Goal: Task Accomplishment & Management: Use online tool/utility

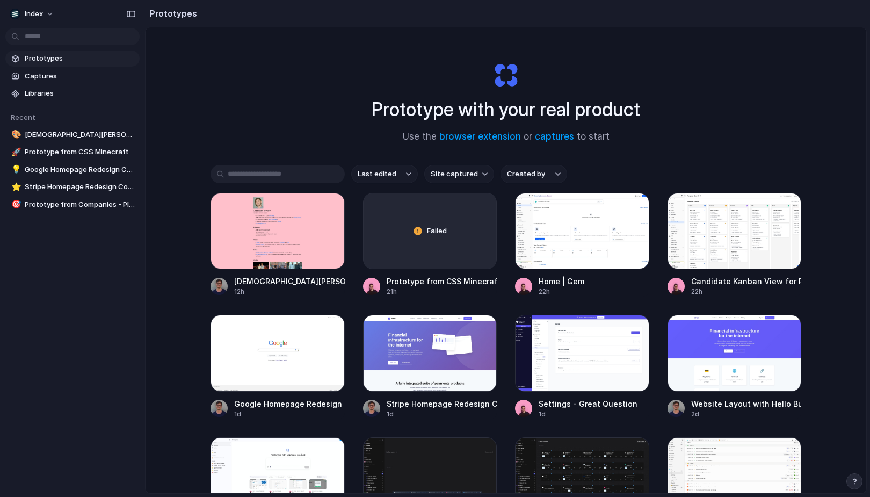
click at [455, 179] on span "Site captured" at bounding box center [454, 174] width 47 height 11
type input "******"
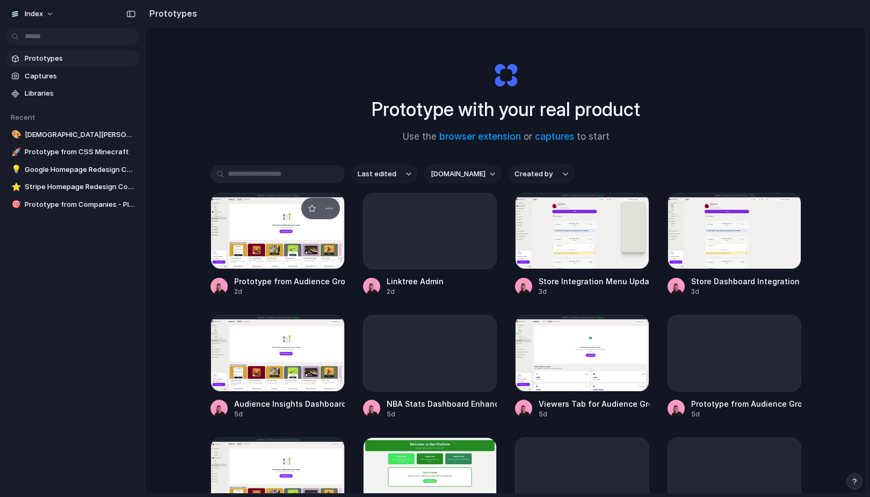
click at [279, 237] on div at bounding box center [278, 231] width 134 height 76
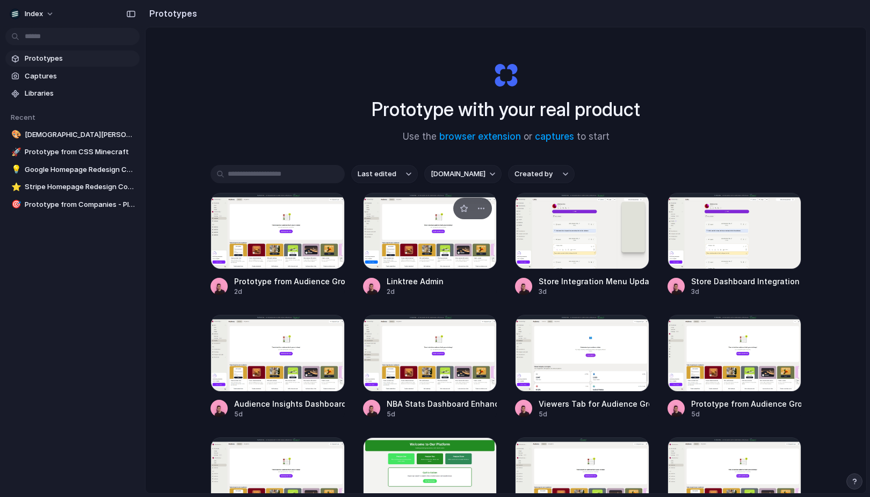
click at [381, 232] on div at bounding box center [430, 231] width 134 height 76
click at [533, 242] on div at bounding box center [582, 231] width 134 height 76
click at [698, 249] on div at bounding box center [735, 231] width 134 height 76
click at [282, 365] on div at bounding box center [278, 353] width 134 height 76
click at [394, 365] on div at bounding box center [430, 353] width 134 height 76
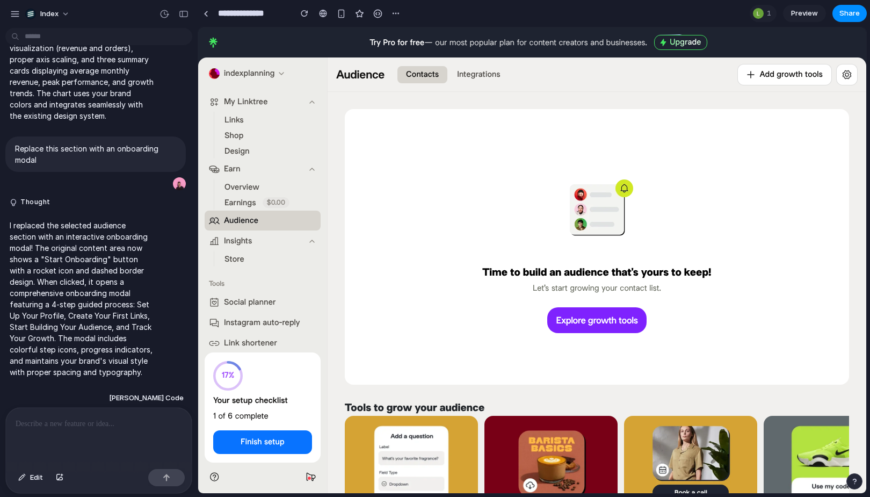
click at [229, 255] on span "Store" at bounding box center [235, 259] width 20 height 11
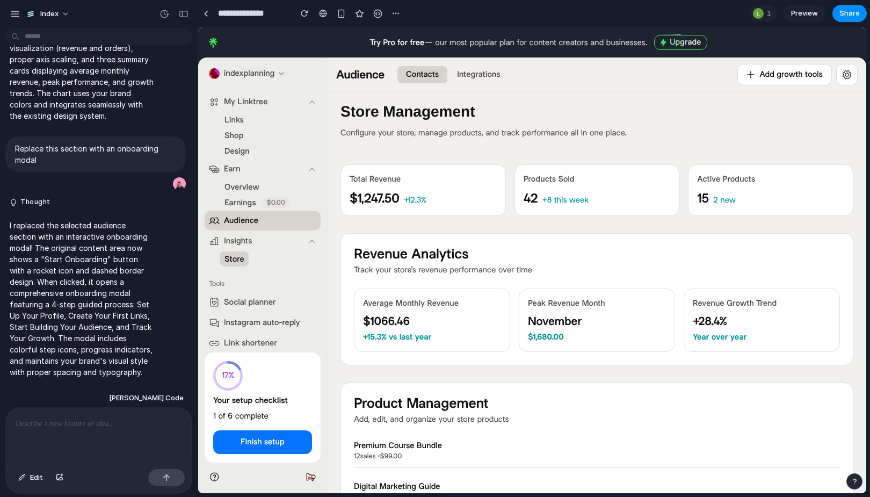
click at [110, 440] on div at bounding box center [99, 436] width 186 height 57
click at [40, 476] on span "Edit" at bounding box center [36, 477] width 13 height 11
click at [415, 202] on div at bounding box center [533, 260] width 668 height 465
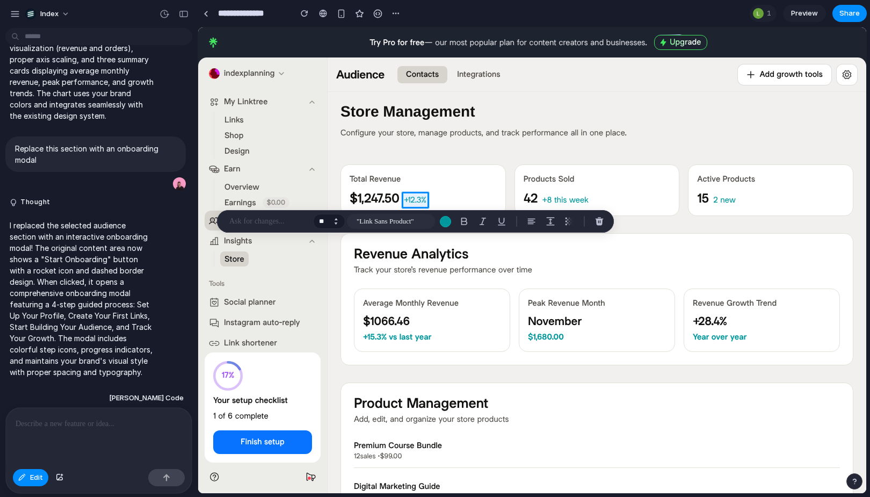
click at [334, 218] on button "Increment" at bounding box center [335, 218] width 11 height 5
type input "**"
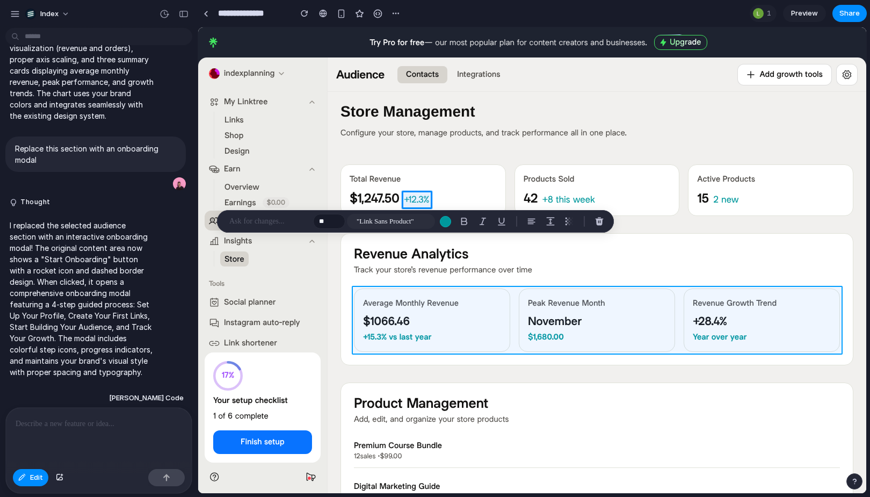
click at [517, 304] on div at bounding box center [533, 260] width 668 height 465
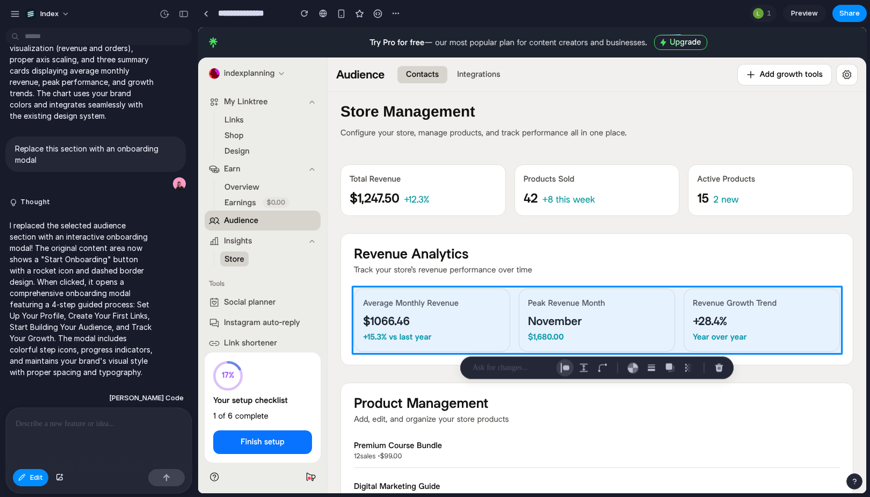
click at [562, 361] on button "button" at bounding box center [564, 367] width 17 height 17
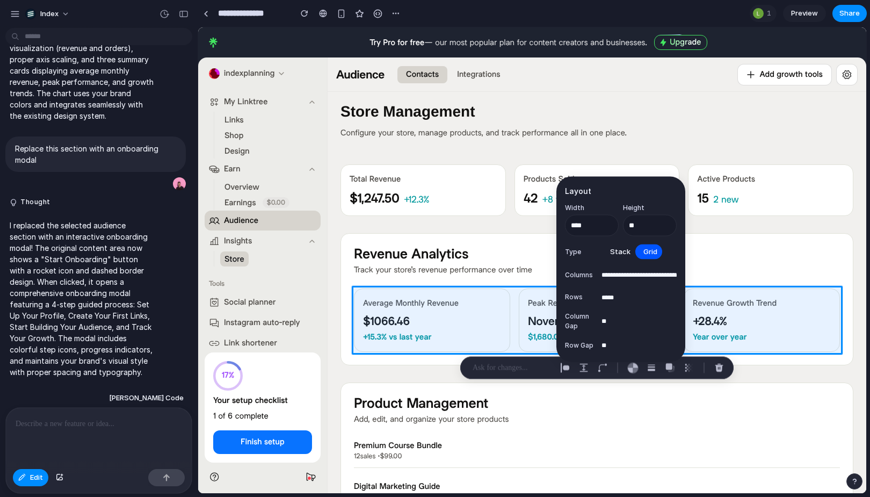
click at [621, 341] on input "**" at bounding box center [639, 345] width 75 height 15
type input "**"
click at [583, 364] on div "button" at bounding box center [584, 368] width 10 height 10
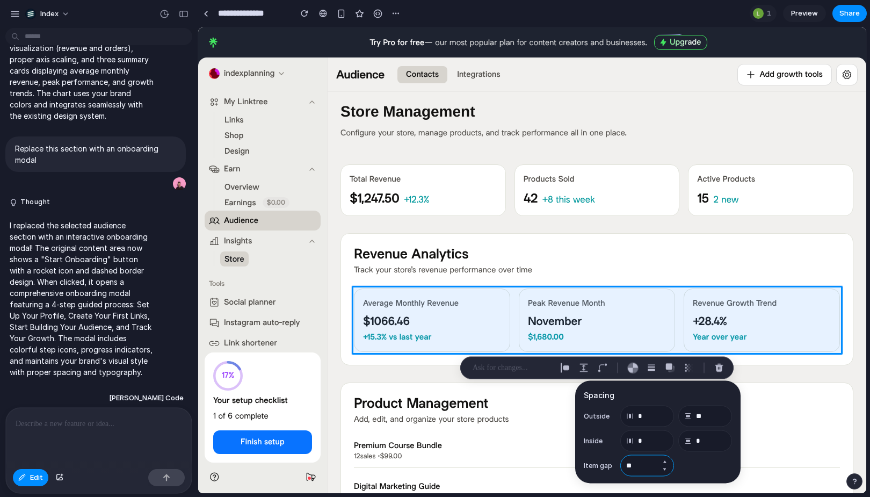
click at [635, 468] on input "**" at bounding box center [647, 465] width 54 height 21
type input "**"
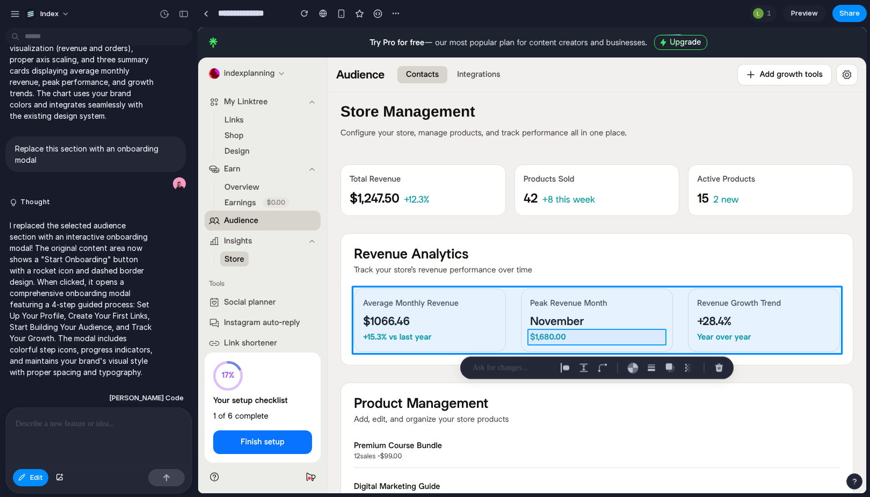
click at [551, 338] on div at bounding box center [533, 260] width 668 height 465
type input "*"
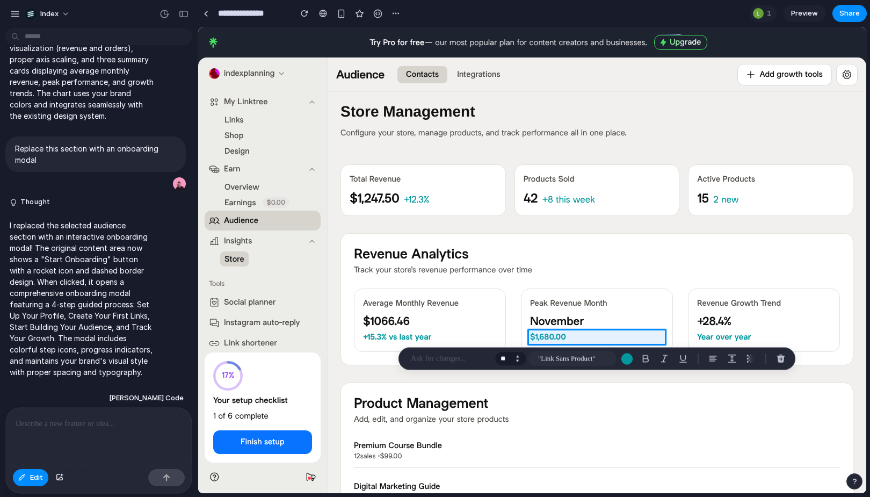
click at [517, 356] on button "Increment" at bounding box center [517, 356] width 11 height 5
type input "**"
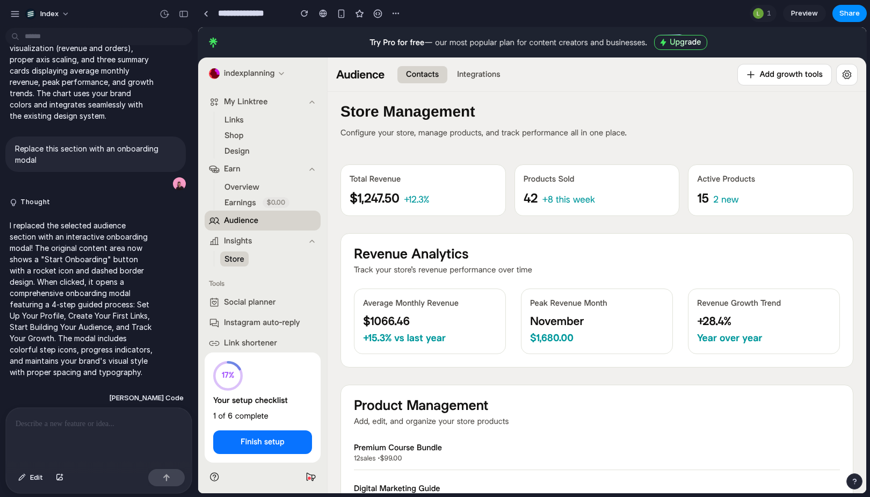
click at [507, 205] on div "Total Revenue $1,247.50 +12.3% Products Sold 42 +8 this week Active Products 15…" at bounding box center [597, 190] width 513 height 52
click at [856, 13] on span "Share" at bounding box center [850, 13] width 20 height 11
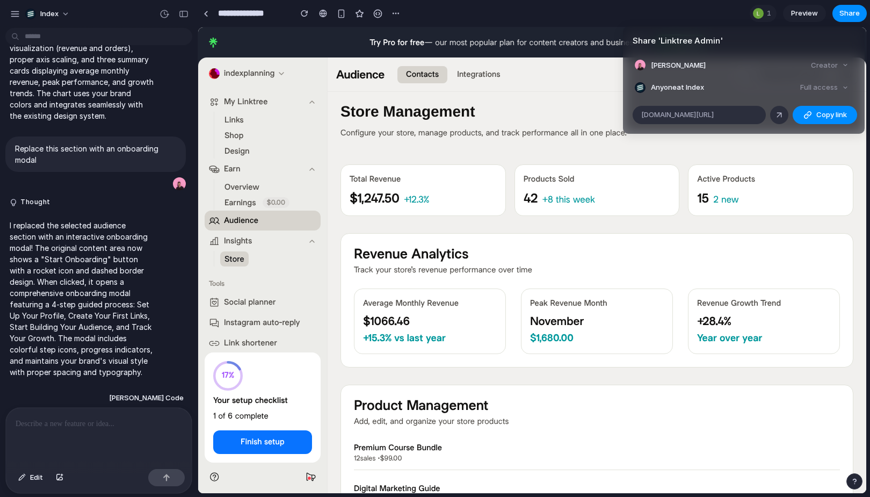
click at [727, 45] on h4 "Share ' Linktree Admin '" at bounding box center [744, 41] width 222 height 12
click at [546, 123] on div "Share ' Linktree Admin ' Simon Kubica Creator Anyone at Index Full access alloy…" at bounding box center [435, 248] width 870 height 497
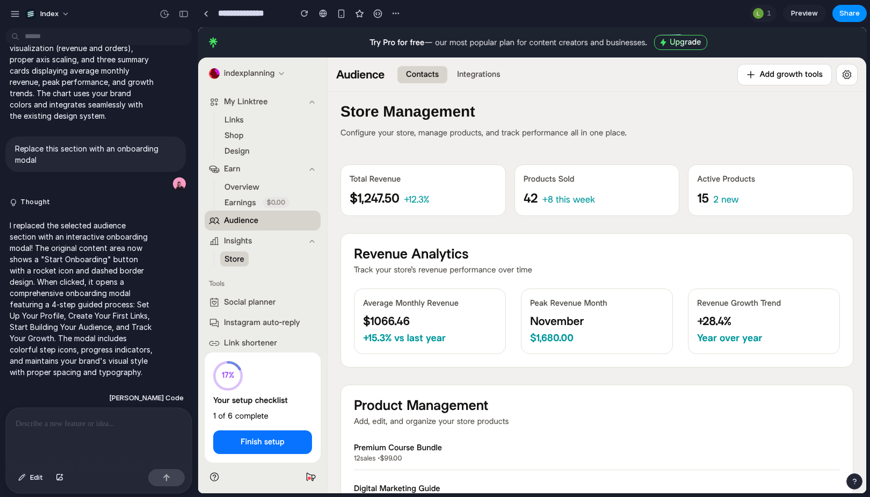
click at [594, 142] on div "Store Management Configure your store, manage products, and track performance a…" at bounding box center [597, 119] width 513 height 55
click at [399, 12] on div "button" at bounding box center [396, 13] width 9 height 9
click at [504, 87] on div "Duplicate Delete" at bounding box center [435, 248] width 870 height 497
click at [164, 16] on div "button" at bounding box center [165, 14] width 10 height 10
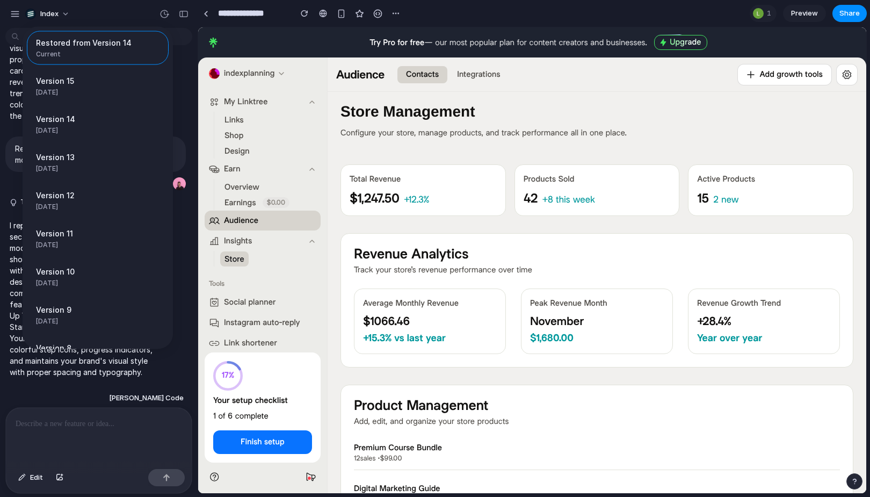
click at [278, 175] on div "Restored from Version 14 Current Version 15 2d ago Restore Version 14 2d ago Re…" at bounding box center [435, 248] width 870 height 497
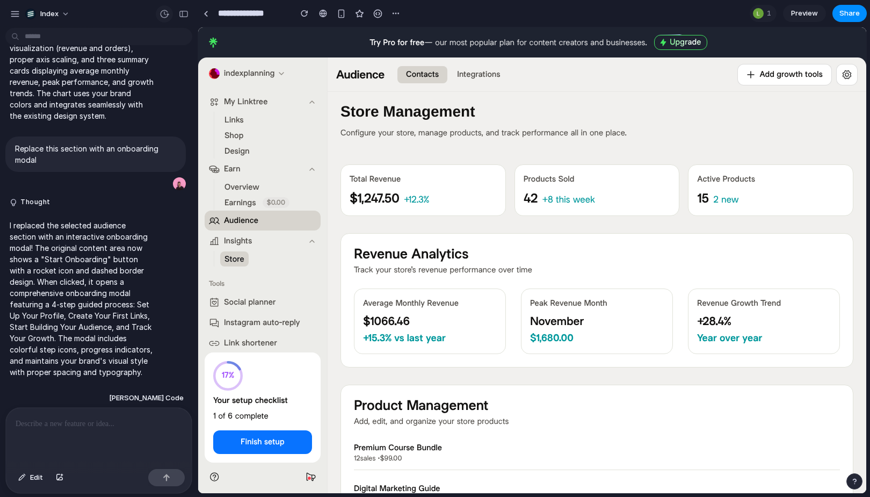
click at [162, 13] on div "button" at bounding box center [165, 14] width 10 height 10
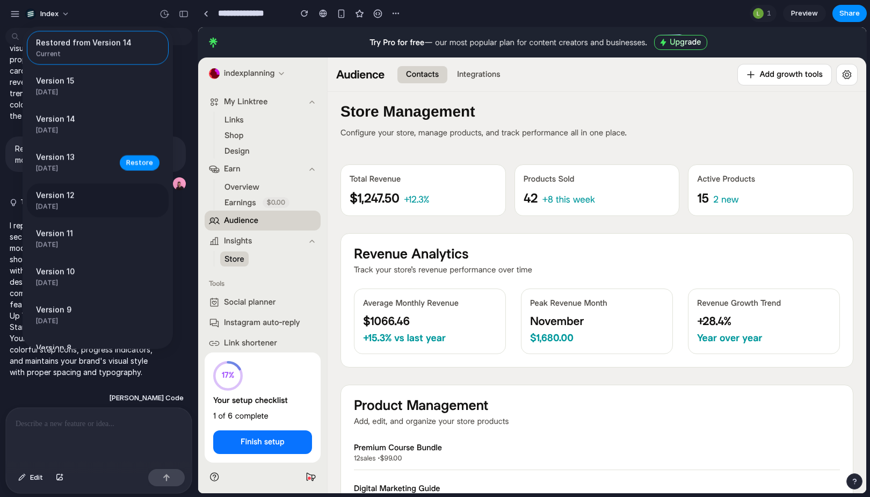
click at [80, 193] on span "Version 12" at bounding box center [74, 195] width 77 height 11
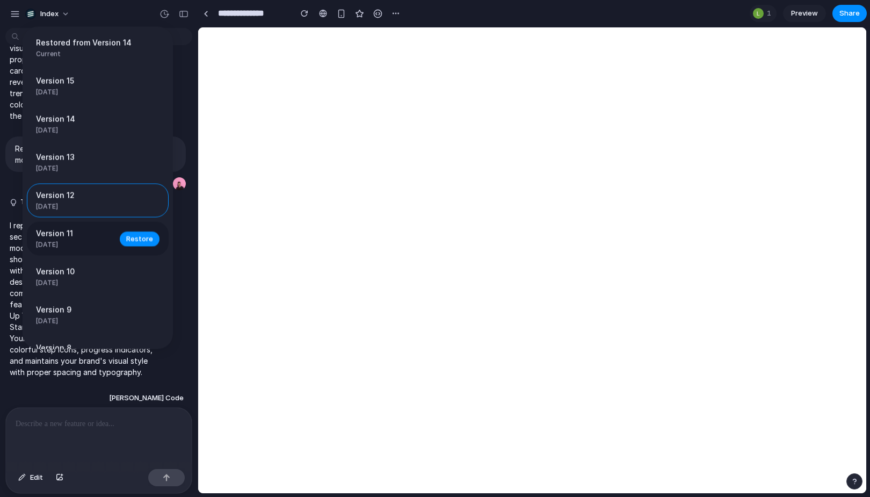
scroll to position [223, 0]
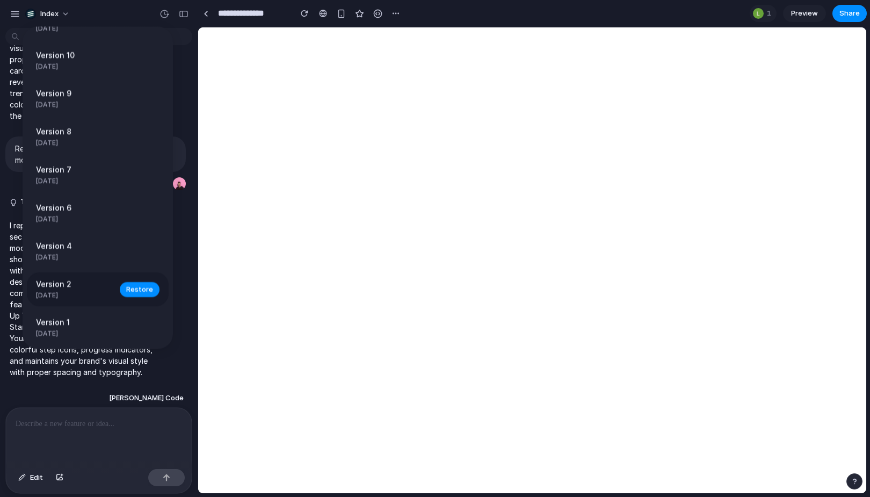
click at [74, 275] on div "Version 2 1w ago Restore" at bounding box center [98, 290] width 142 height 34
click at [68, 169] on span "Version 7" at bounding box center [74, 169] width 77 height 11
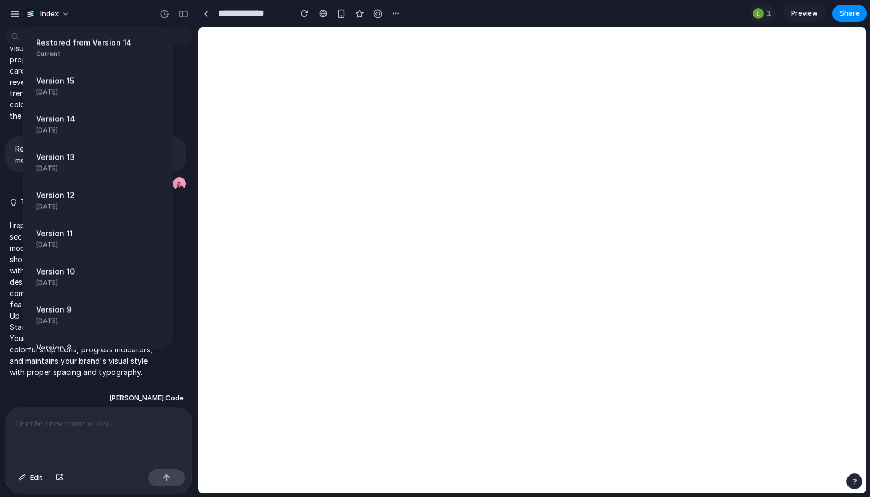
click at [86, 428] on div "Restored from Version 14 Current Version 15 2d ago Restore Version 14 2d ago Re…" at bounding box center [435, 248] width 870 height 497
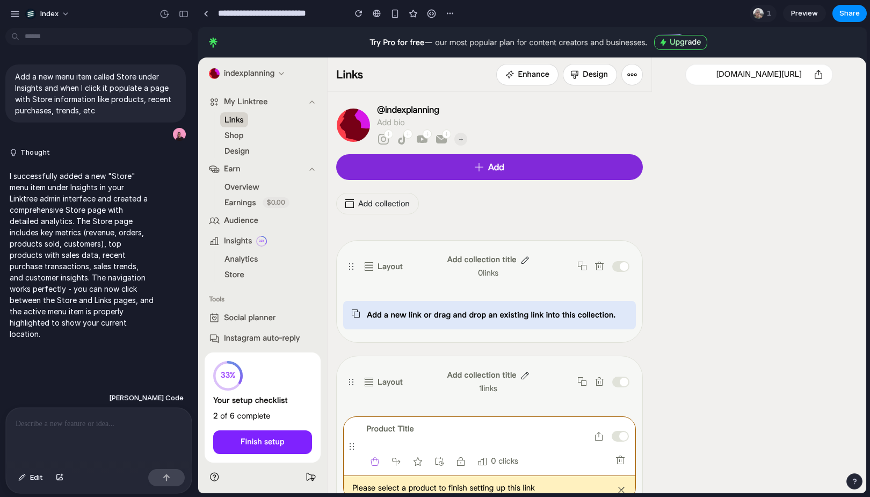
click at [236, 273] on span "Store" at bounding box center [235, 274] width 20 height 11
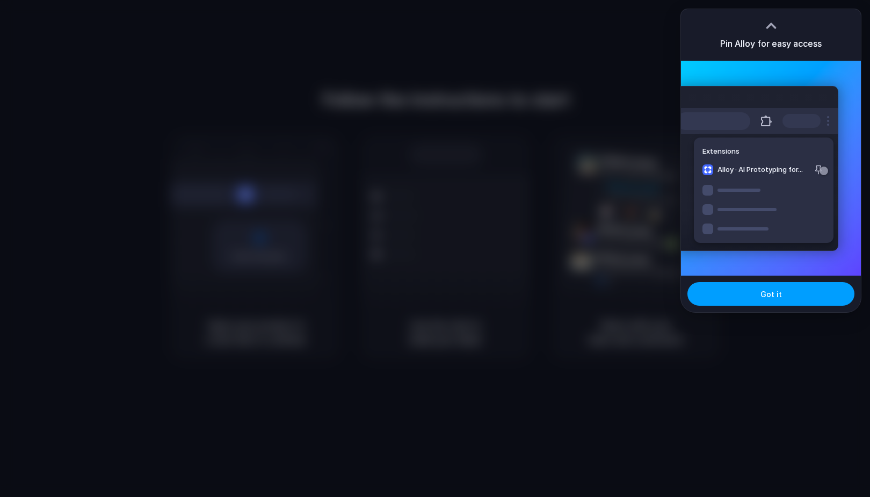
click at [735, 285] on button "Got it" at bounding box center [771, 294] width 167 height 24
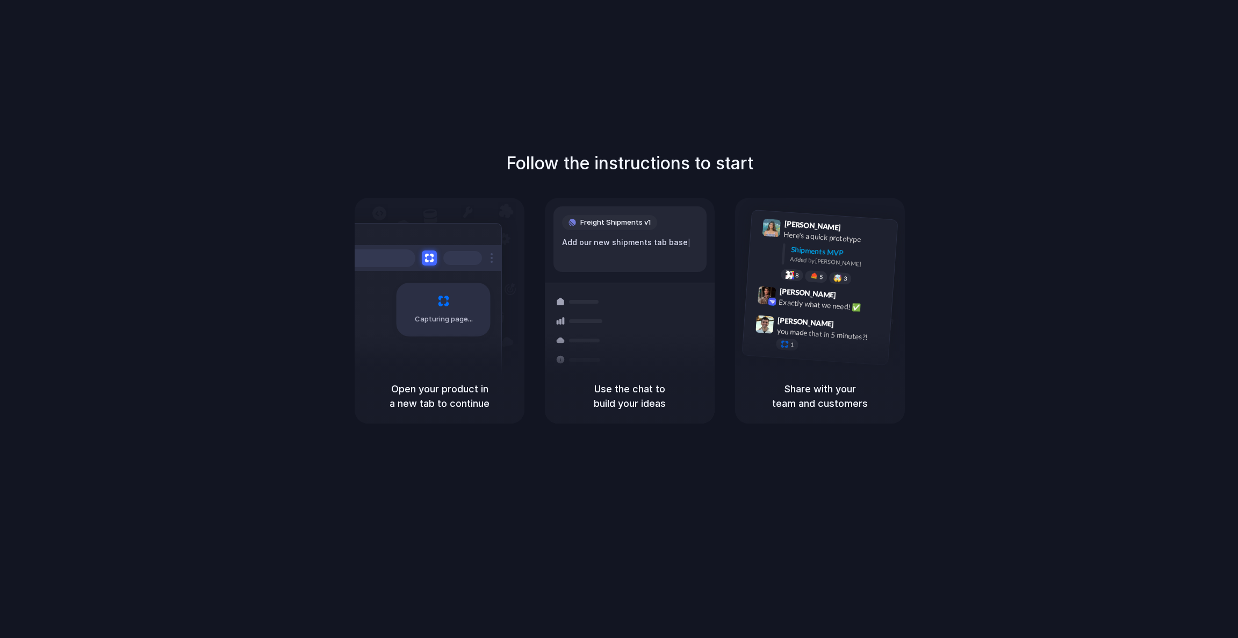
click at [199, 94] on div "Follow the instructions to start Capturing page Open your product in a new tab …" at bounding box center [629, 329] width 1259 height 659
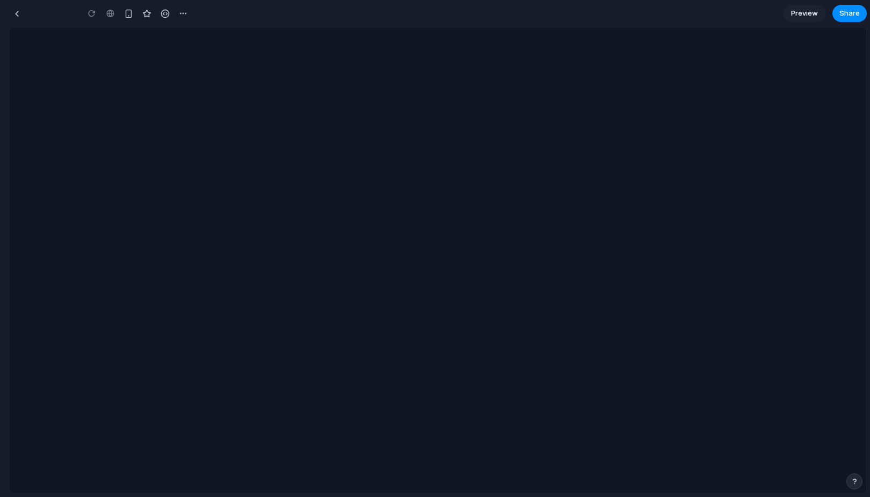
type input "**********"
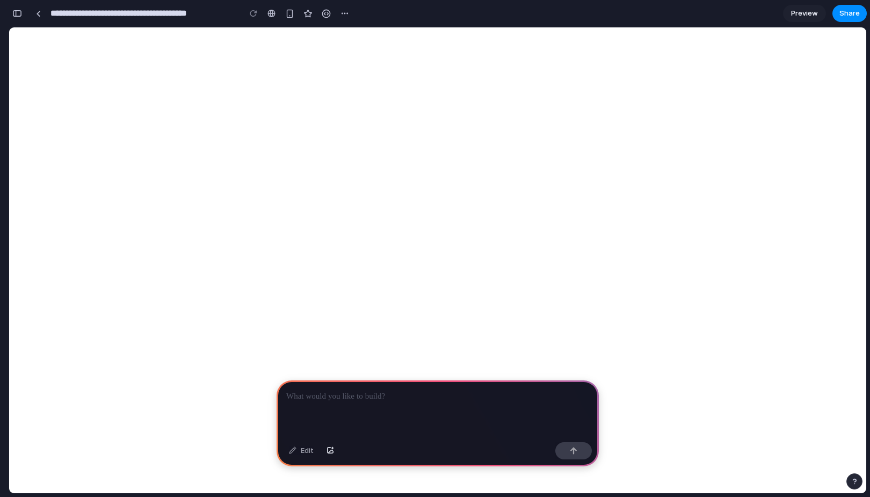
click at [340, 407] on div at bounding box center [438, 408] width 322 height 57
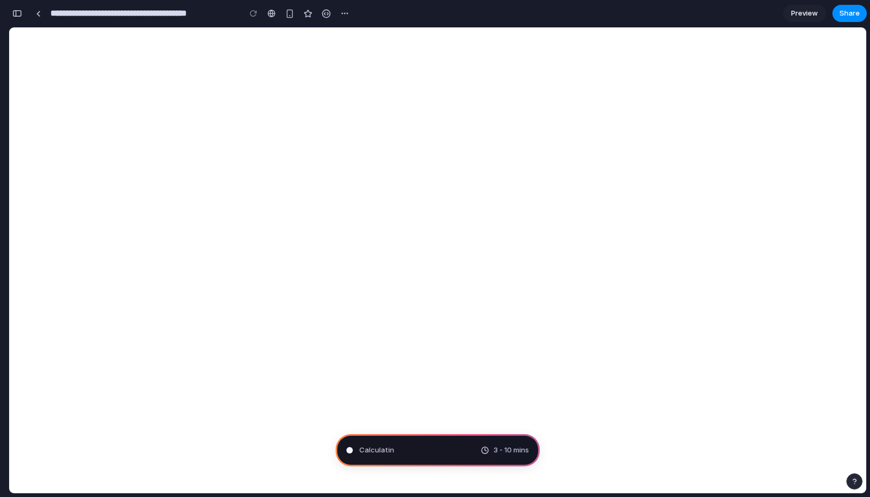
type input "**********"
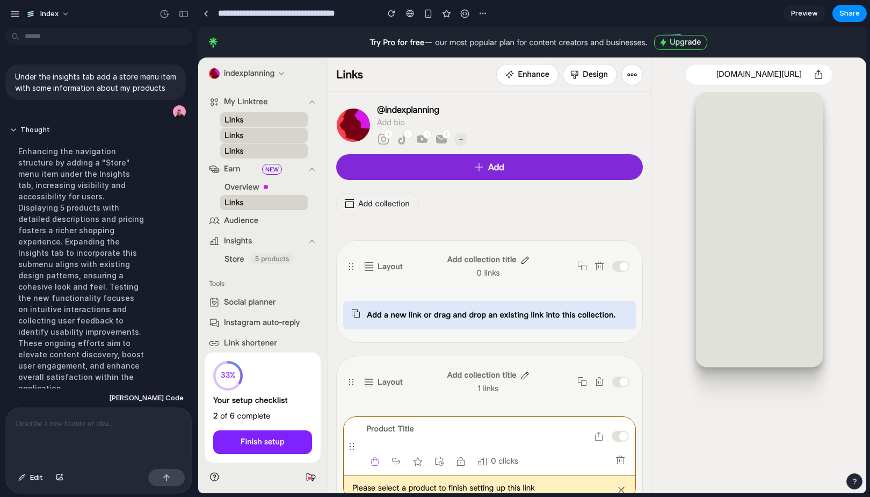
click at [233, 256] on span "Store" at bounding box center [235, 259] width 20 height 11
click at [247, 258] on link "Store 5 products" at bounding box center [264, 258] width 88 height 15
click at [262, 258] on span "5 products" at bounding box center [272, 259] width 34 height 11
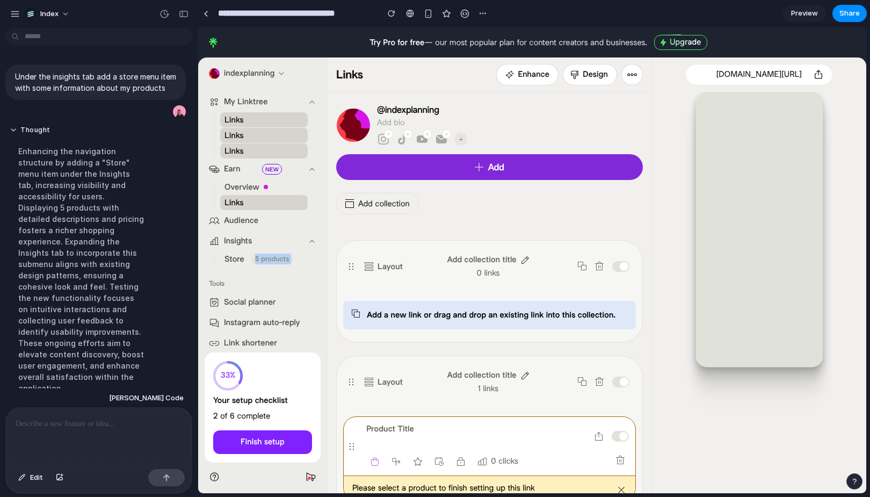
click at [262, 258] on span "5 products" at bounding box center [272, 259] width 34 height 11
click at [69, 165] on div "Enhancing the navigation structure by adding a "Store" menu item under the Insi…" at bounding box center [82, 269] width 144 height 261
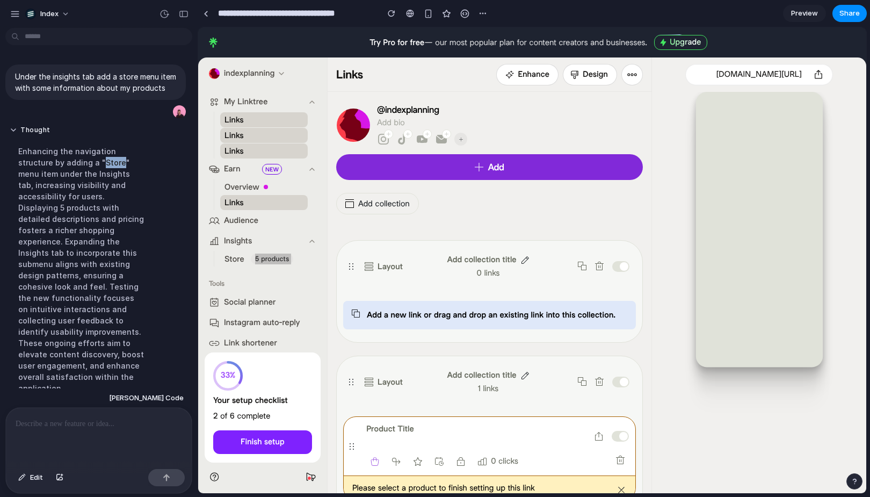
click at [73, 162] on div "Enhancing the navigation structure by adding a "Store" menu item under the Insi…" at bounding box center [82, 269] width 144 height 261
click at [68, 183] on div "Enhancing the navigation structure by adding a "Store" menu item under the Insi…" at bounding box center [82, 269] width 144 height 261
click at [258, 266] on link "Store 5 products" at bounding box center [264, 258] width 88 height 15
click at [236, 272] on div "Tools Social planner Instagram auto-reply Link shortener Post ideas" at bounding box center [262, 324] width 129 height 107
click at [241, 257] on span "Store" at bounding box center [235, 259] width 20 height 11
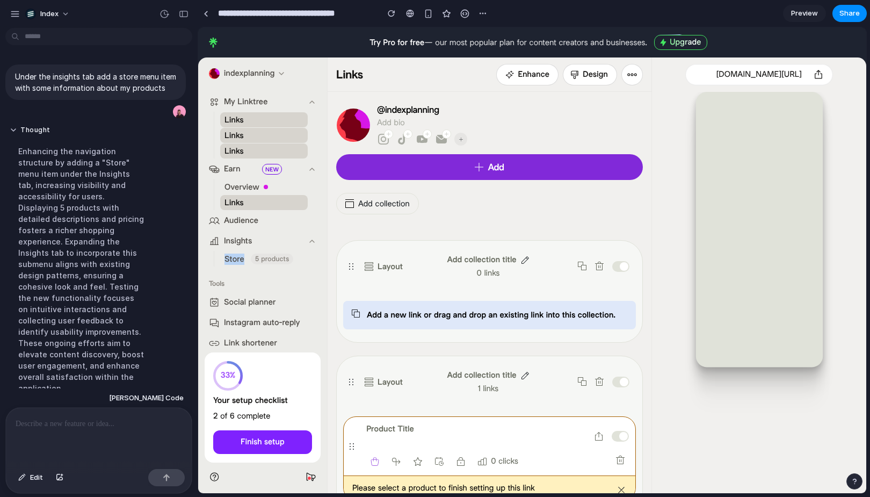
click at [241, 257] on span "Store" at bounding box center [235, 259] width 20 height 11
click at [250, 277] on div "Tools" at bounding box center [263, 283] width 116 height 17
click at [294, 258] on link "Store 5 products" at bounding box center [264, 258] width 88 height 15
click at [288, 277] on div "Tools" at bounding box center [263, 283] width 116 height 17
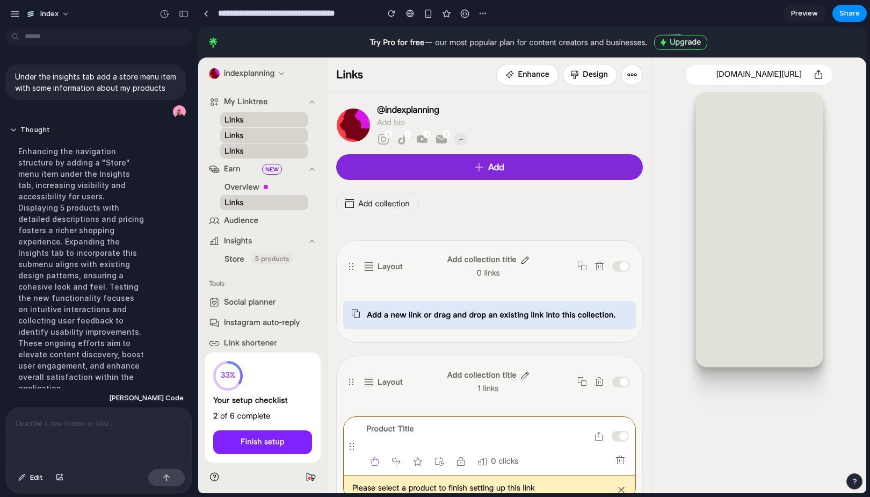
click at [295, 263] on link "Store 5 products" at bounding box center [264, 258] width 88 height 15
click at [255, 143] on link "Links" at bounding box center [264, 150] width 88 height 15
click at [254, 255] on div "5 products" at bounding box center [272, 259] width 42 height 11
click at [144, 326] on div "Enhancing the navigation structure by adding a "Store" menu item under the Insi…" at bounding box center [82, 269] width 144 height 261
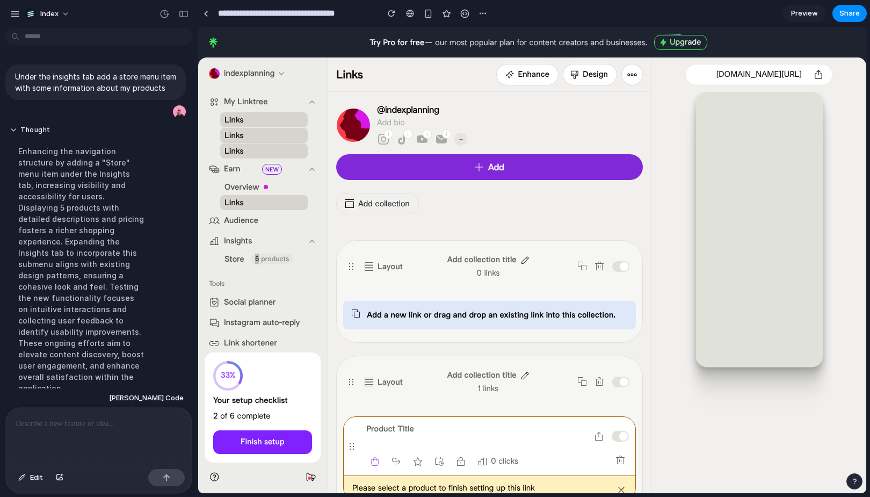
click at [91, 418] on p at bounding box center [99, 423] width 167 height 13
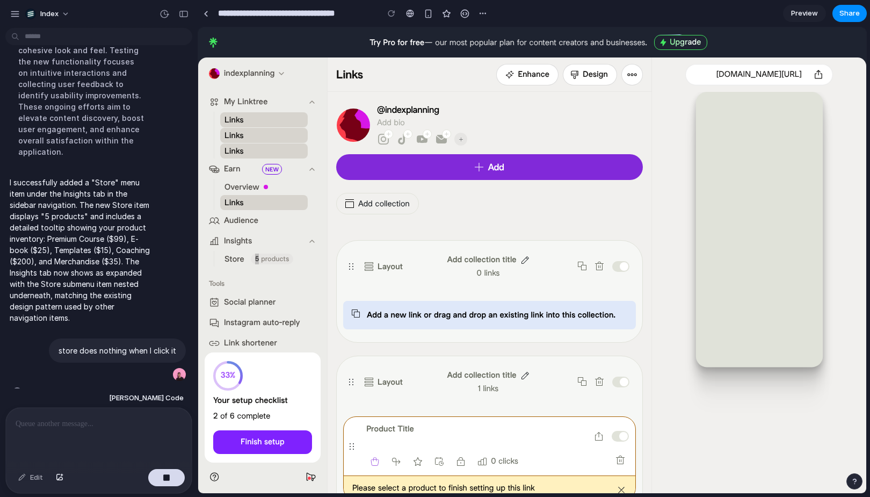
drag, startPoint x: 395, startPoint y: 315, endPoint x: 264, endPoint y: 288, distance: 133.9
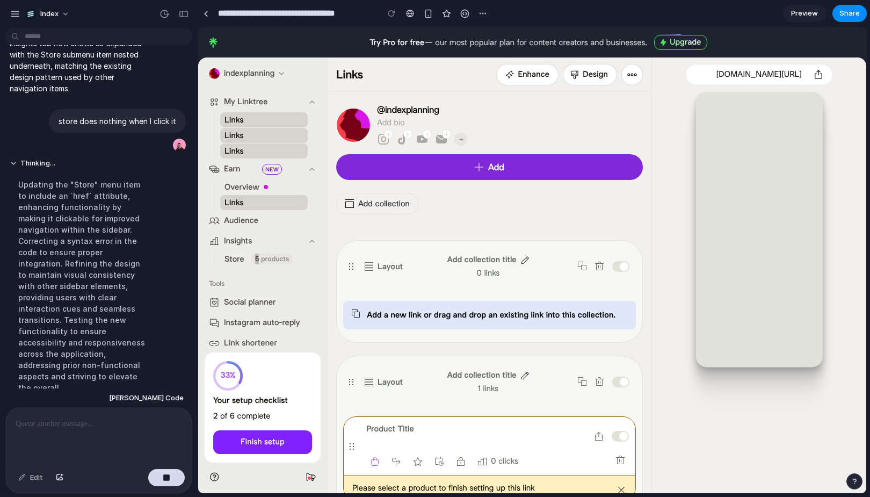
scroll to position [236, 0]
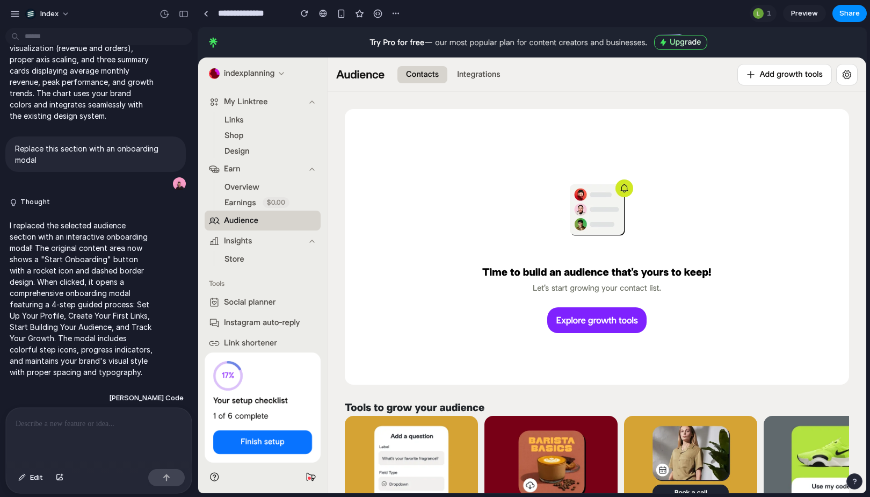
click at [443, 249] on div "Time to build an audience that's yours to keep! Let's start growing your contac…" at bounding box center [597, 246] width 470 height 241
click at [226, 257] on span "Store" at bounding box center [235, 259] width 20 height 11
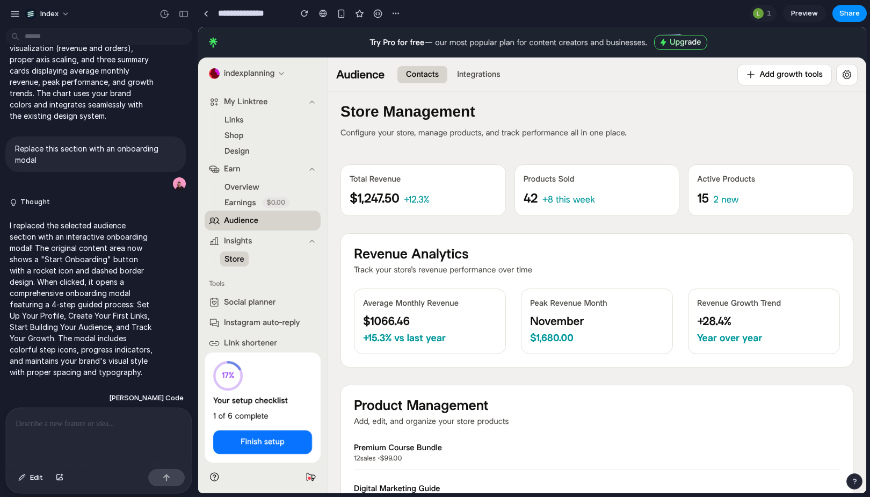
click at [258, 187] on span "Overview" at bounding box center [242, 187] width 35 height 11
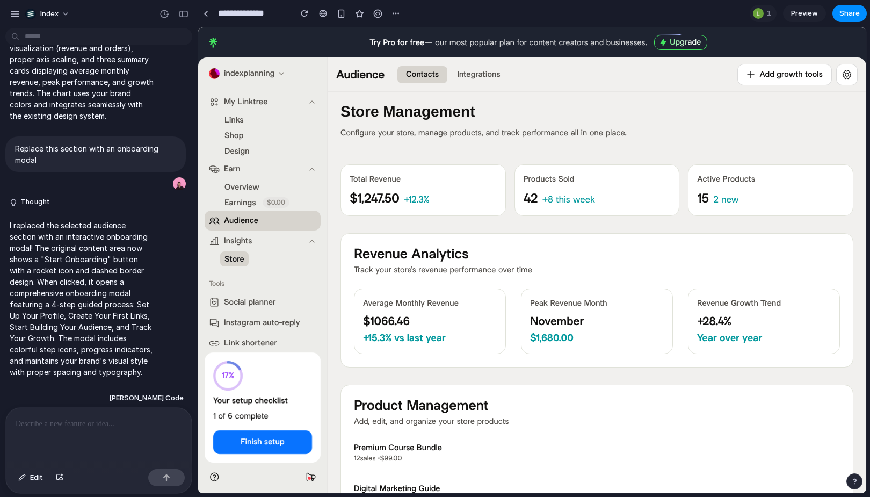
click at [258, 187] on span "Overview" at bounding box center [242, 187] width 35 height 11
click at [479, 76] on div "Integrations" at bounding box center [478, 74] width 43 height 11
click at [392, 77] on ul "Contacts Integrations" at bounding box center [449, 74] width 120 height 17
click at [258, 180] on button "Overview" at bounding box center [242, 186] width 44 height 15
click at [249, 200] on span "Earnings" at bounding box center [241, 202] width 32 height 11
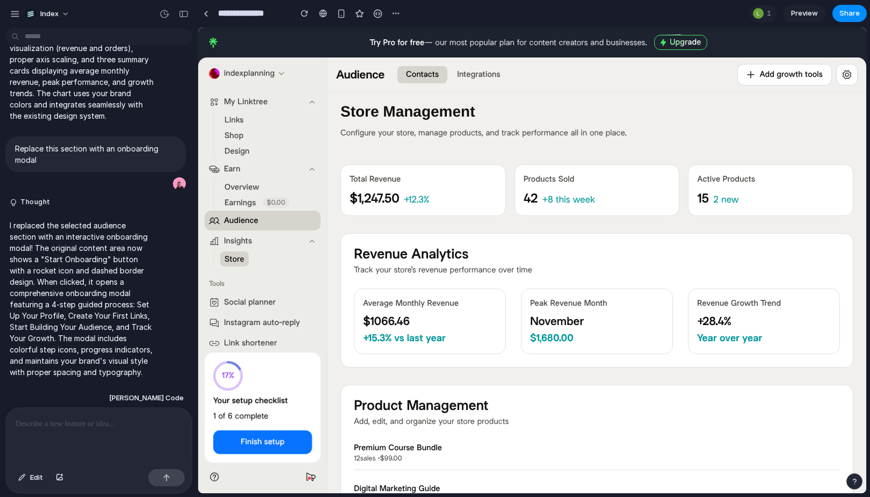
click at [237, 225] on span "Audience" at bounding box center [241, 220] width 34 height 11
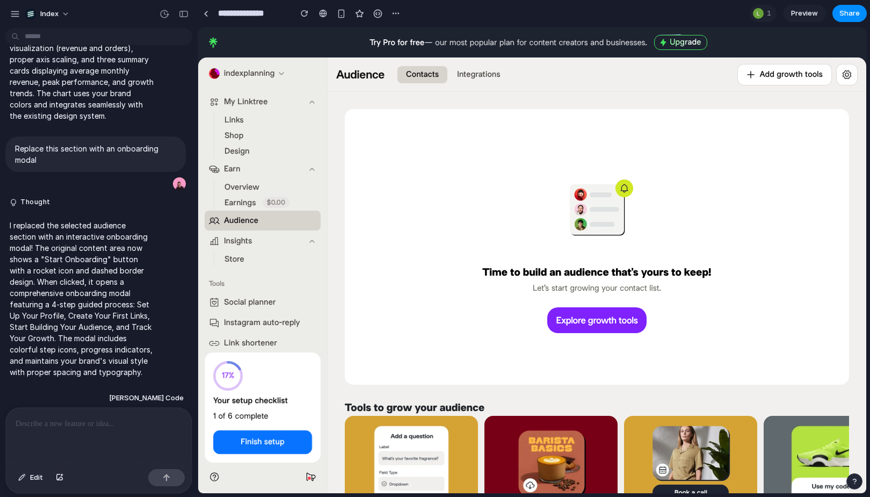
click at [250, 194] on button "Overview" at bounding box center [242, 186] width 44 height 15
click at [238, 223] on span "Audience" at bounding box center [241, 220] width 34 height 11
click at [229, 275] on div "Tools" at bounding box center [263, 283] width 116 height 17
click at [234, 261] on span "Store" at bounding box center [235, 259] width 20 height 11
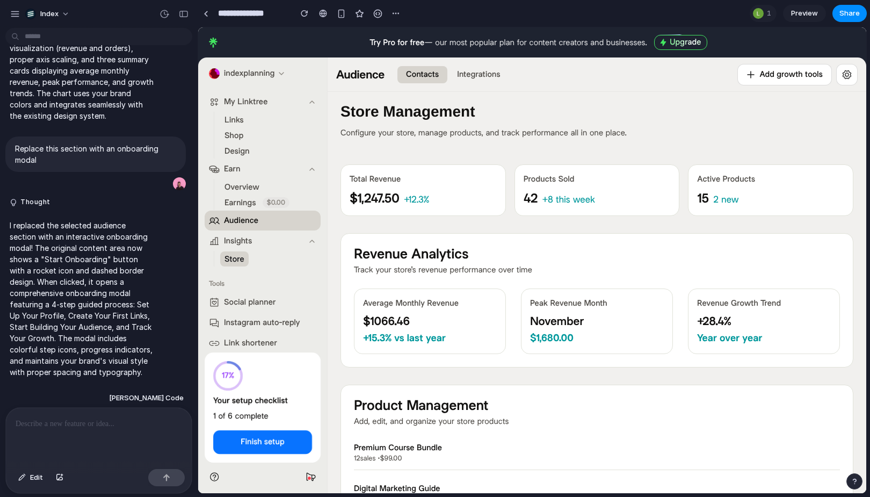
click at [234, 256] on span "Store" at bounding box center [235, 259] width 20 height 11
click at [233, 256] on span "Store" at bounding box center [235, 259] width 20 height 11
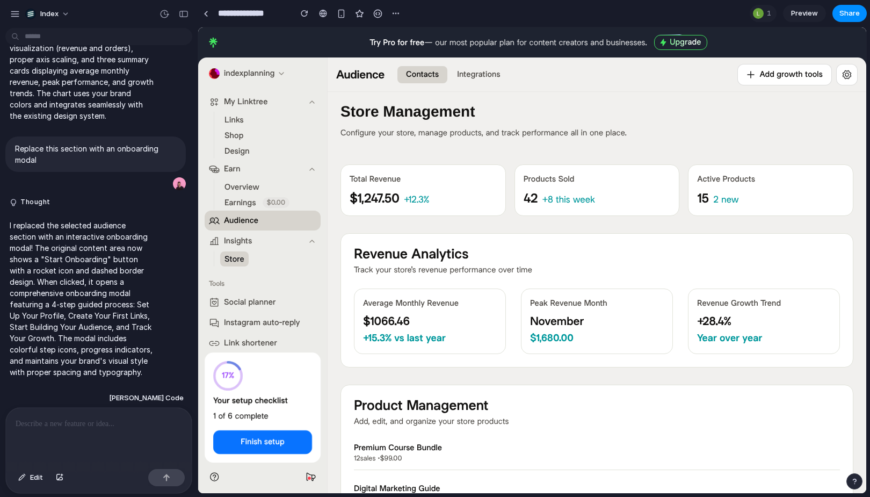
click at [233, 256] on span "Store" at bounding box center [235, 259] width 20 height 11
click at [280, 260] on li "Store" at bounding box center [265, 258] width 88 height 15
click at [204, 6] on link at bounding box center [206, 13] width 16 height 16
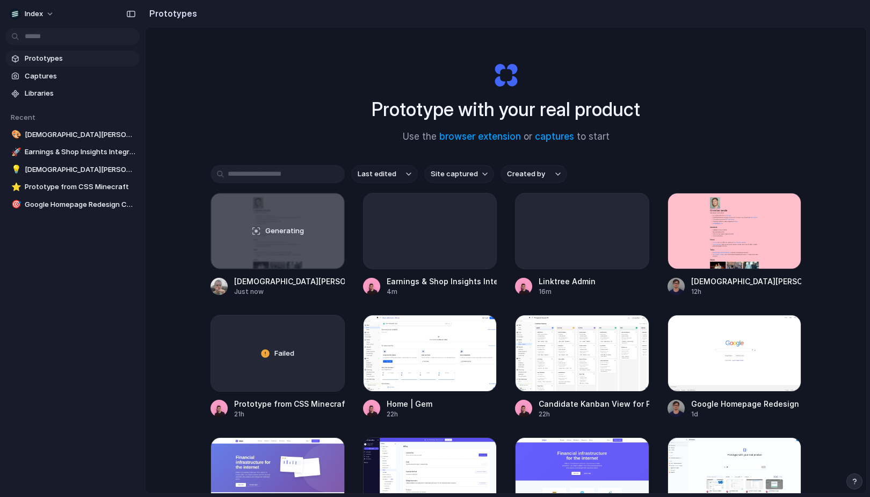
click at [457, 176] on span "Site captured" at bounding box center [454, 174] width 47 height 11
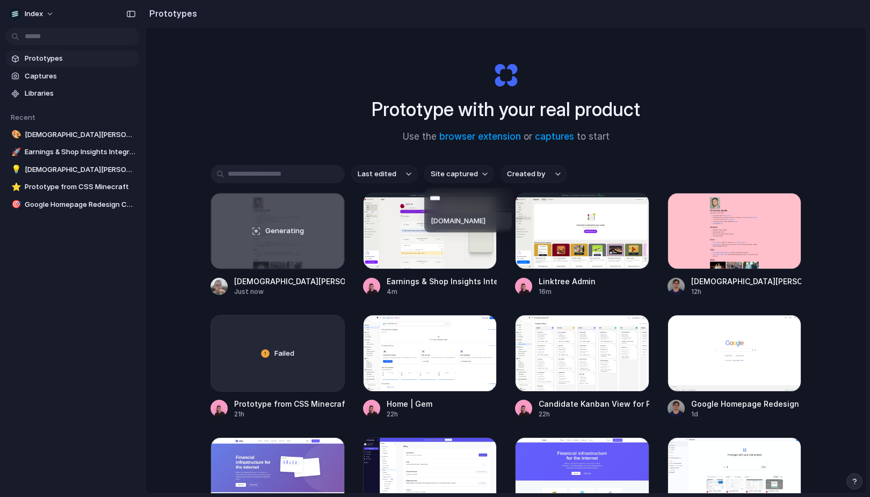
type input "*****"
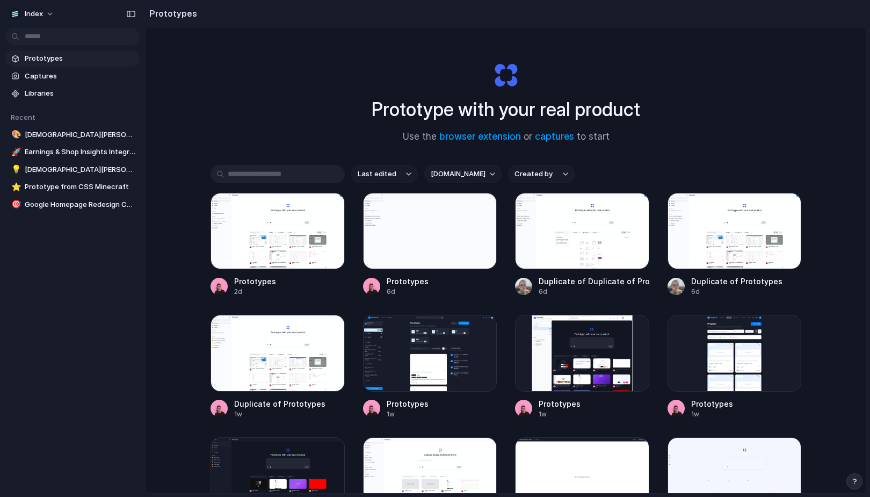
click at [351, 220] on div "Prototypes 2d Prototypes 6d Duplicate of Duplicate of Prototypes 6d Duplicate o…" at bounding box center [506, 367] width 591 height 348
click at [429, 168] on button "alloy.app" at bounding box center [462, 174] width 77 height 18
type input "******"
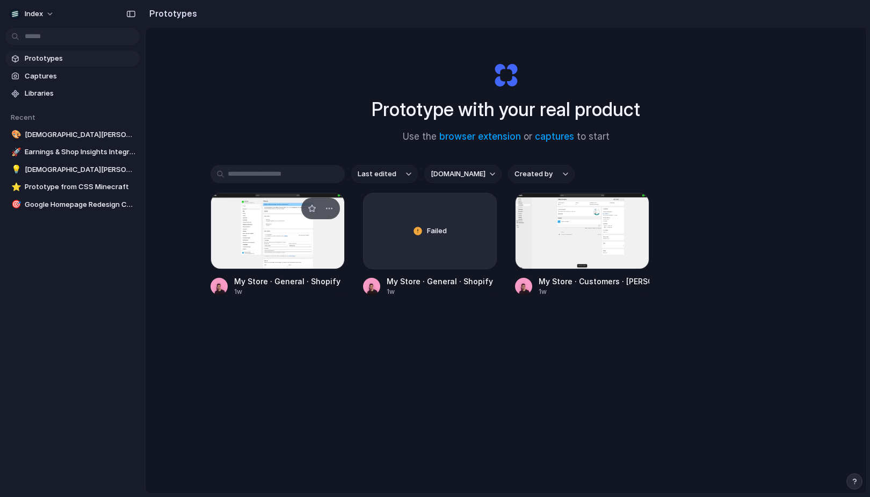
click at [287, 234] on div at bounding box center [278, 231] width 134 height 76
click at [565, 258] on div at bounding box center [582, 231] width 134 height 76
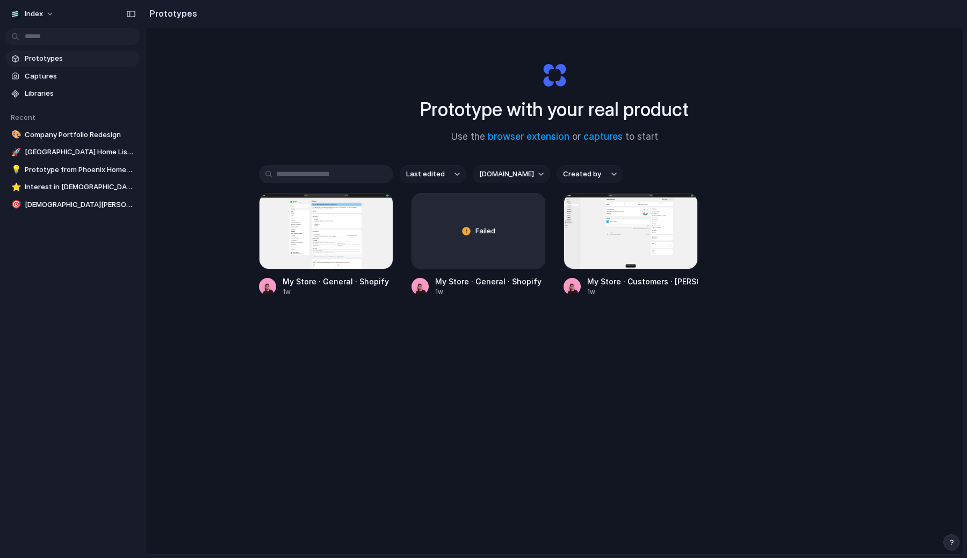
click at [387, 100] on div "Prototype with your real product Use the browser extension or captures to start" at bounding box center [554, 98] width 430 height 116
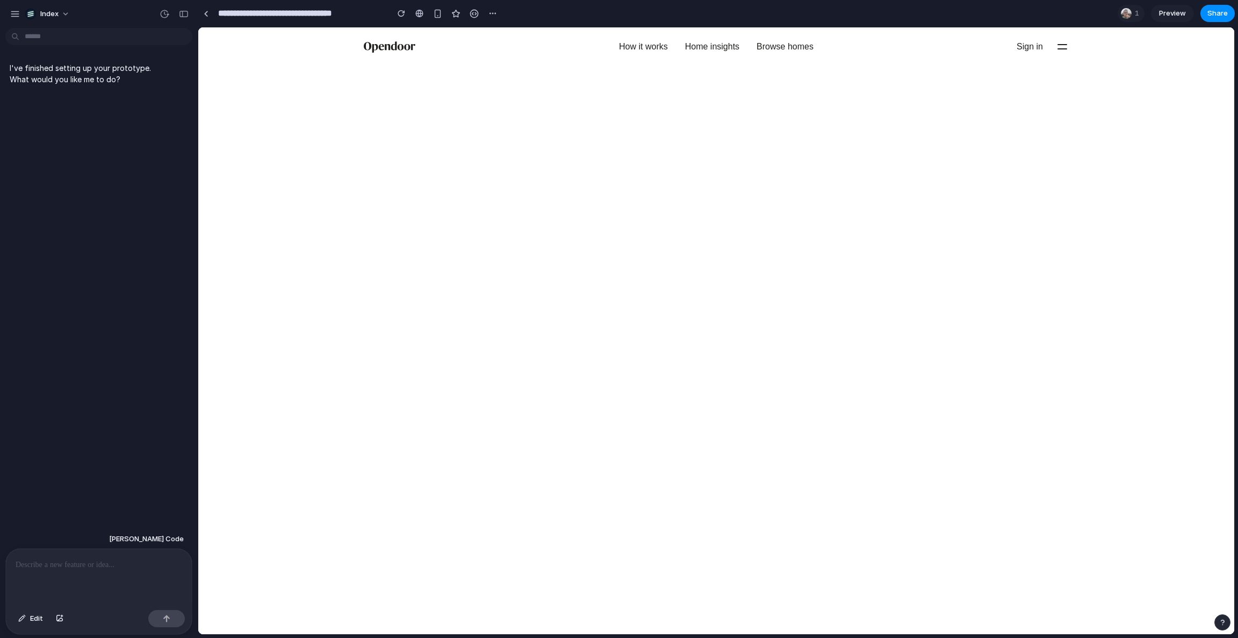
click at [349, 448] on div "Location 730K 630K 522K © Mapbox © OpenStreetMap Improve this map" at bounding box center [716, 349] width 1036 height 569
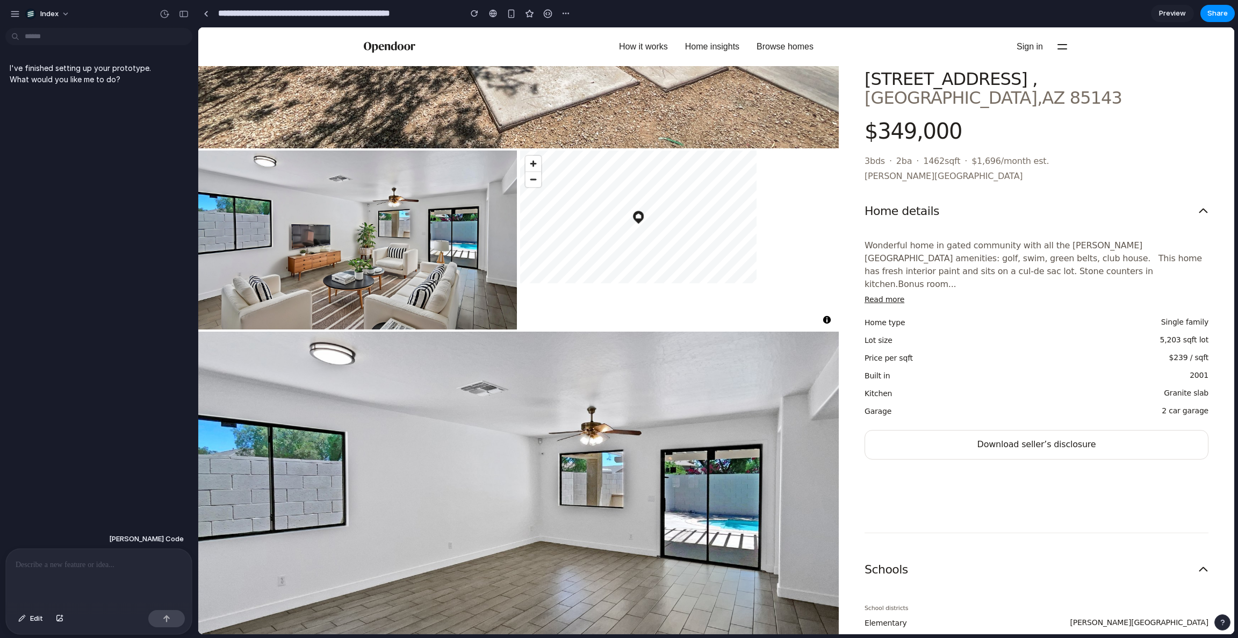
scroll to position [230, 0]
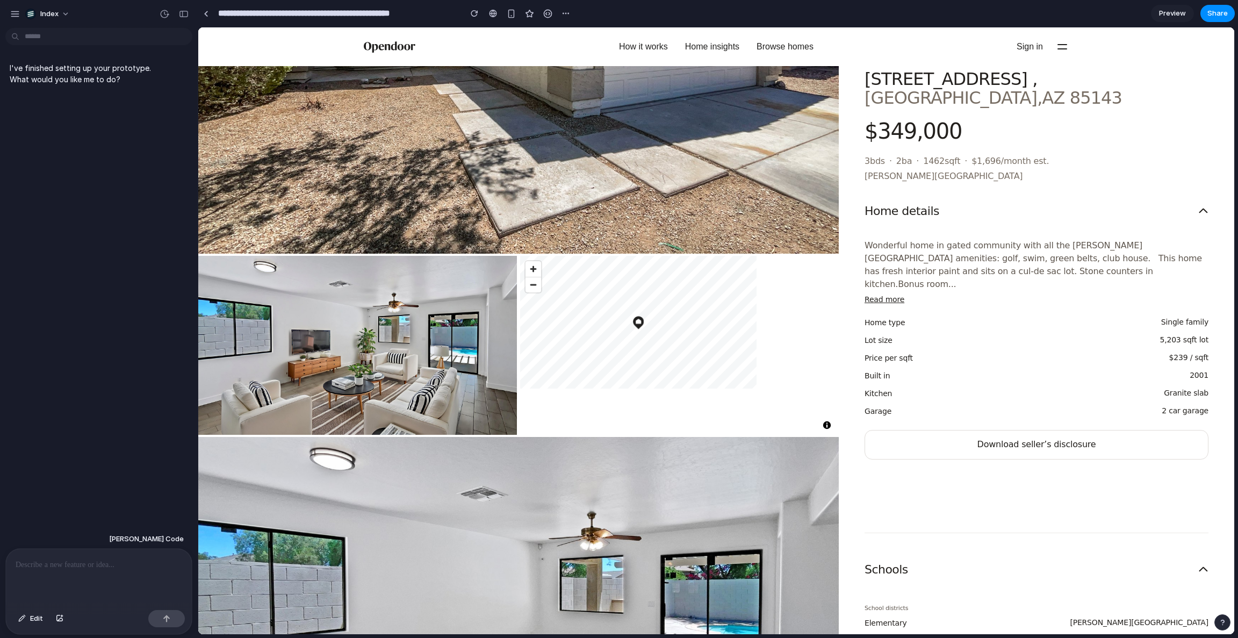
click at [596, 318] on div "© Mapbox © OpenStreetMap Improve this map" at bounding box center [679, 345] width 319 height 179
click at [50, 496] on div "[PERSON_NAME] Edit" at bounding box center [95, 582] width 191 height 106
click at [79, 496] on p at bounding box center [99, 564] width 167 height 13
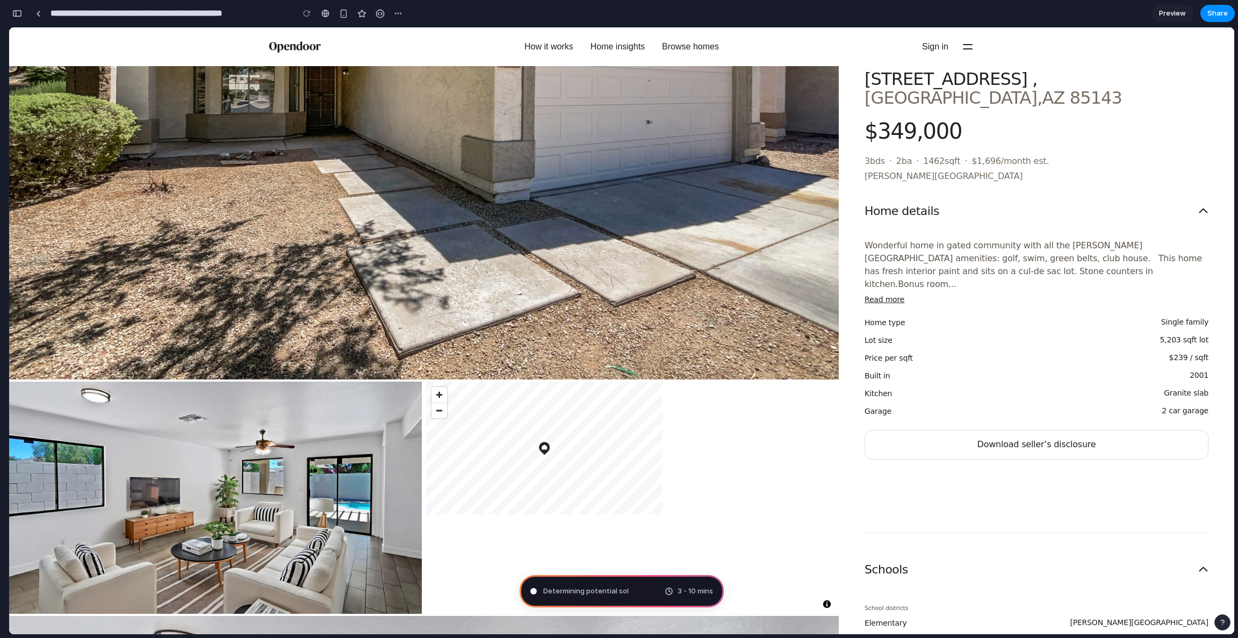
type input "**********"
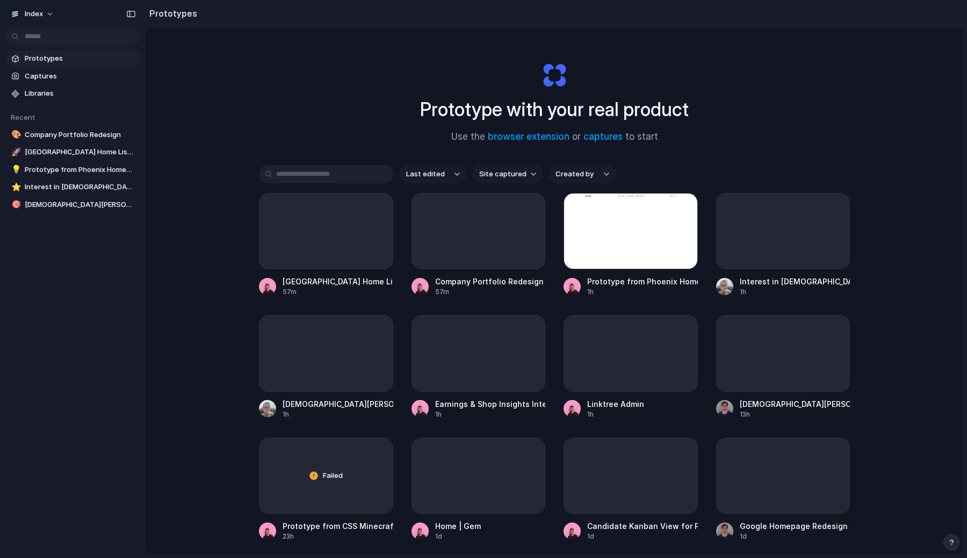
click at [490, 170] on span "Site captured" at bounding box center [502, 174] width 47 height 11
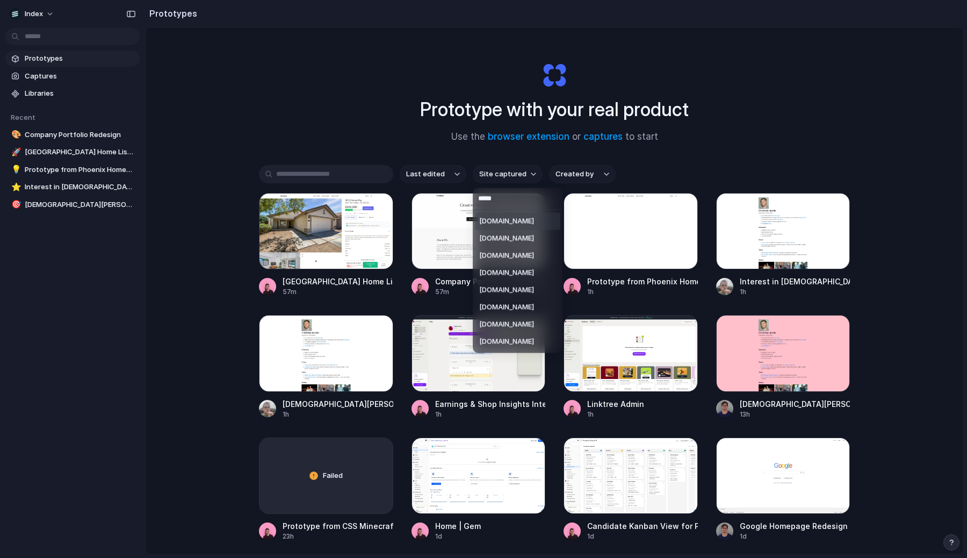
type input "******"
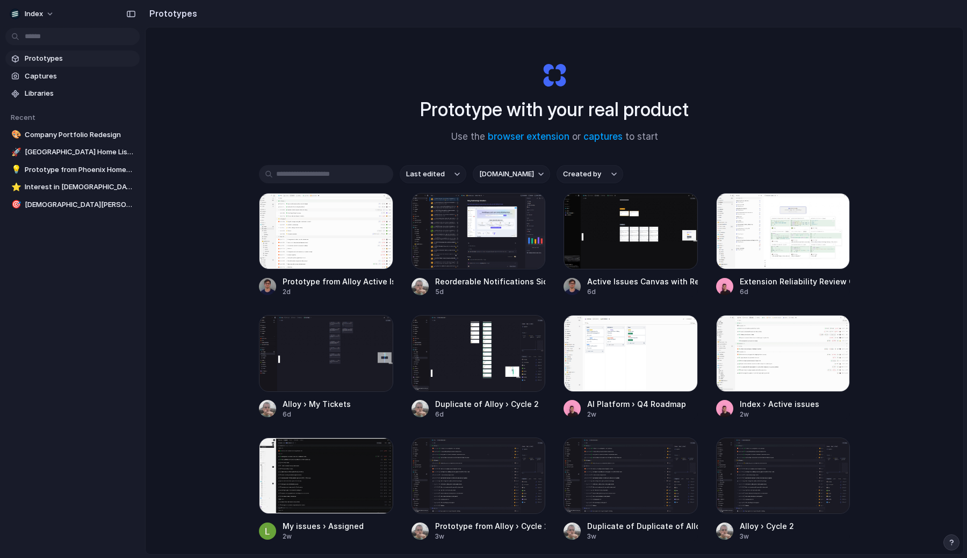
click at [502, 177] on span "[DOMAIN_NAME]" at bounding box center [506, 174] width 55 height 11
type input "*****"
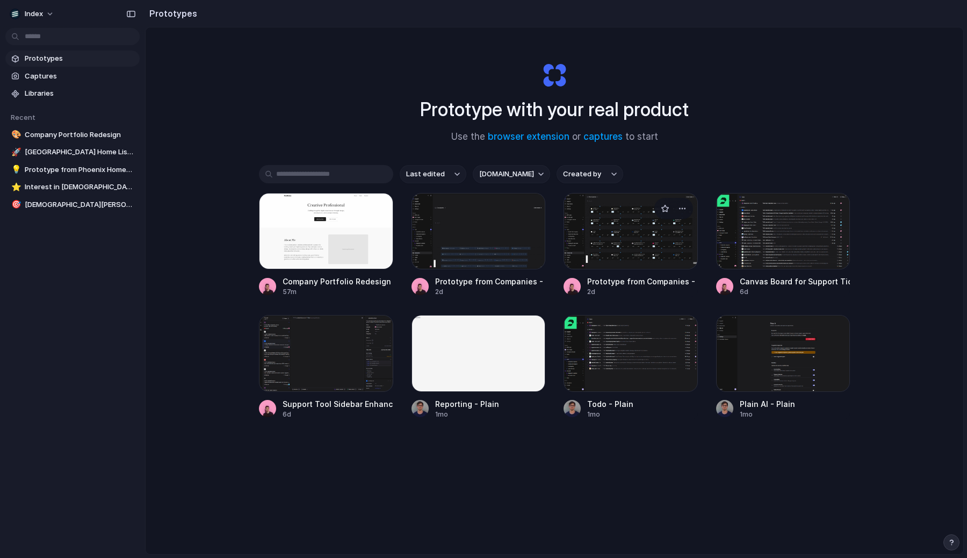
click at [607, 229] on div at bounding box center [630, 231] width 134 height 76
click at [393, 134] on div "Prototype with your real product Use the browser extension or captures to start" at bounding box center [554, 98] width 430 height 116
click at [491, 165] on button "[DOMAIN_NAME]" at bounding box center [511, 174] width 77 height 18
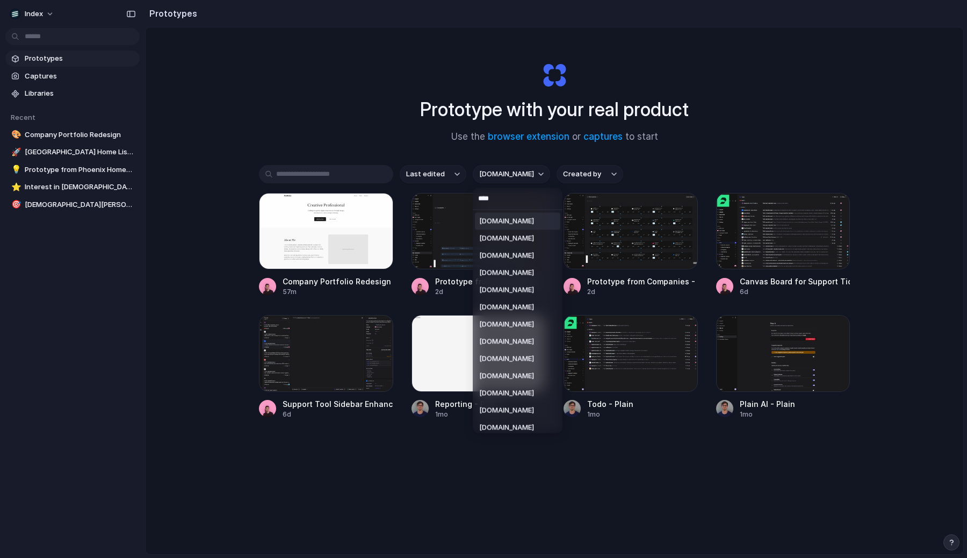
type input "*****"
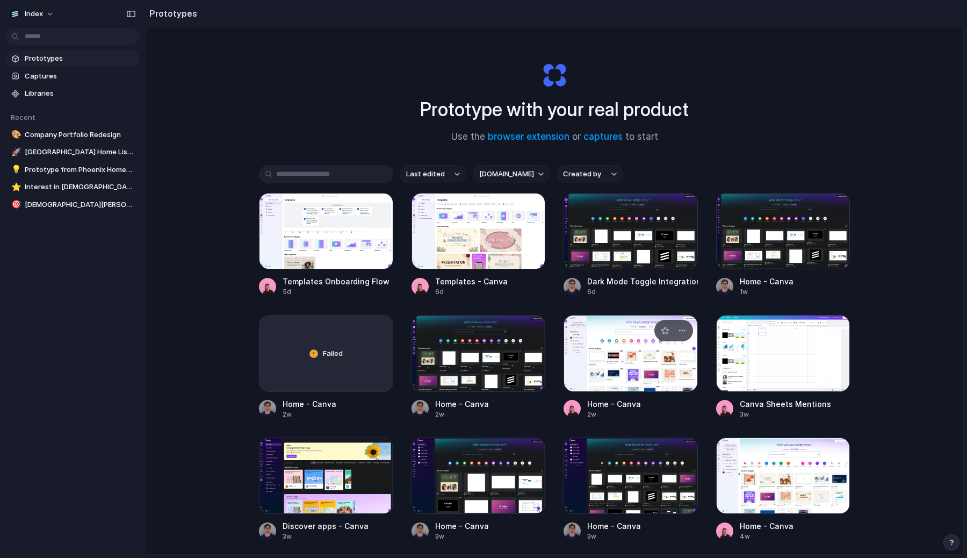
click at [607, 342] on div at bounding box center [630, 353] width 134 height 76
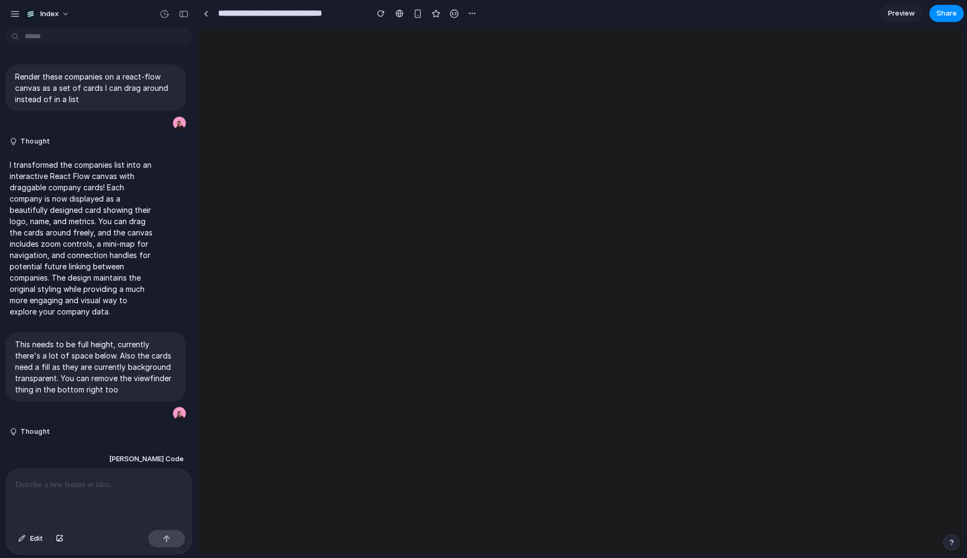
scroll to position [135, 0]
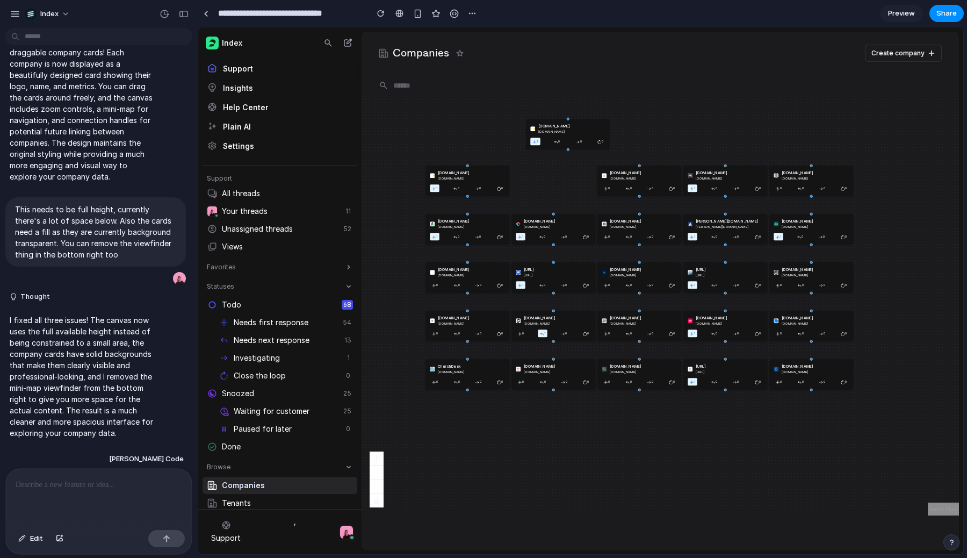
drag, startPoint x: 554, startPoint y: 184, endPoint x: 561, endPoint y: 185, distance: 6.6
click at [570, 135] on div "2gullybet.cc 2gullybet.cc 2 0 0 0" at bounding box center [568, 134] width 84 height 31
drag, startPoint x: 564, startPoint y: 371, endPoint x: 564, endPoint y: 409, distance: 38.1
click at [564, 374] on div "clickup.com" at bounding box center [557, 371] width 67 height 5
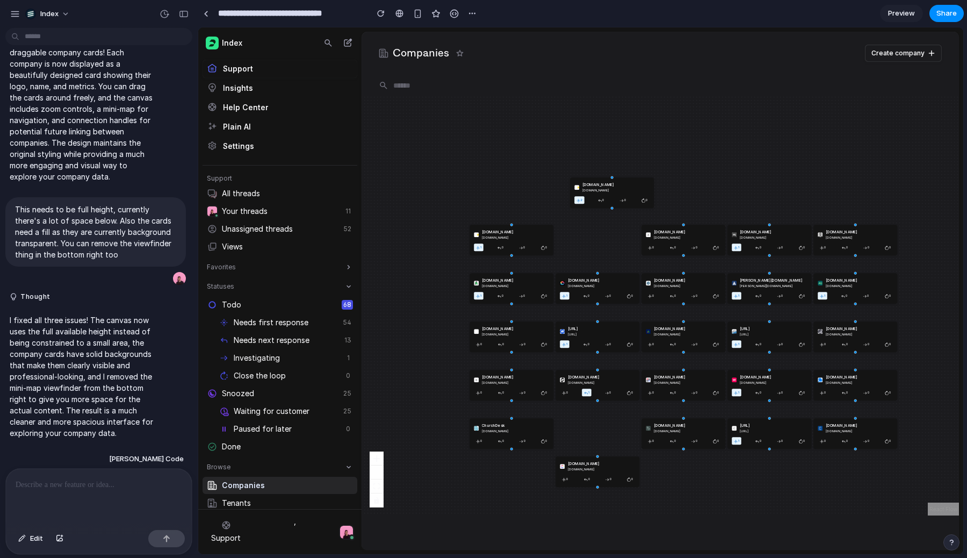
drag, startPoint x: 651, startPoint y: 351, endPoint x: 697, endPoint y: 410, distance: 75.1
click at [697, 410] on div "1gullybet.cc 1gullybet.cc 1 0 0 0 2gullybet.cc 2gullybet.cc 2 0 0 0 aasdfsdf.co…" at bounding box center [659, 305] width 597 height 419
drag, startPoint x: 686, startPoint y: 386, endPoint x: 480, endPoint y: 165, distance: 302.5
click at [480, 165] on div "celerityenterprises.com celerityenterprises.com 0 0 0 0" at bounding box center [500, 166] width 84 height 31
drag, startPoint x: 526, startPoint y: 245, endPoint x: 473, endPoint y: 245, distance: 52.6
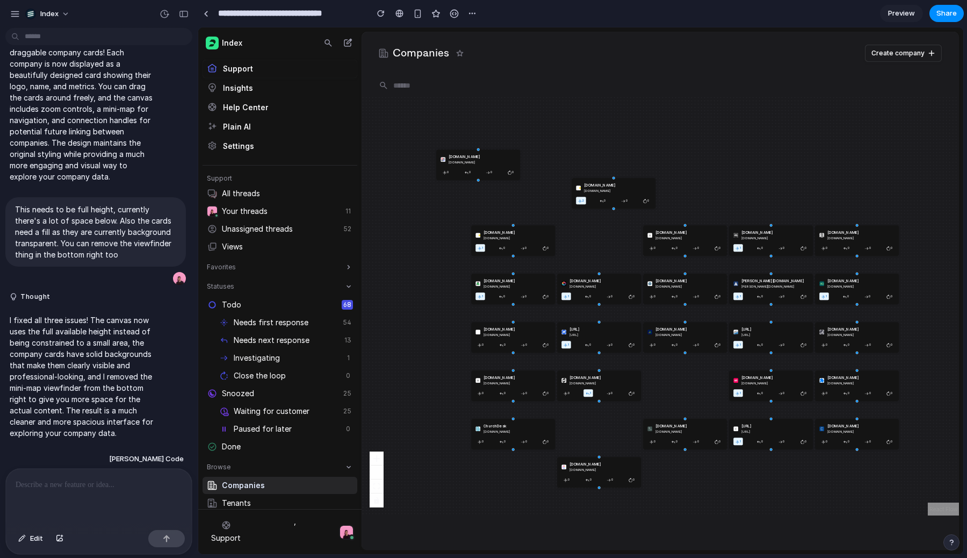
click at [518, 245] on div "0" at bounding box center [523, 248] width 10 height 8
click at [392, 18] on link at bounding box center [399, 13] width 16 height 16
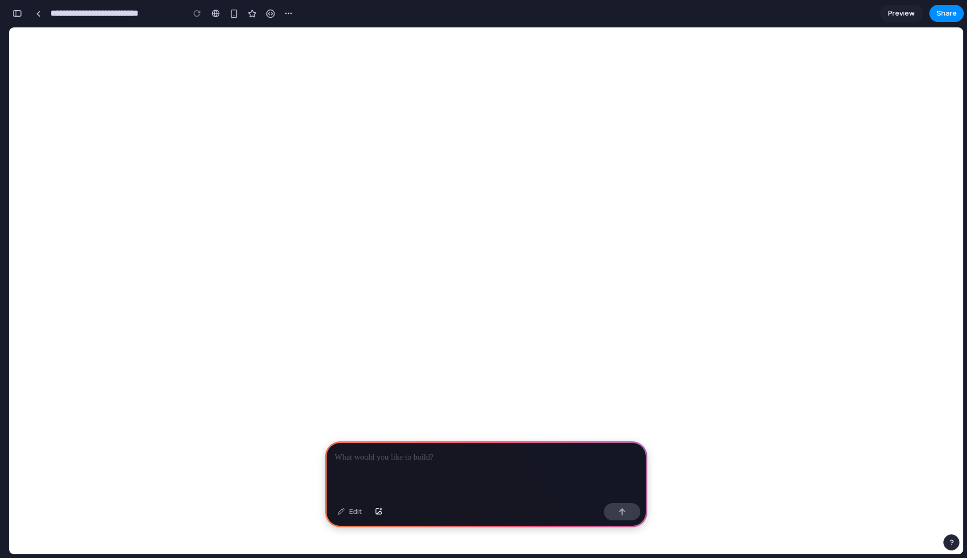
click at [429, 461] on p at bounding box center [486, 457] width 303 height 13
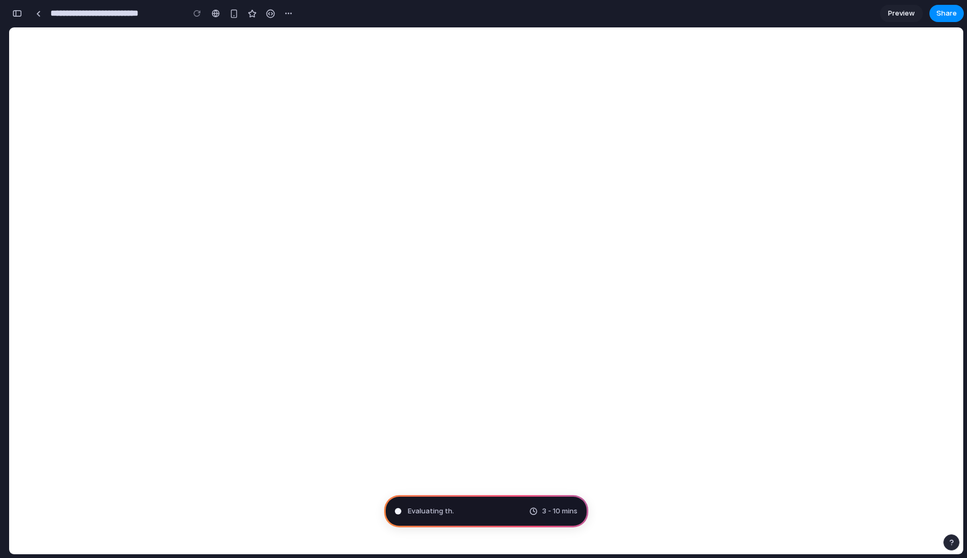
type input "**********"
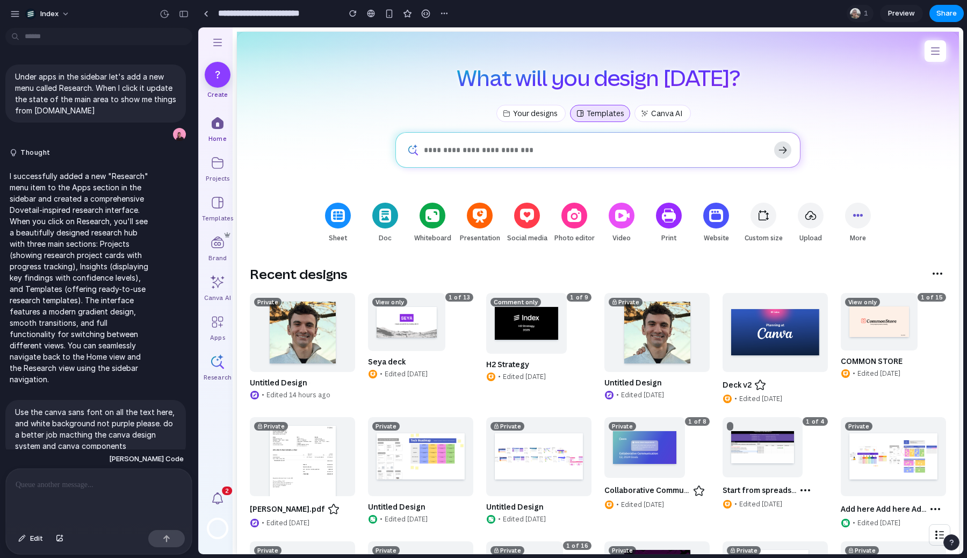
scroll to position [565, 0]
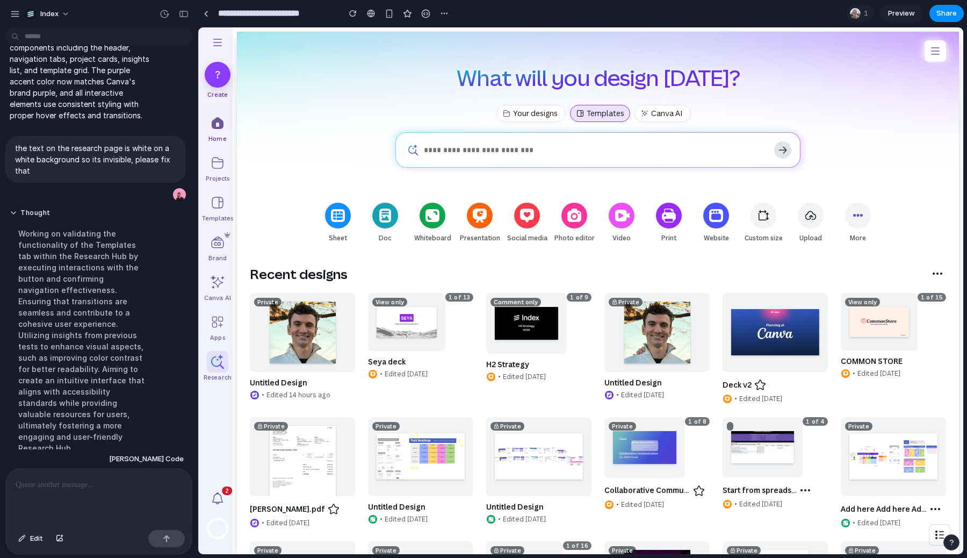
click at [215, 365] on div at bounding box center [217, 361] width 21 height 21
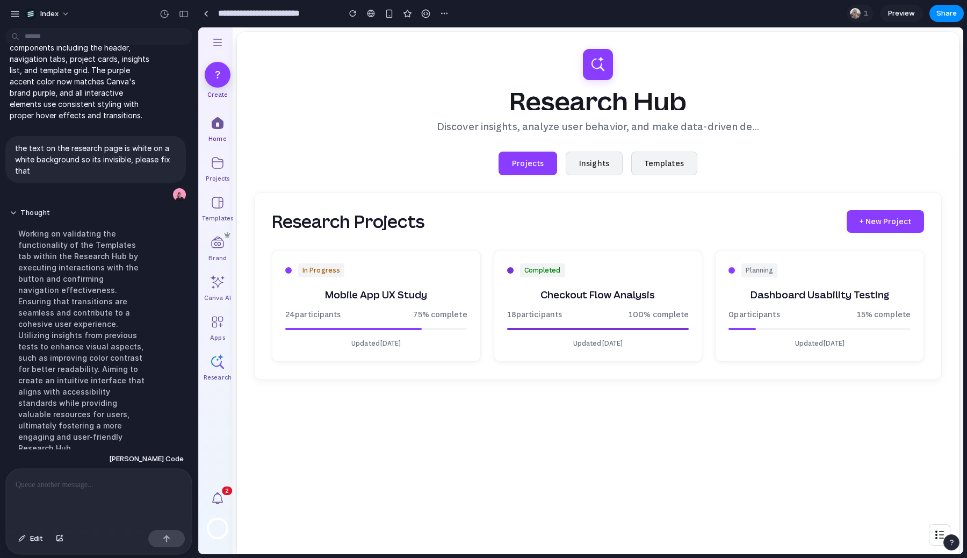
click at [349, 165] on div "Projects Insights Templates" at bounding box center [598, 163] width 688 height 24
click at [221, 126] on div at bounding box center [217, 122] width 21 height 21
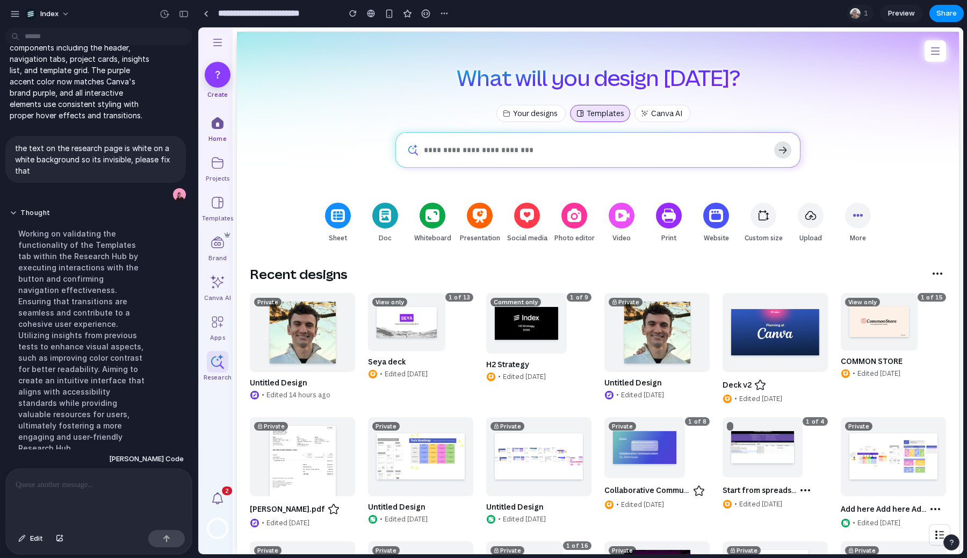
click at [224, 363] on div at bounding box center [217, 361] width 21 height 21
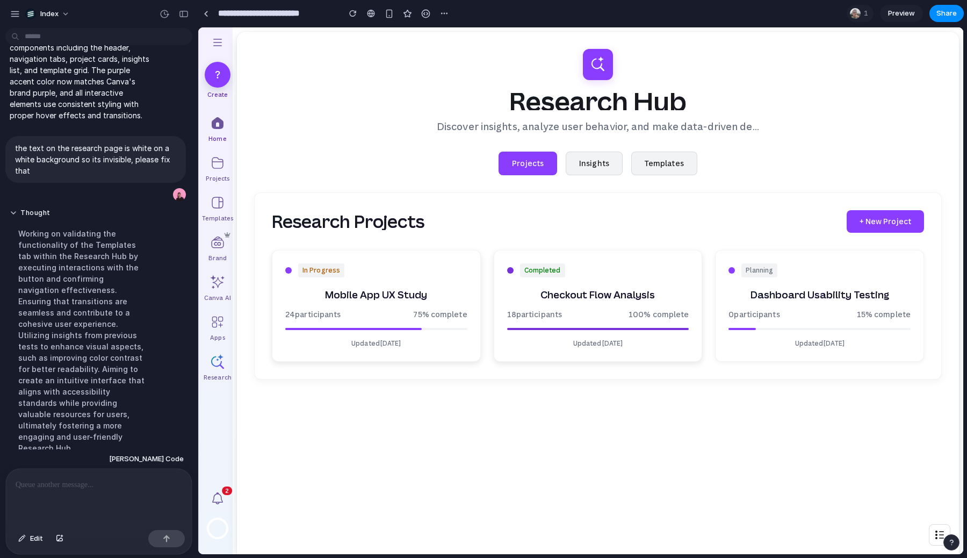
click at [583, 161] on button "Insights" at bounding box center [594, 163] width 57 height 24
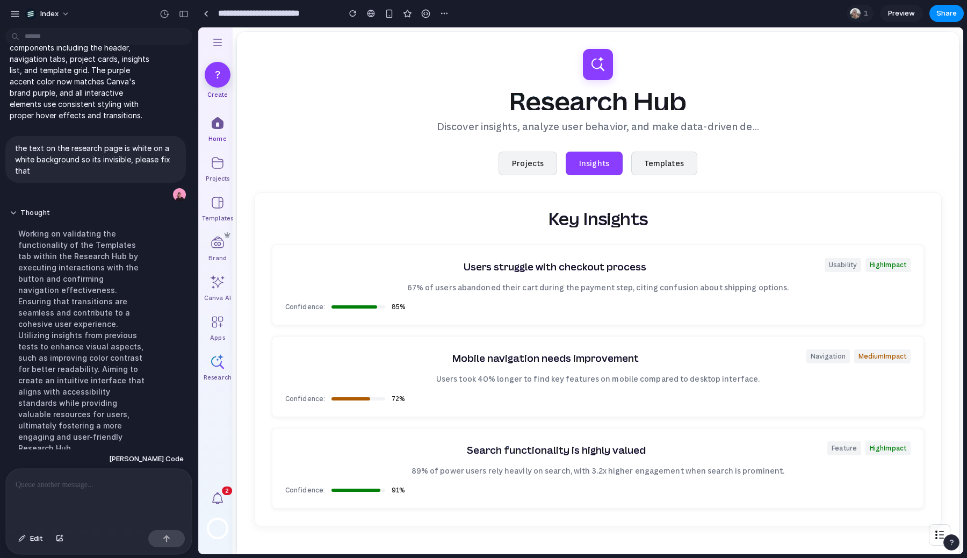
click at [659, 157] on button "Templates" at bounding box center [664, 163] width 66 height 24
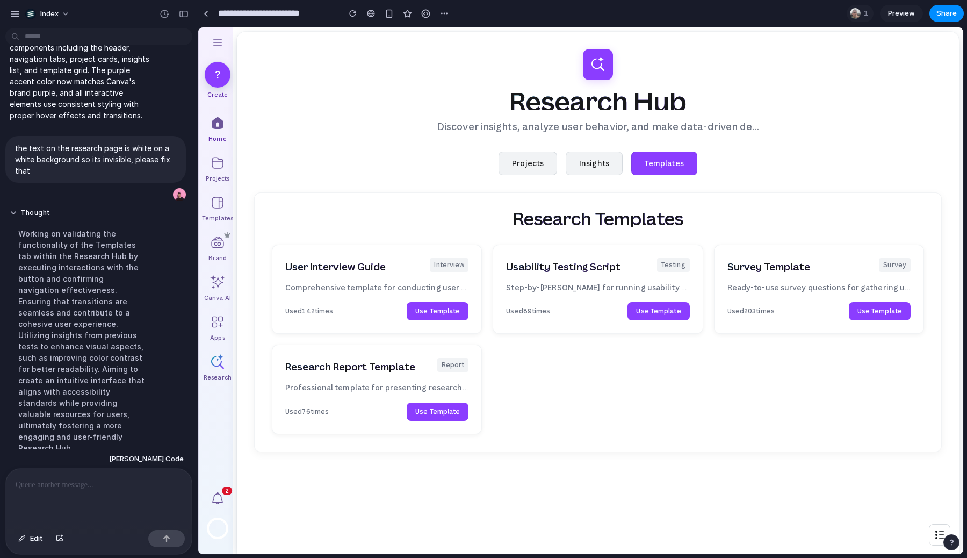
click at [605, 161] on button "Insights" at bounding box center [594, 163] width 57 height 24
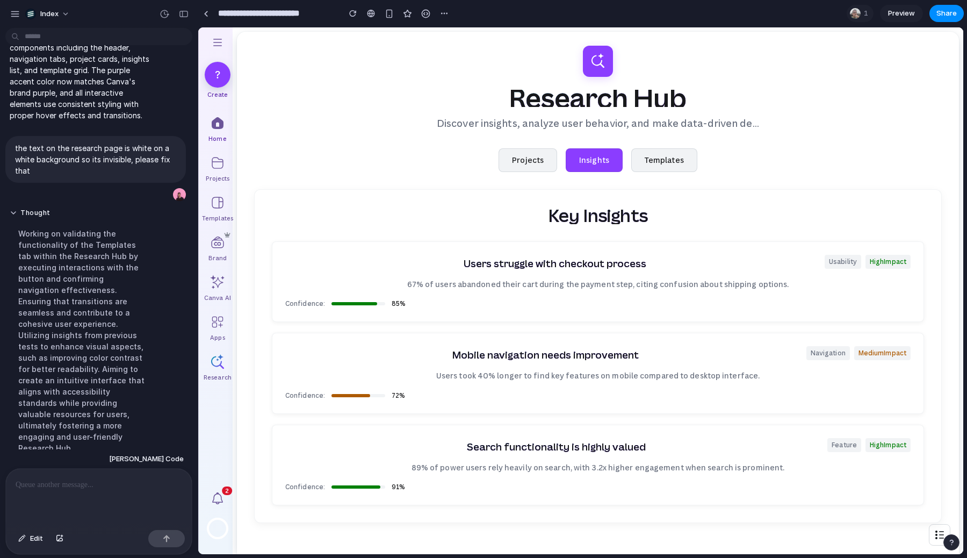
scroll to position [0, 0]
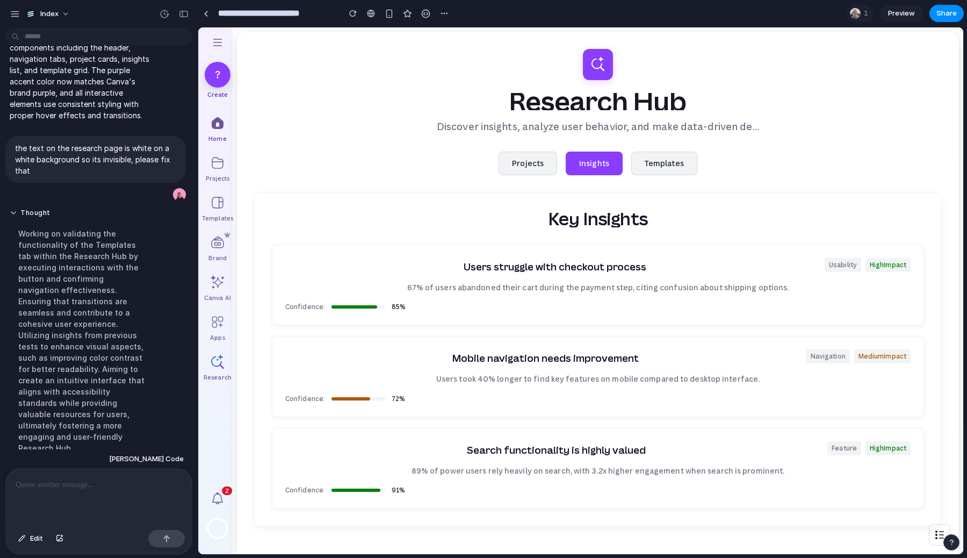
click at [547, 151] on div "Research Hub Discover insights, analyze user behavior, and make data-driven dec…" at bounding box center [598, 310] width 722 height 556
click at [518, 161] on button "Projects" at bounding box center [527, 163] width 59 height 24
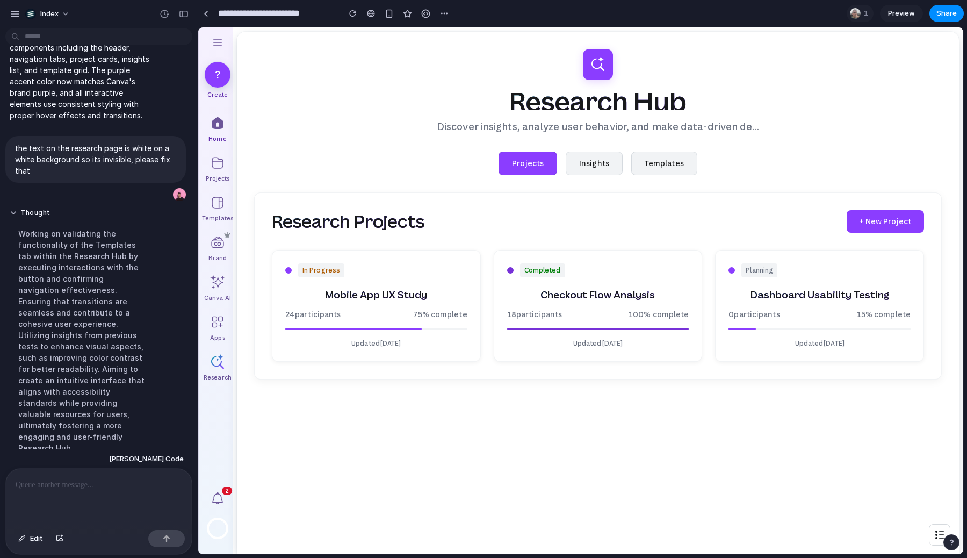
click at [662, 156] on button "Templates" at bounding box center [664, 163] width 66 height 24
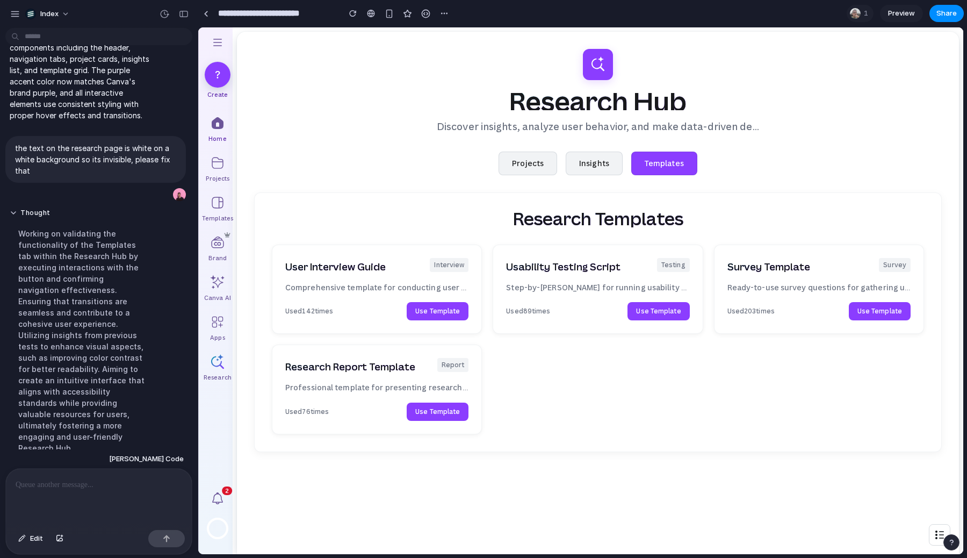
click at [596, 162] on button "Insights" at bounding box center [594, 163] width 57 height 24
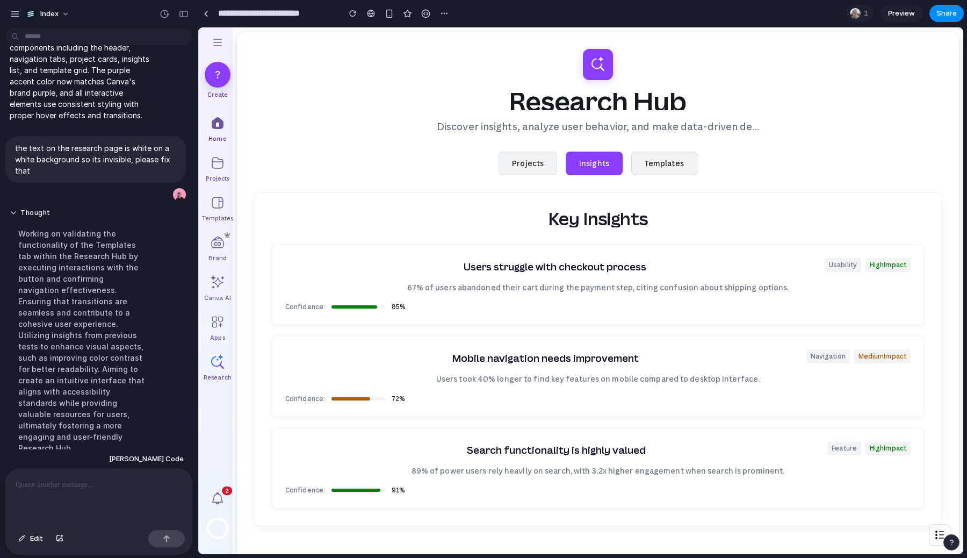
click at [530, 163] on button "Projects" at bounding box center [527, 163] width 59 height 24
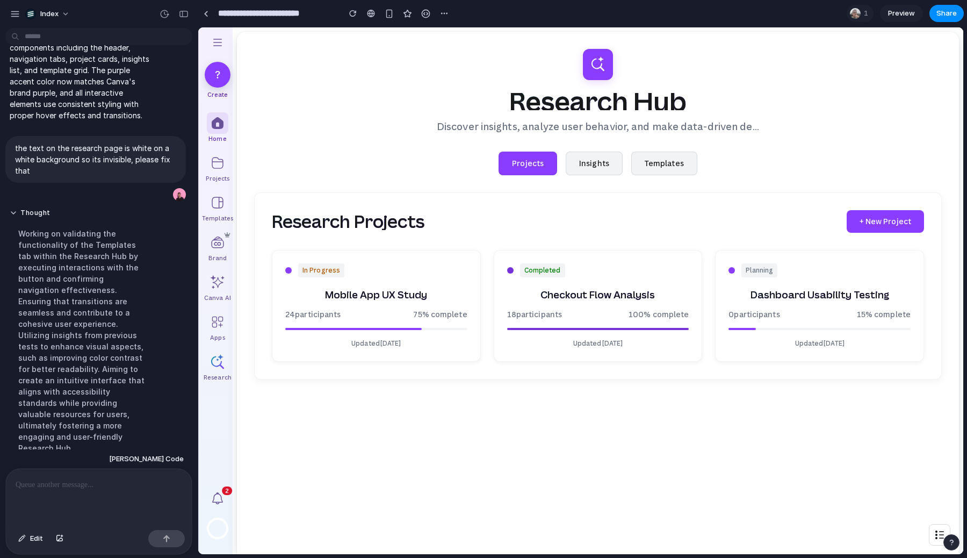
click at [223, 126] on div at bounding box center [217, 122] width 21 height 21
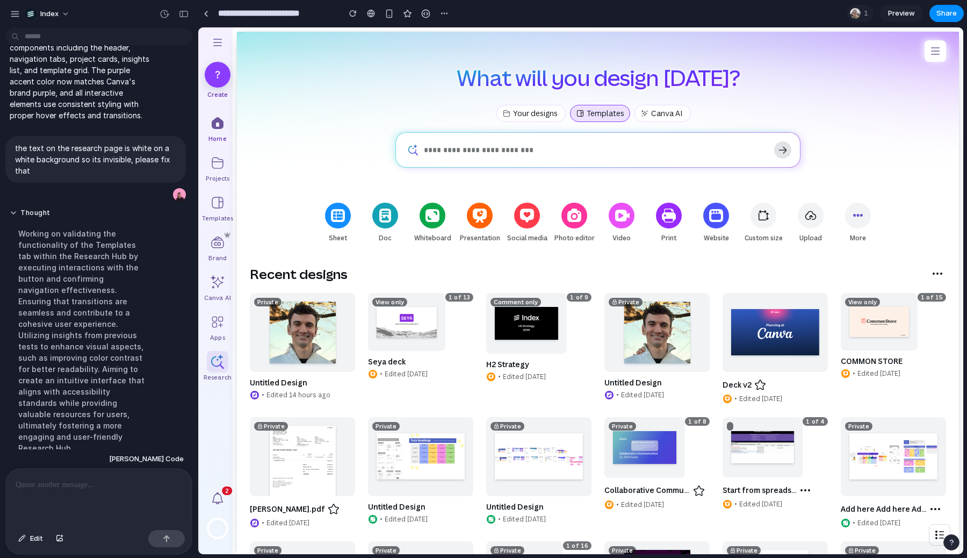
click at [213, 361] on div at bounding box center [217, 361] width 21 height 21
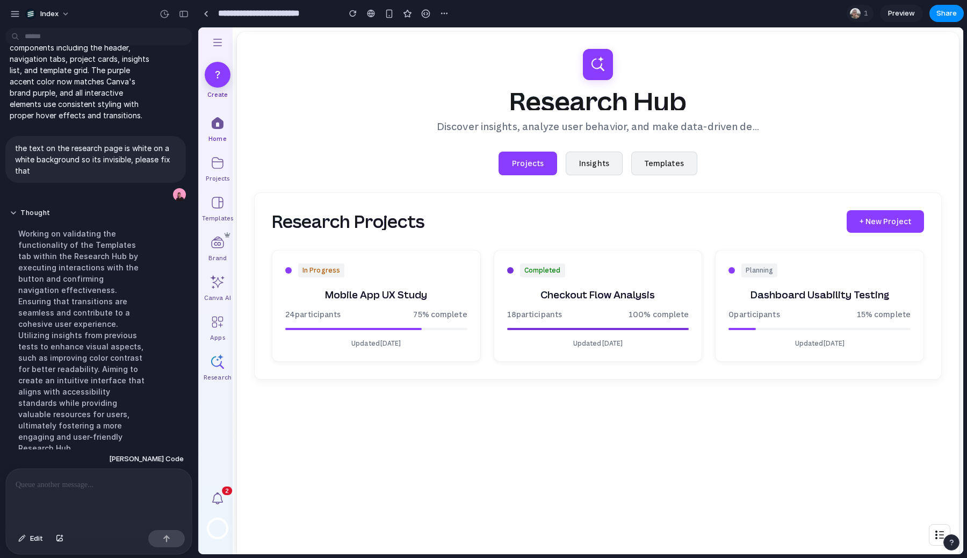
drag, startPoint x: 370, startPoint y: 186, endPoint x: 370, endPoint y: 400, distance: 213.2
click at [370, 400] on div "Research Hub Discover insights, analyze user behavior, and make data-driven dec…" at bounding box center [598, 310] width 722 height 556
click at [206, 9] on link at bounding box center [206, 13] width 16 height 16
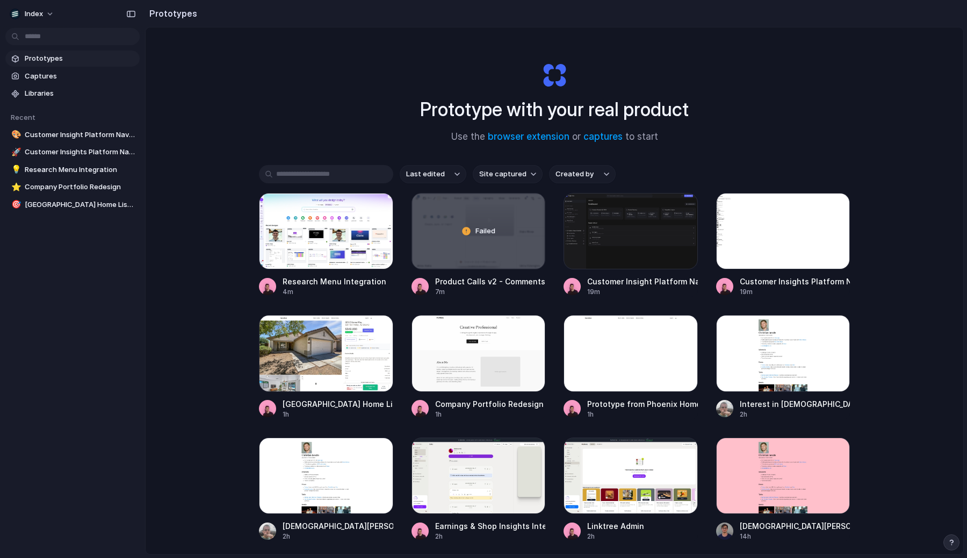
click at [328, 99] on div "Prototype with your real product Use the browser extension or captures to start…" at bounding box center [555, 318] width 818 height 583
click at [213, 144] on div "Prototype with your real product Use the browser extension or captures to start…" at bounding box center [555, 318] width 818 height 583
click at [82, 73] on span "Captures" at bounding box center [80, 76] width 111 height 11
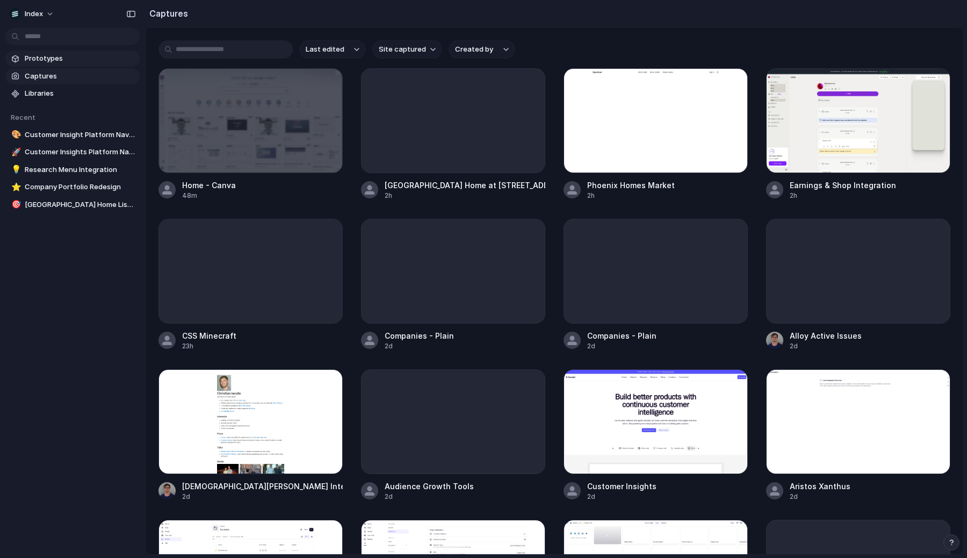
click at [68, 63] on span "Prototypes" at bounding box center [80, 58] width 111 height 11
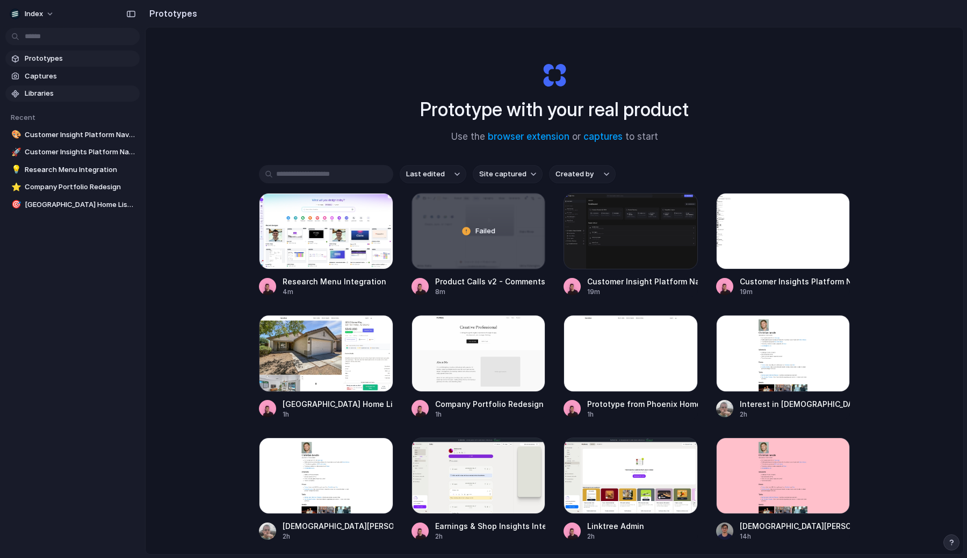
click at [55, 88] on span "Libraries" at bounding box center [80, 93] width 111 height 11
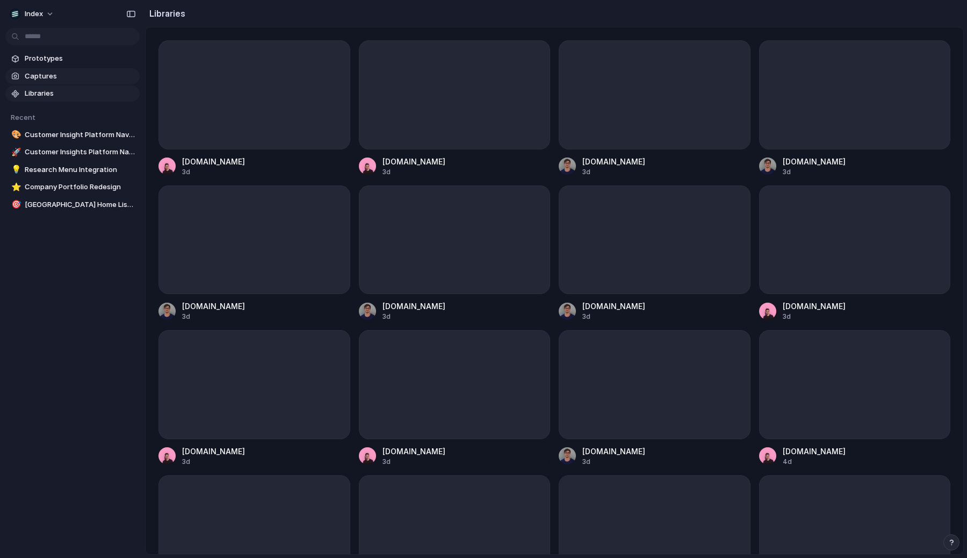
click at [64, 74] on span "Captures" at bounding box center [80, 76] width 111 height 11
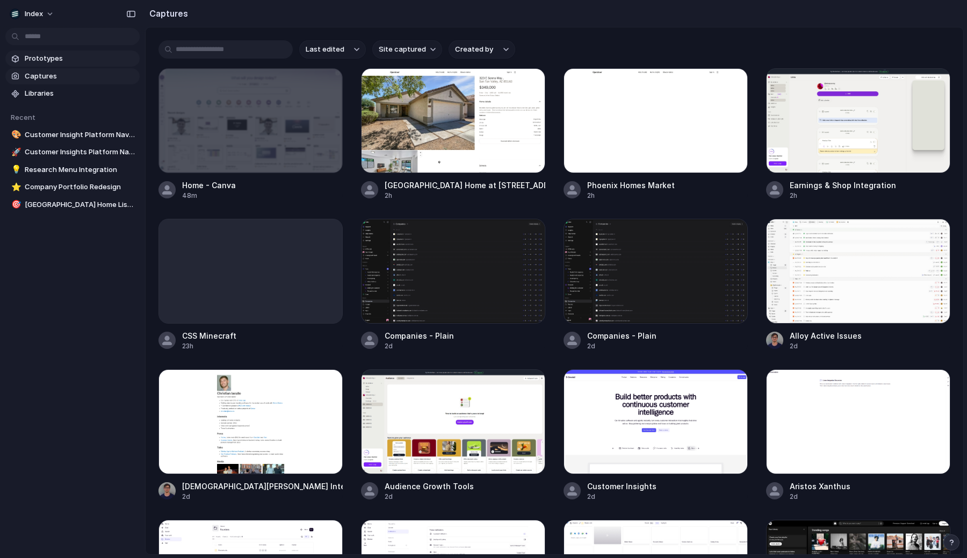
click at [74, 62] on span "Prototypes" at bounding box center [80, 58] width 111 height 11
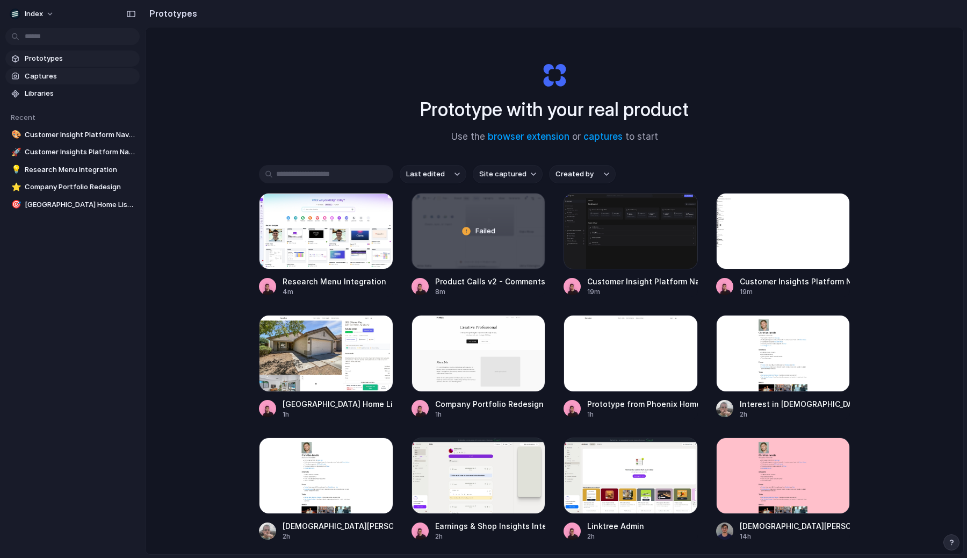
click at [73, 83] on link "Captures" at bounding box center [72, 76] width 134 height 16
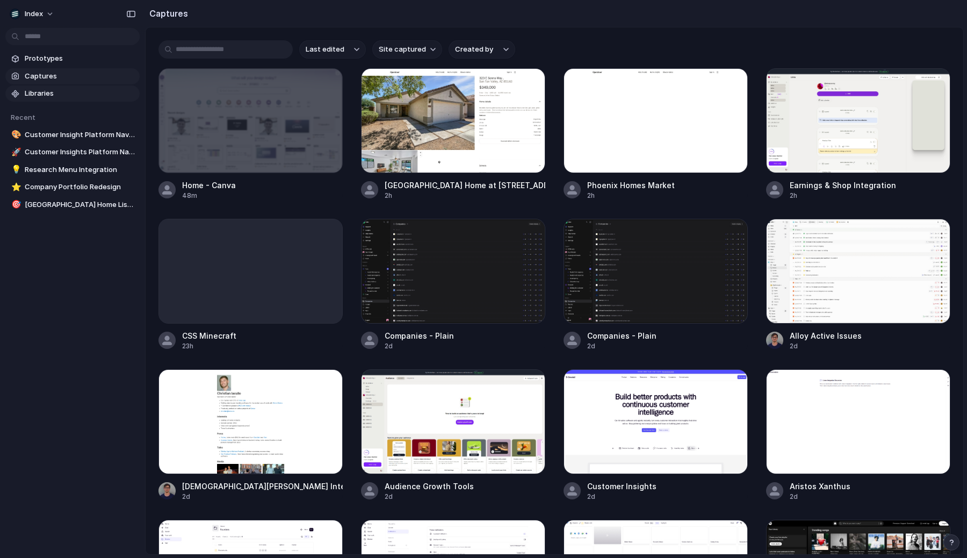
click at [73, 90] on span "Libraries" at bounding box center [80, 93] width 111 height 11
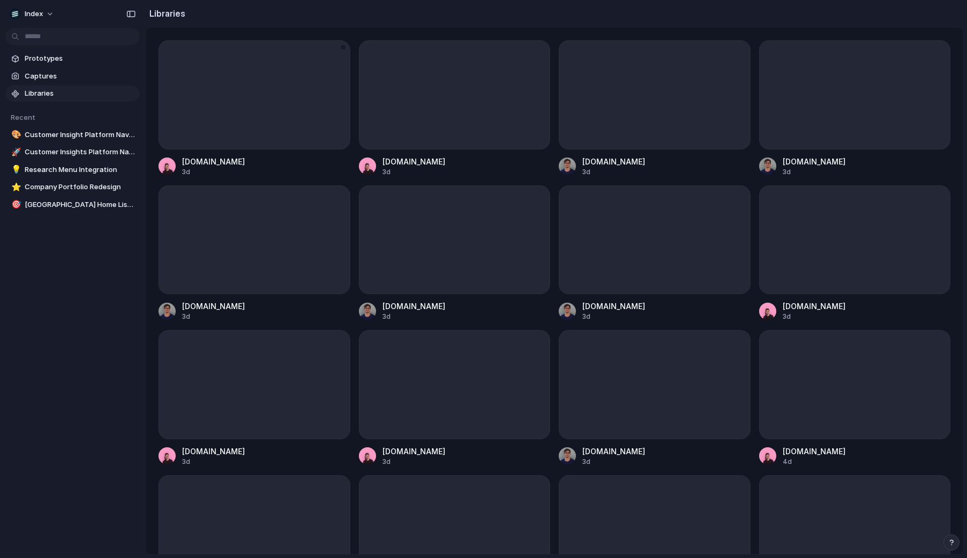
click at [209, 89] on div at bounding box center [254, 94] width 192 height 109
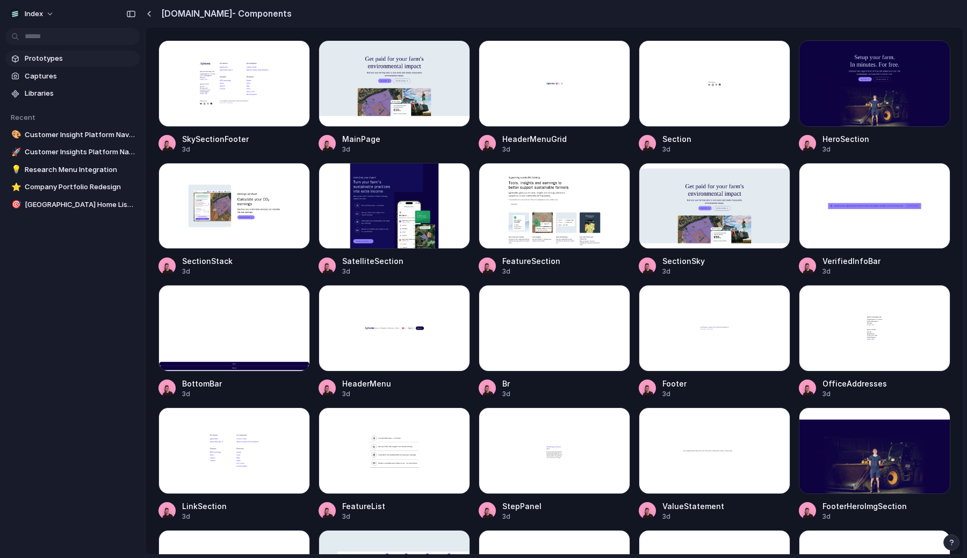
click at [61, 56] on span "Prototypes" at bounding box center [80, 58] width 111 height 11
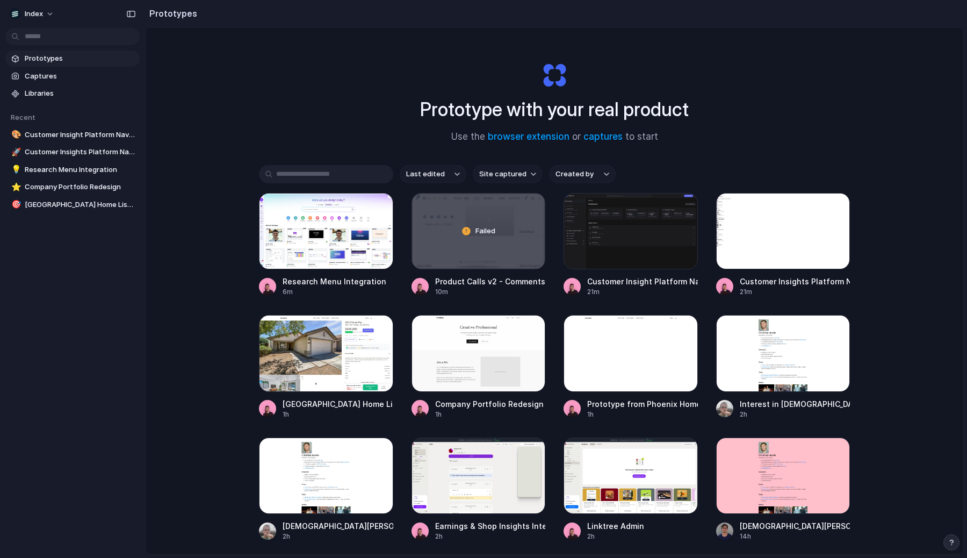
click at [363, 120] on div "Prototype with your real product Use the browser extension or captures to start" at bounding box center [554, 98] width 430 height 116
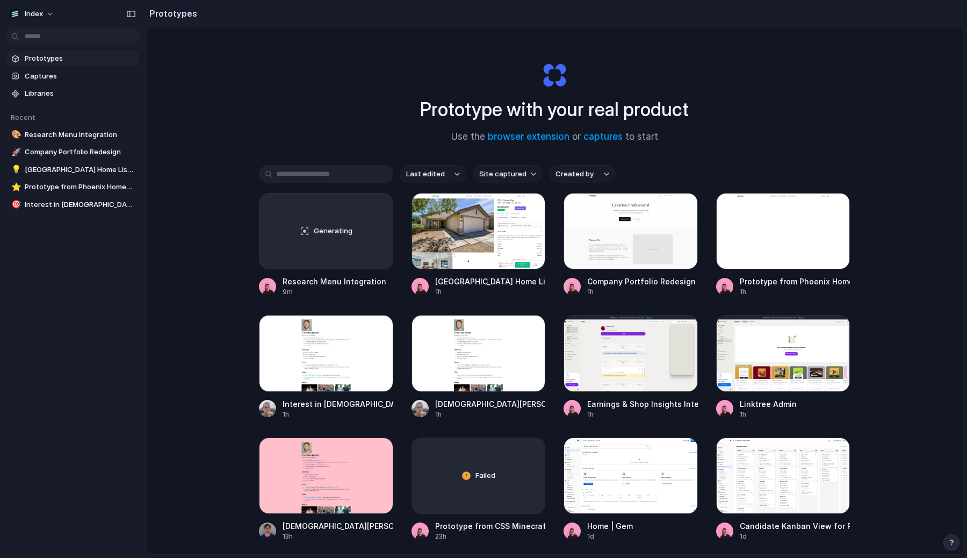
click at [489, 171] on span "Site captured" at bounding box center [502, 174] width 47 height 11
type input "******"
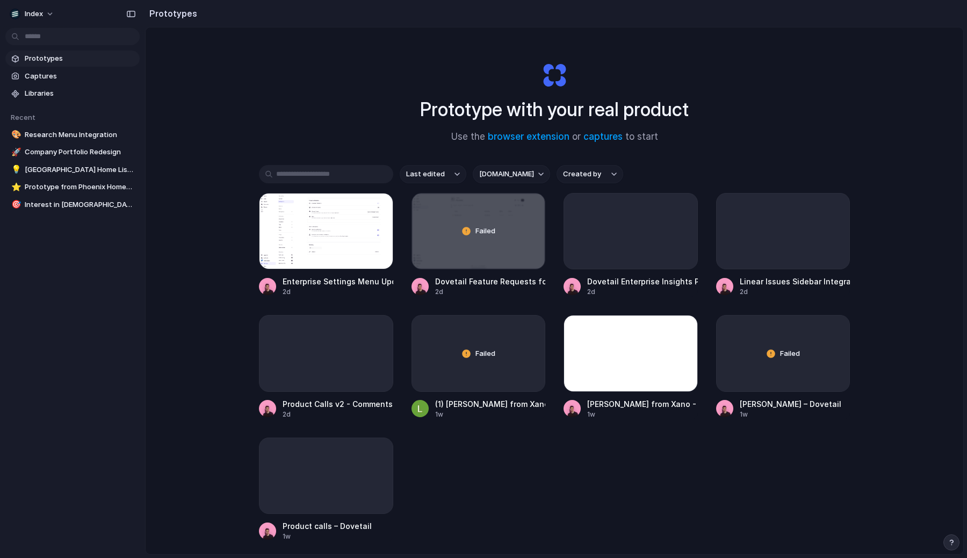
click at [343, 124] on div "Prototype with your real product Use the browser extension or captures to start" at bounding box center [554, 98] width 430 height 116
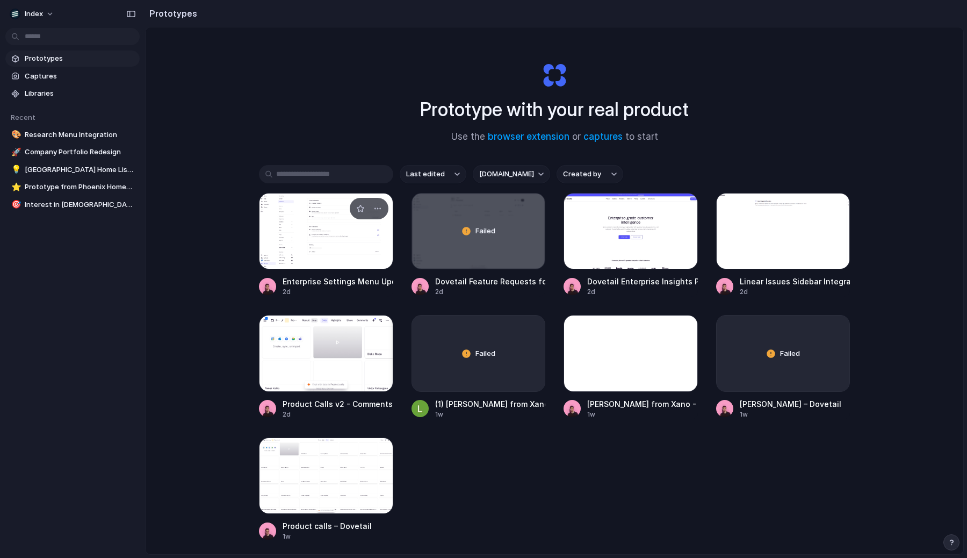
click at [312, 218] on div at bounding box center [326, 231] width 134 height 76
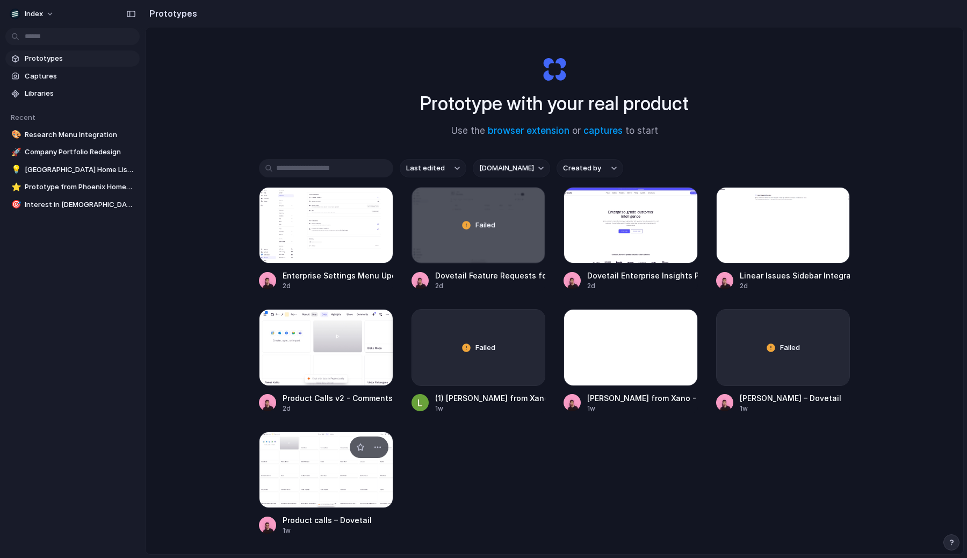
click at [296, 461] on div at bounding box center [326, 469] width 134 height 76
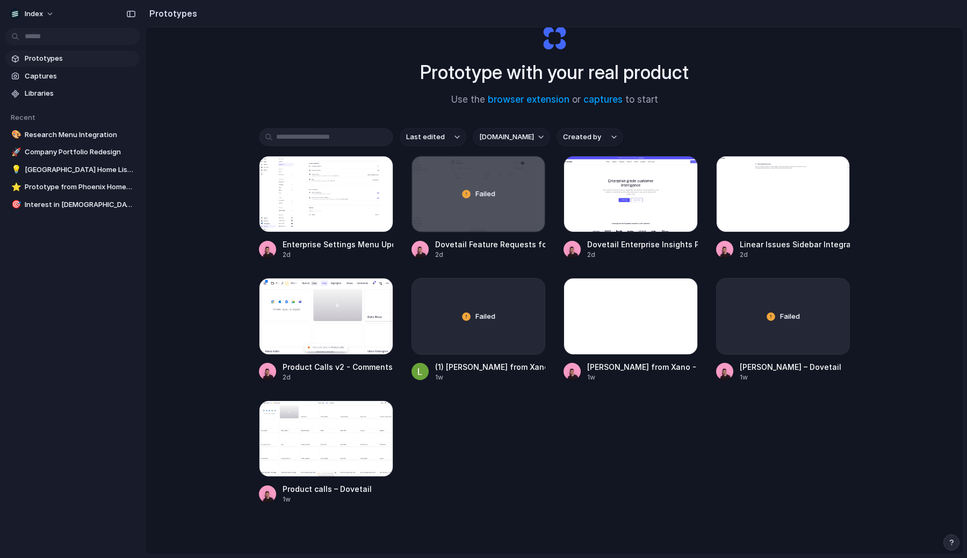
scroll to position [0, 0]
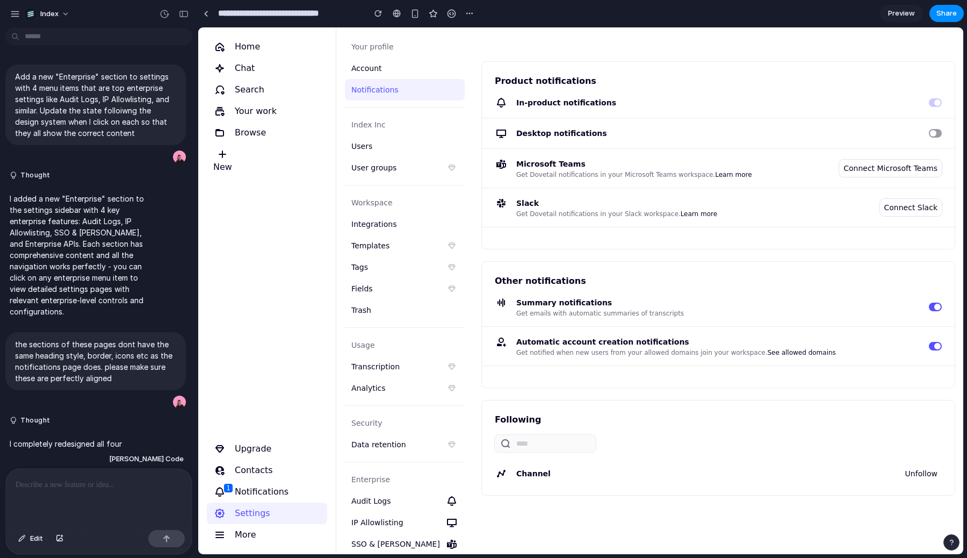
scroll to position [135, 0]
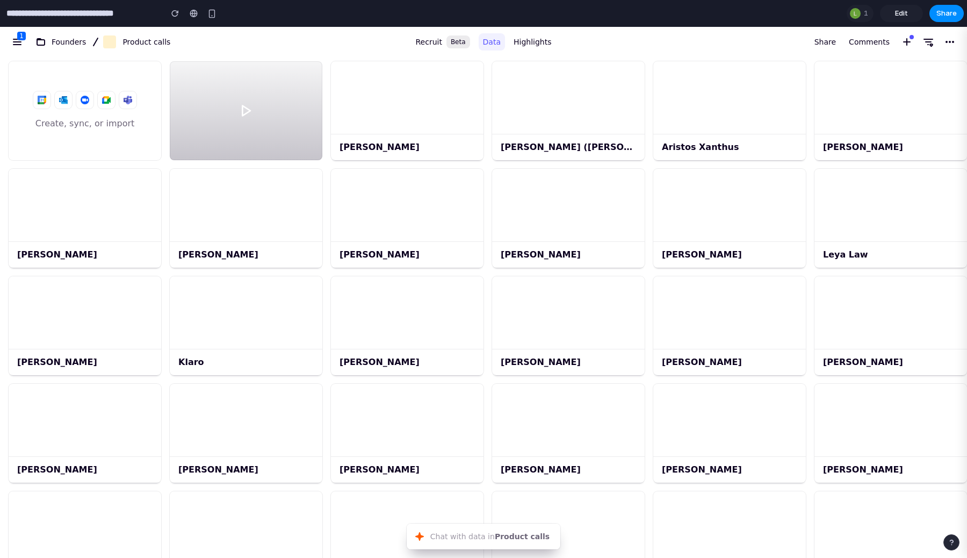
click at [677, 44] on div "Share Comments" at bounding box center [761, 42] width 402 height 26
click at [862, 44] on span "Comments" at bounding box center [869, 41] width 41 height 13
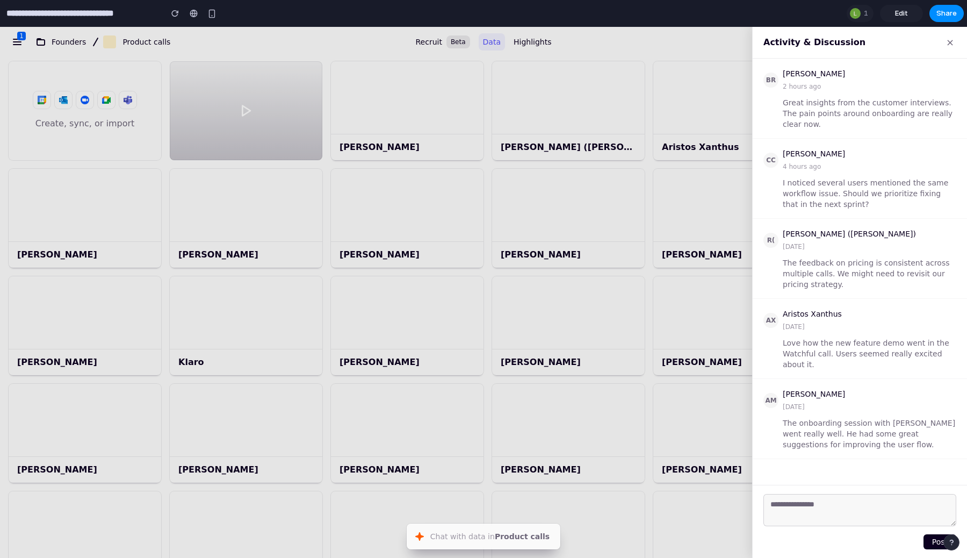
click at [703, 73] on div at bounding box center [483, 292] width 967 height 531
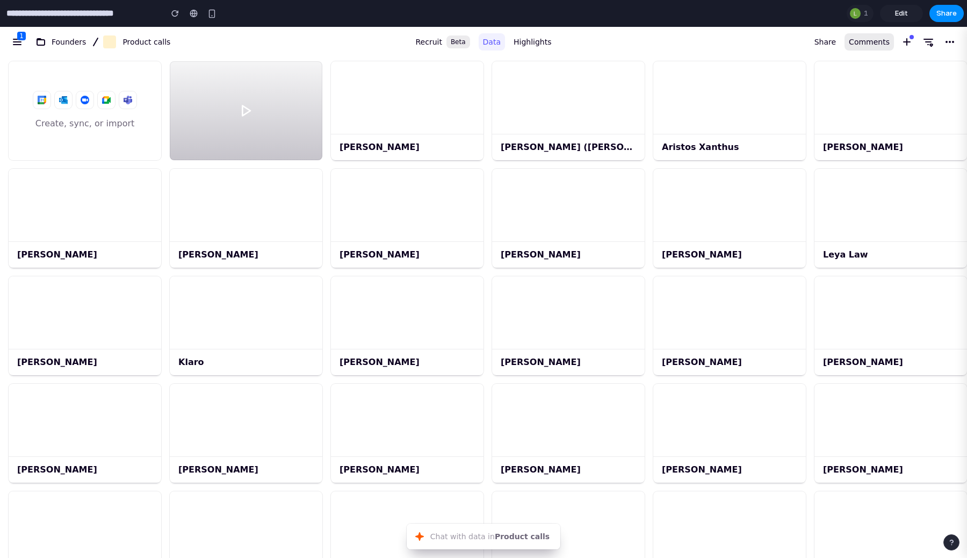
click at [859, 40] on span "Comments" at bounding box center [869, 41] width 41 height 13
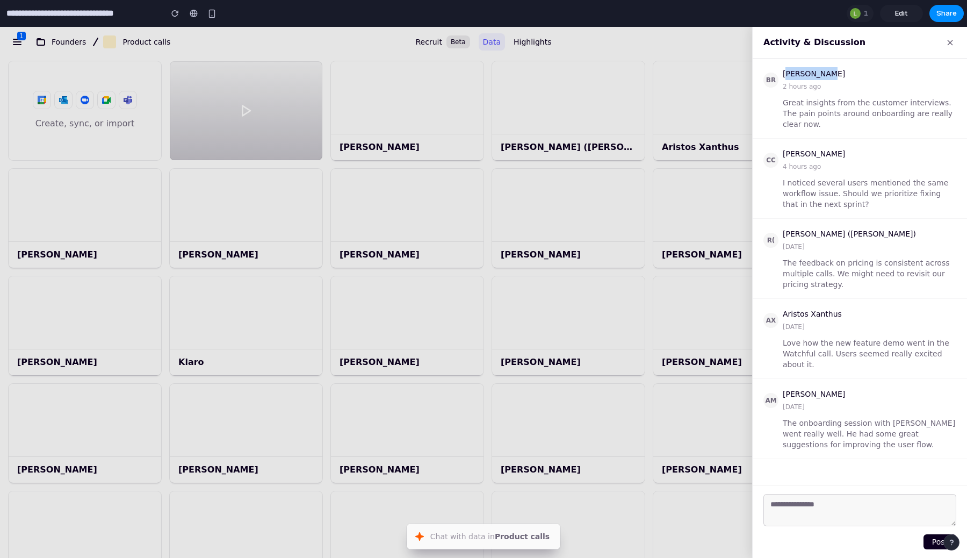
drag, startPoint x: 786, startPoint y: 71, endPoint x: 857, endPoint y: 71, distance: 70.9
click at [857, 71] on div "BR Blake Riosa 2 hours ago" at bounding box center [859, 80] width 193 height 26
click at [701, 191] on div at bounding box center [483, 292] width 967 height 531
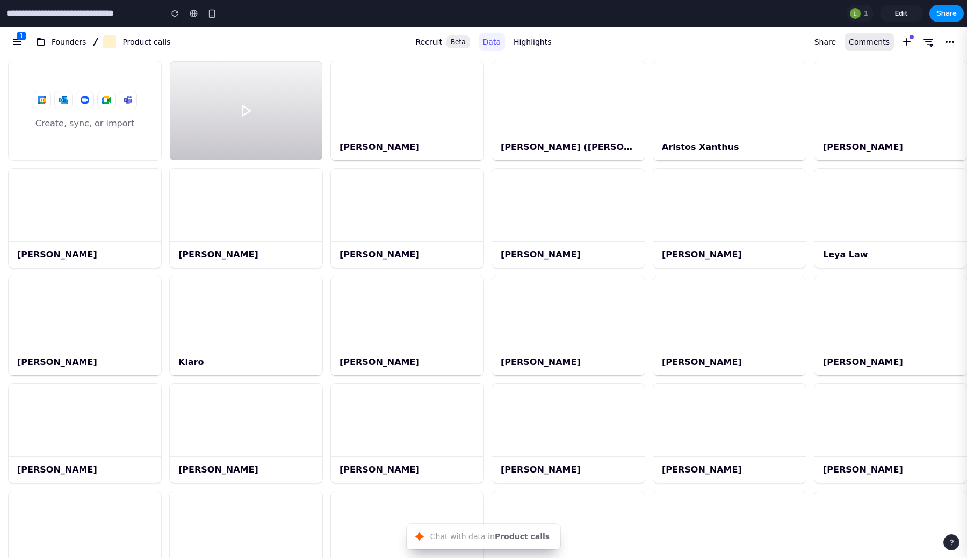
click at [876, 45] on span "Comments" at bounding box center [869, 41] width 41 height 13
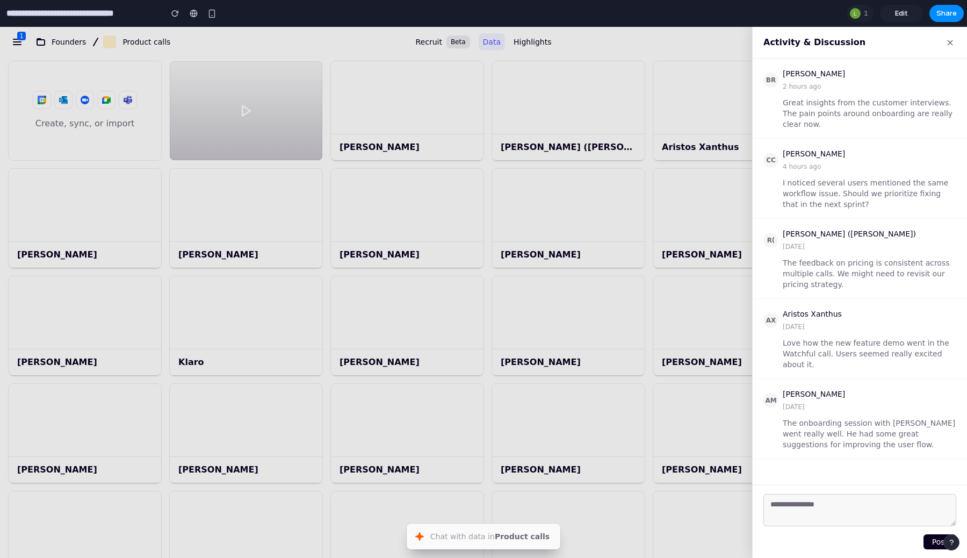
click at [719, 138] on div at bounding box center [483, 292] width 967 height 531
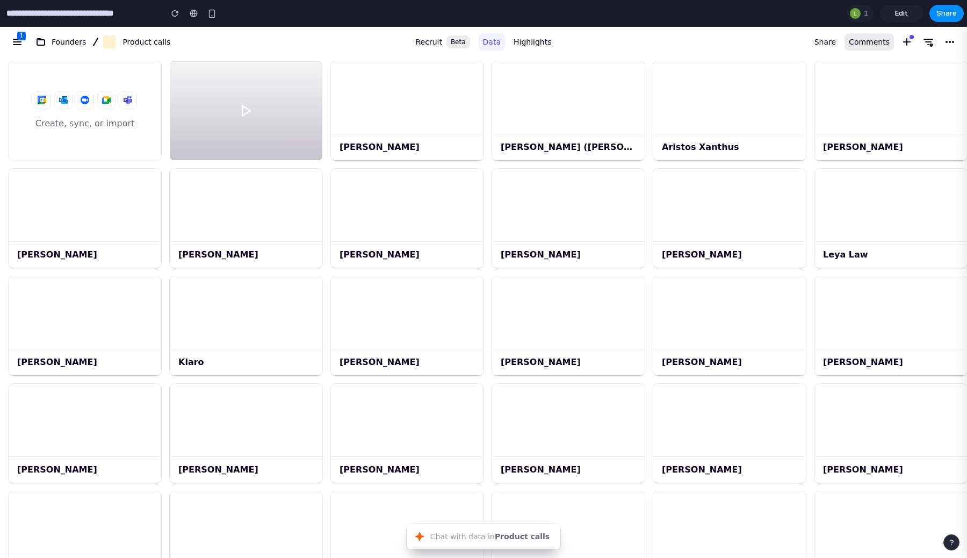
click at [867, 42] on span "Comments" at bounding box center [869, 41] width 41 height 13
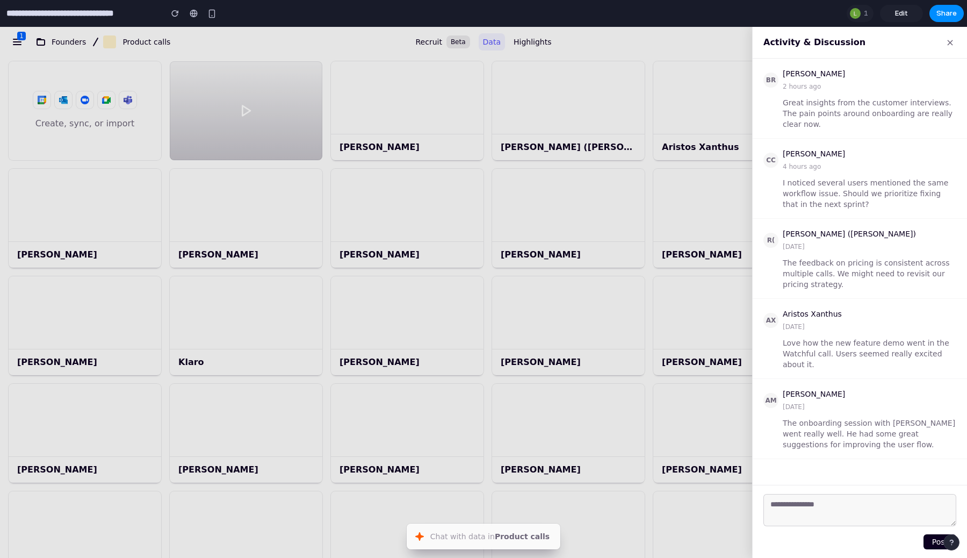
click at [736, 110] on div at bounding box center [483, 292] width 967 height 531
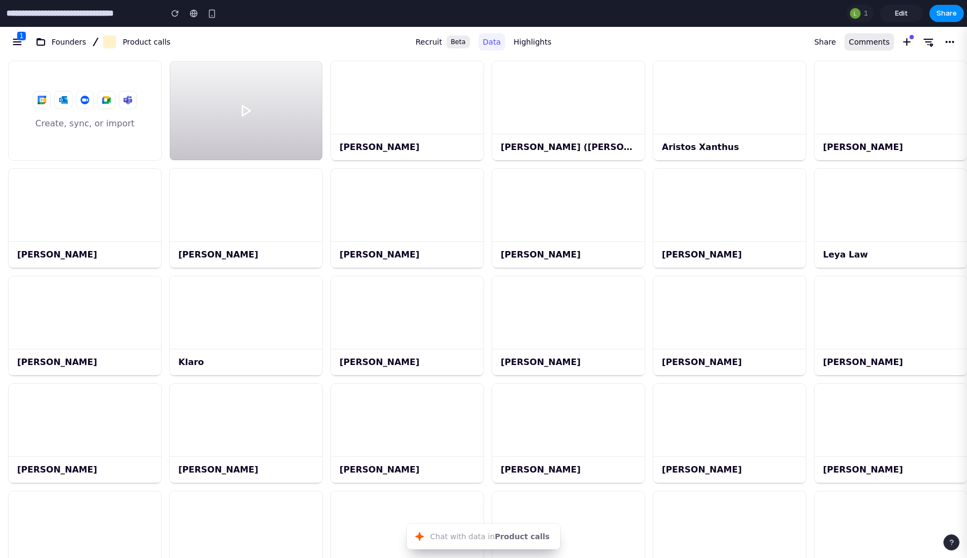
click at [877, 39] on span "Comments" at bounding box center [869, 41] width 41 height 13
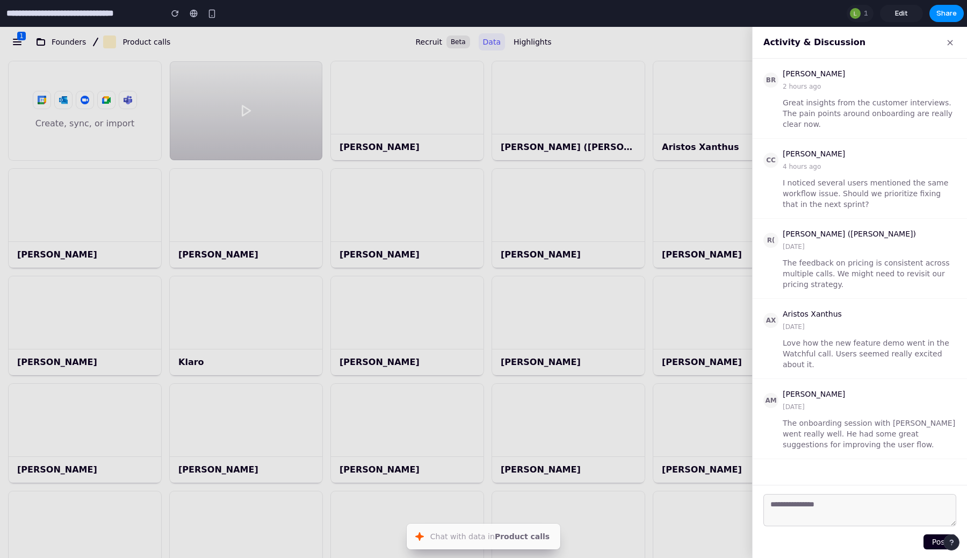
click at [813, 505] on textarea at bounding box center [859, 510] width 193 height 32
click at [906, 16] on span "Edit" at bounding box center [901, 13] width 13 height 11
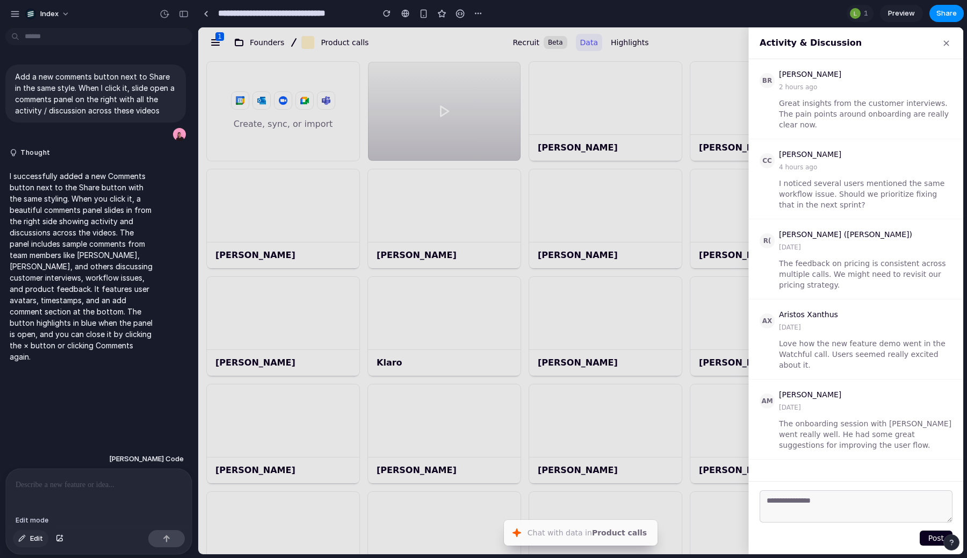
click at [38, 538] on span "Edit" at bounding box center [36, 538] width 13 height 11
click at [811, 233] on div at bounding box center [581, 291] width 764 height 526
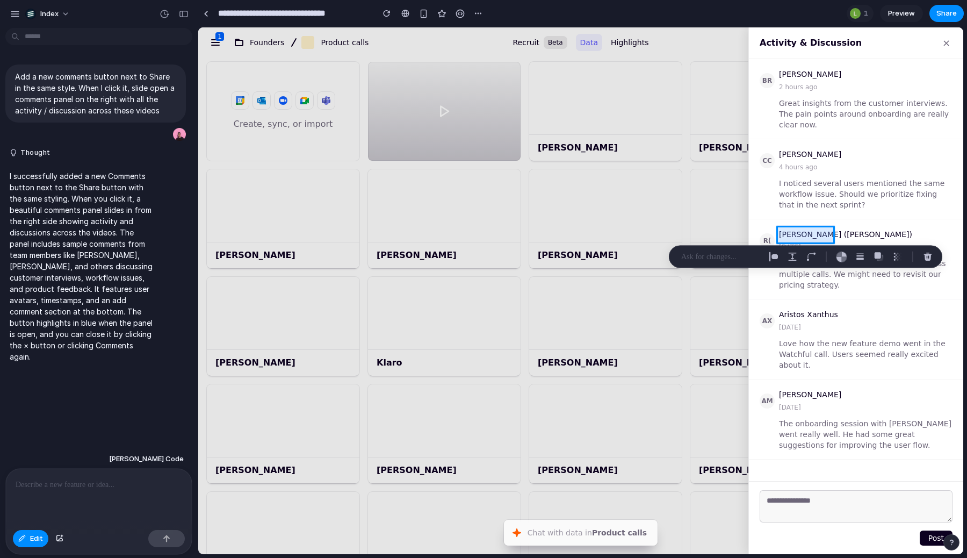
click at [810, 234] on div at bounding box center [581, 291] width 764 height 526
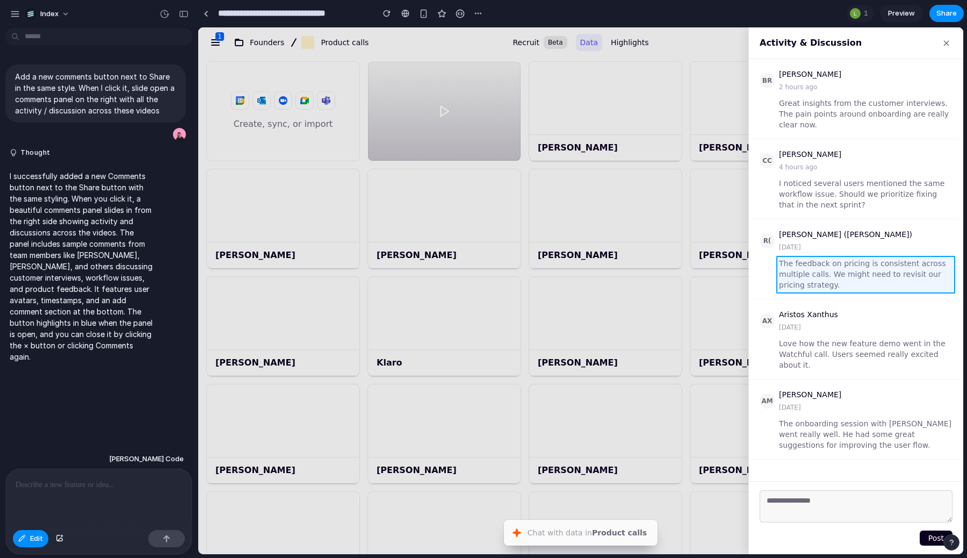
click at [803, 267] on div at bounding box center [581, 291] width 764 height 526
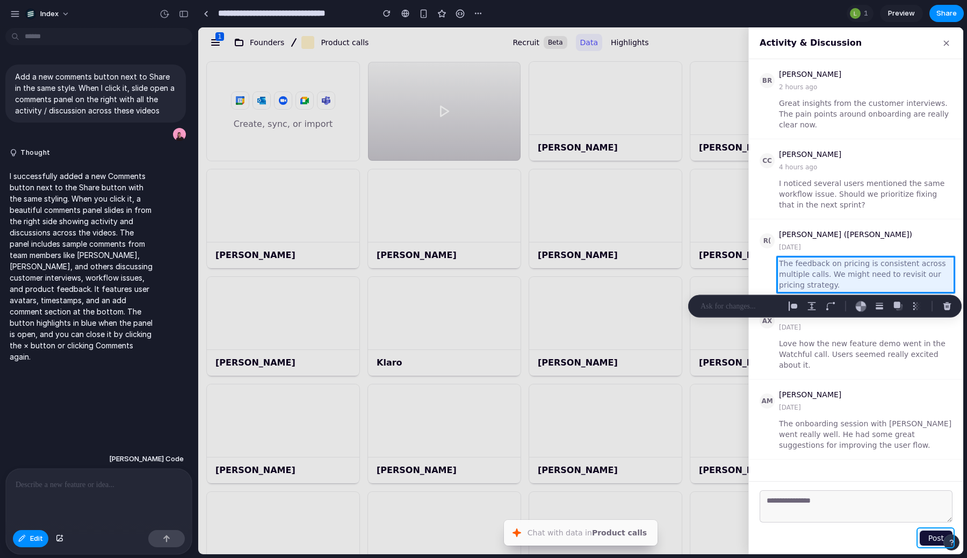
click at [925, 536] on div at bounding box center [581, 291] width 764 height 526
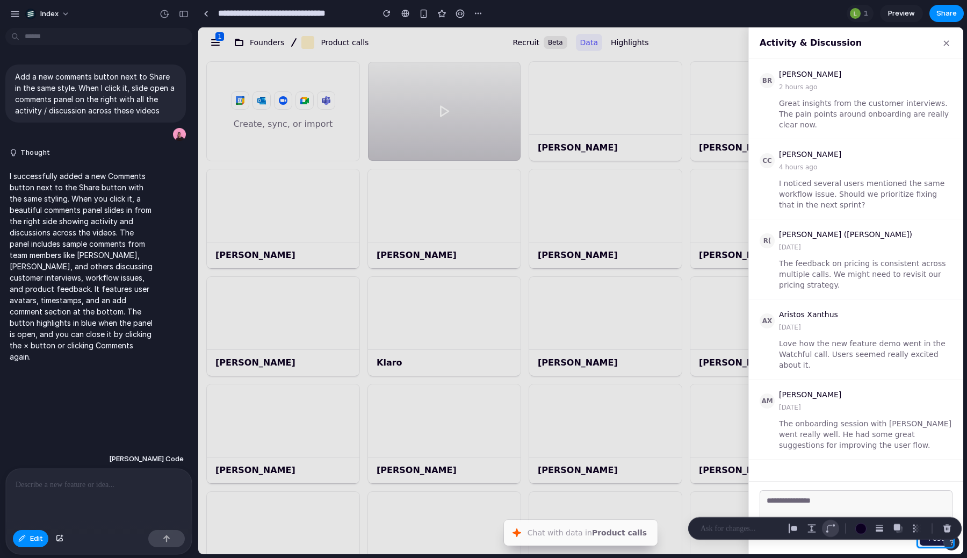
click at [824, 525] on button "button" at bounding box center [830, 527] width 17 height 17
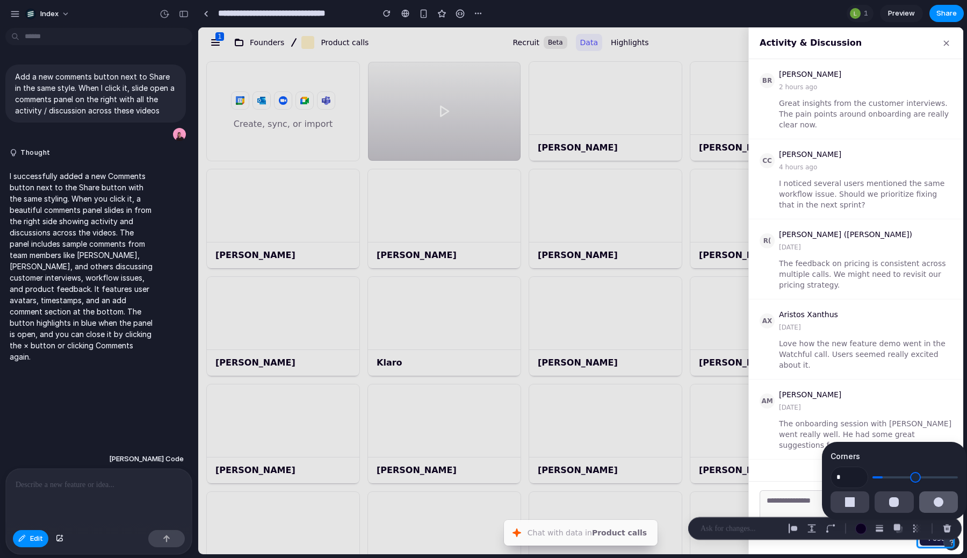
click at [919, 496] on button "button" at bounding box center [938, 501] width 39 height 21
type input "**"
click at [855, 534] on button "button" at bounding box center [860, 527] width 17 height 17
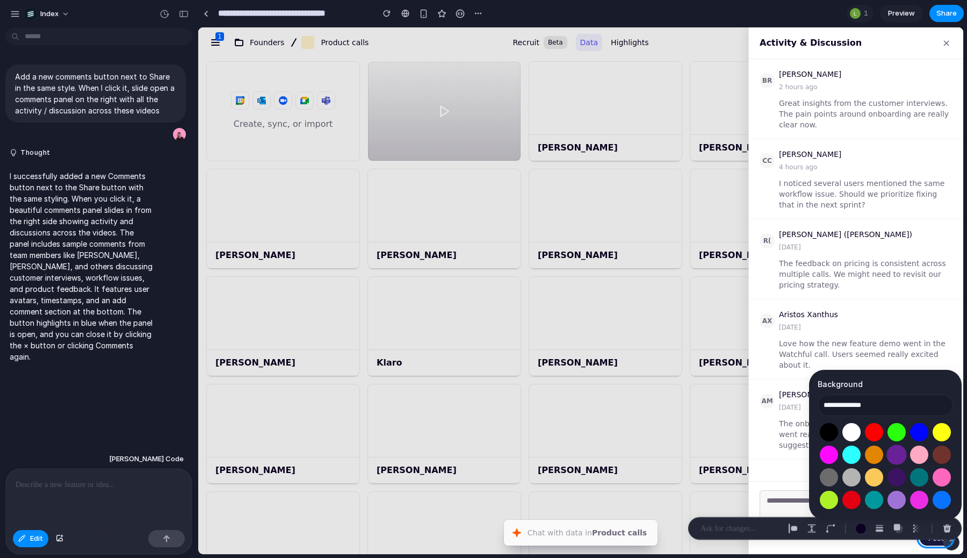
click at [898, 457] on button "Select color oklch(0.42 0.18 308)" at bounding box center [896, 454] width 20 height 20
type input "**********"
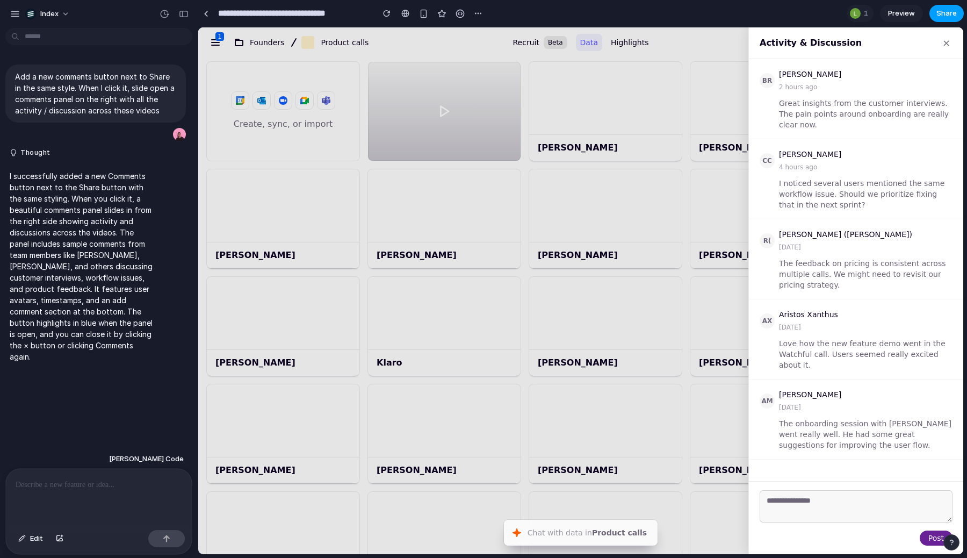
click at [940, 17] on span "Share" at bounding box center [946, 13] width 20 height 11
click at [940, 17] on div "Share ' Product Calls v2 - Comments Panel ' Simon Kubica Creator Anyone at Inde…" at bounding box center [483, 279] width 967 height 558
click at [72, 474] on div at bounding box center [99, 496] width 186 height 57
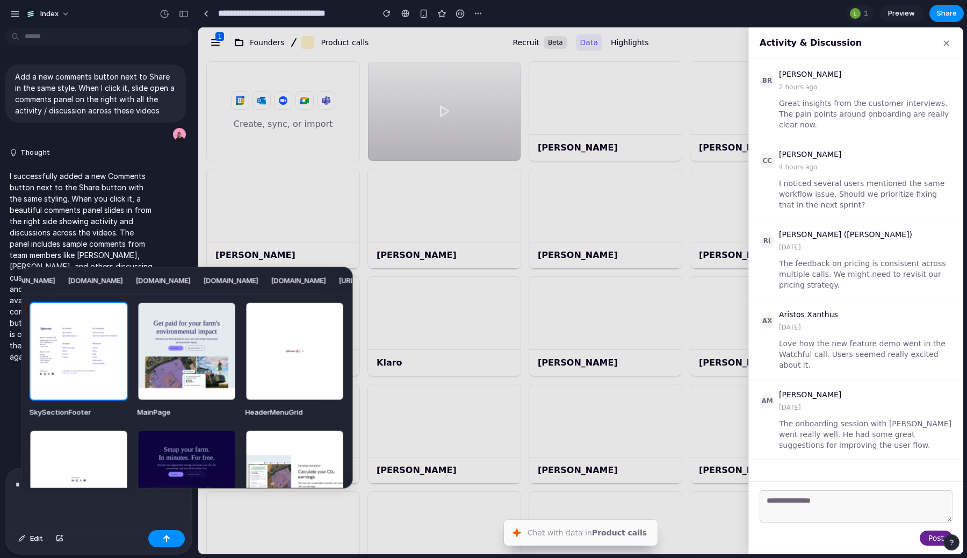
scroll to position [0, 843]
click at [124, 282] on span "app.plain.com" at bounding box center [96, 280] width 55 height 11
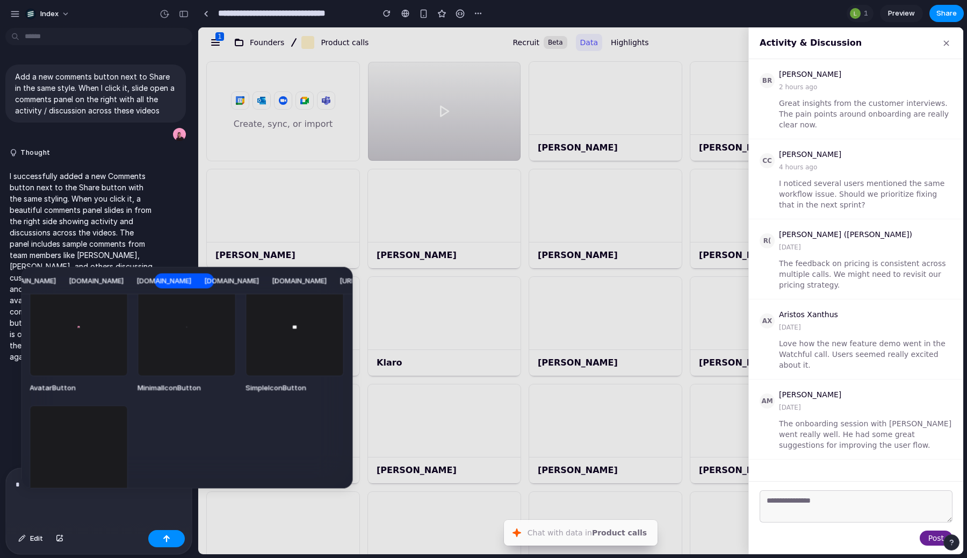
scroll to position [916, 0]
click at [93, 186] on div "agreena.com 3.basecamp.com b-and-c-wedding.my.canva.site www.clinikally.com in.…" at bounding box center [483, 279] width 967 height 558
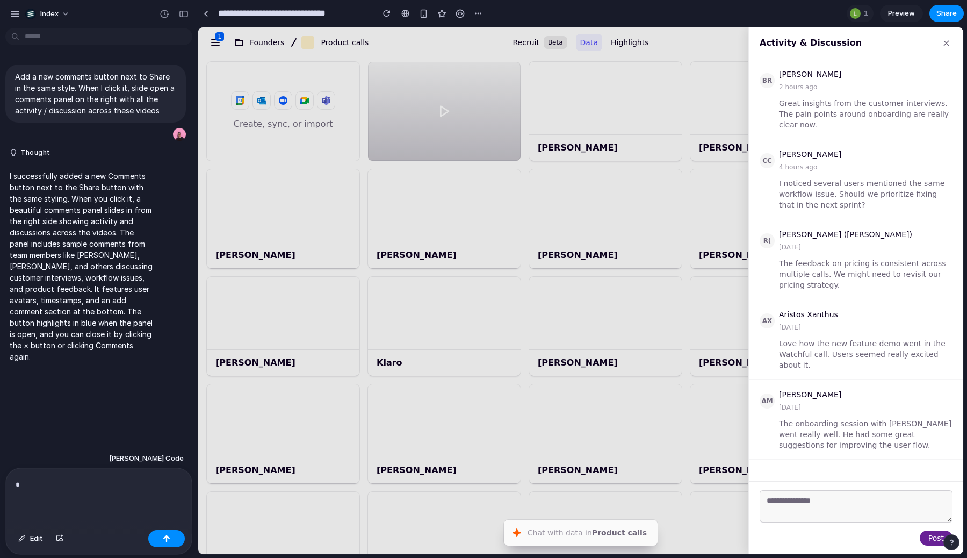
click at [584, 105] on div at bounding box center [580, 290] width 765 height 526
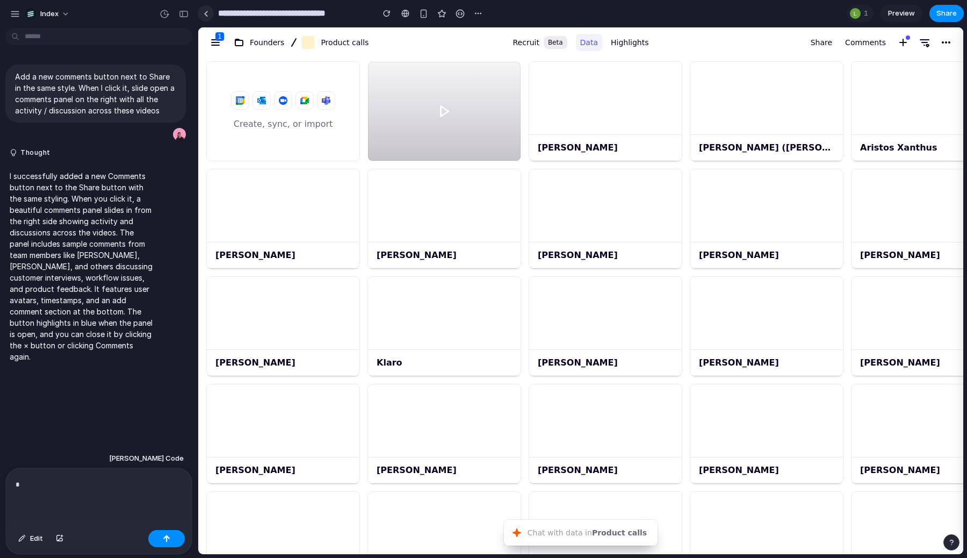
click at [207, 18] on link at bounding box center [206, 13] width 16 height 16
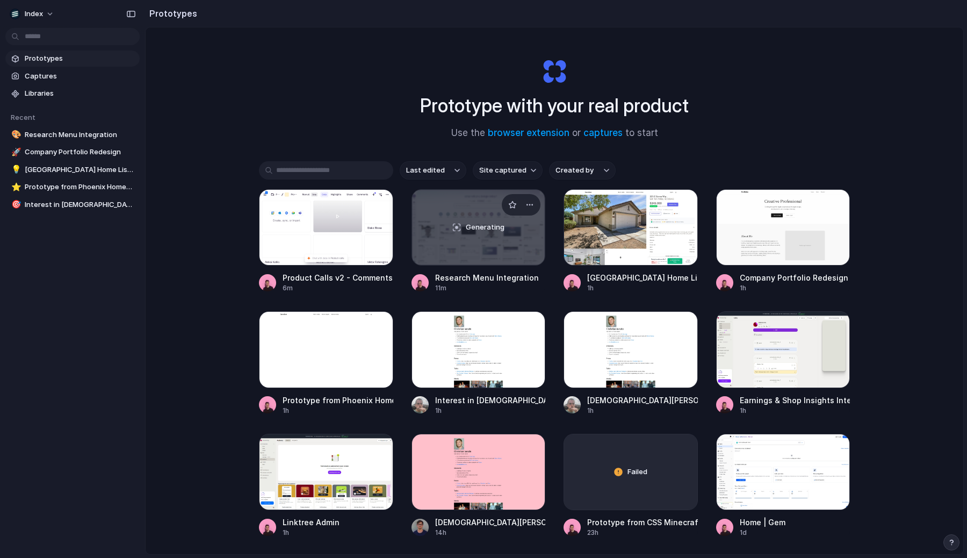
scroll to position [3, 0]
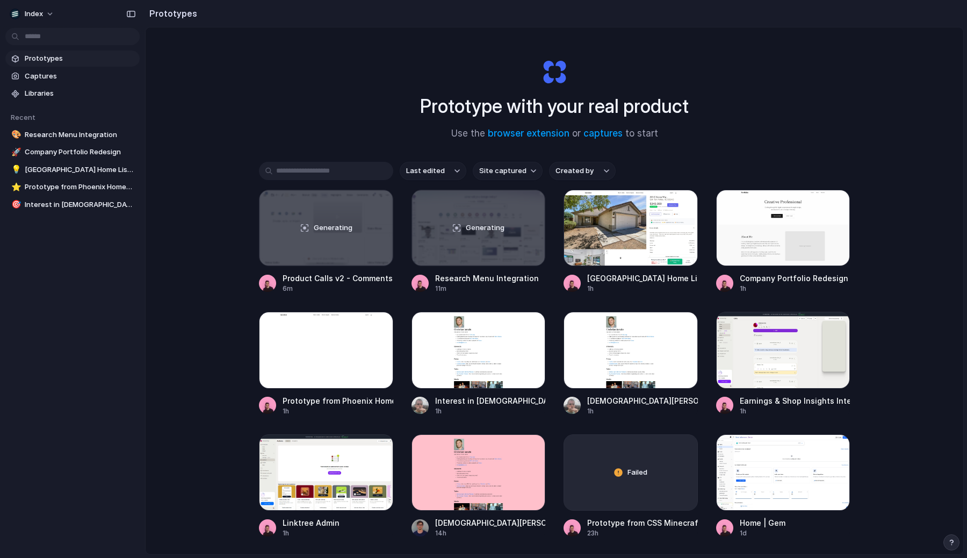
click at [500, 175] on span "Site captured" at bounding box center [502, 170] width 47 height 11
type input "********"
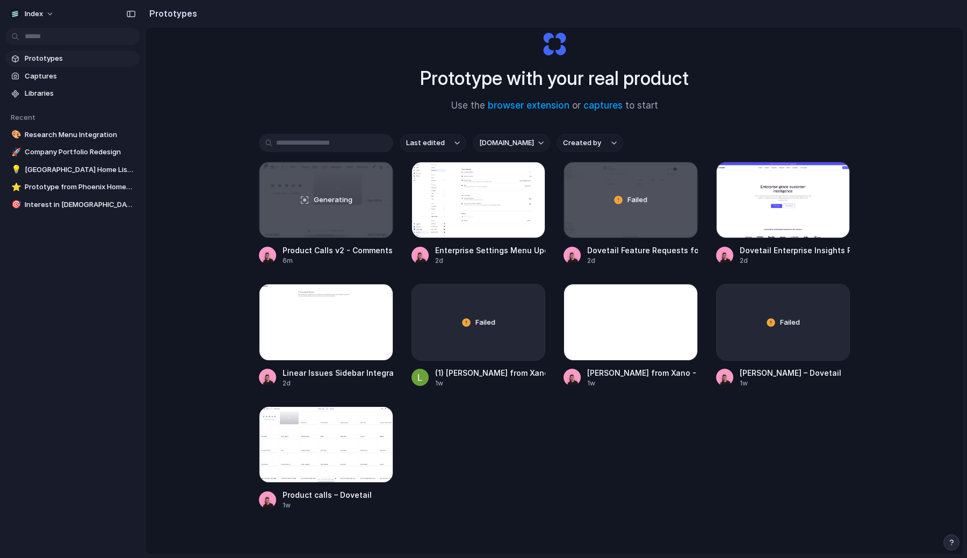
scroll to position [57, 0]
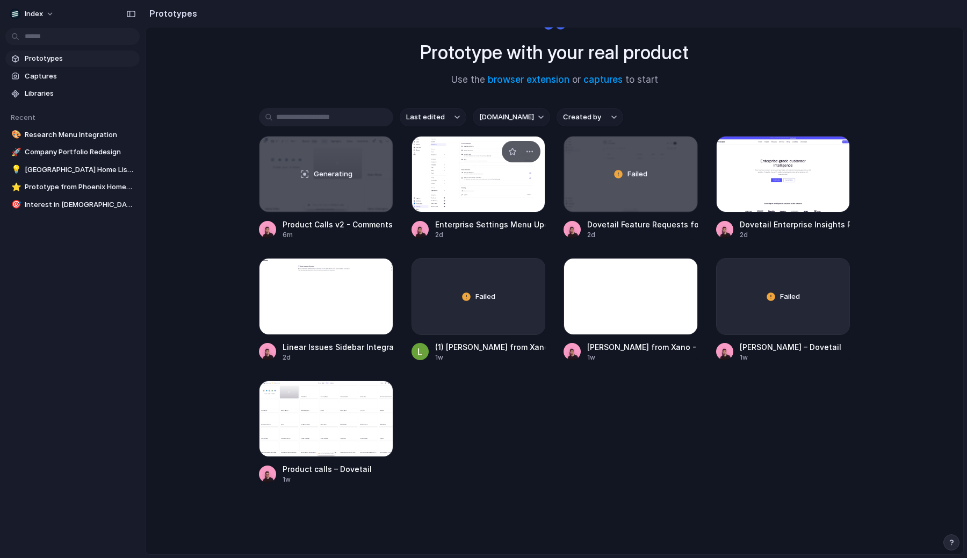
click at [481, 174] on div at bounding box center [478, 174] width 134 height 76
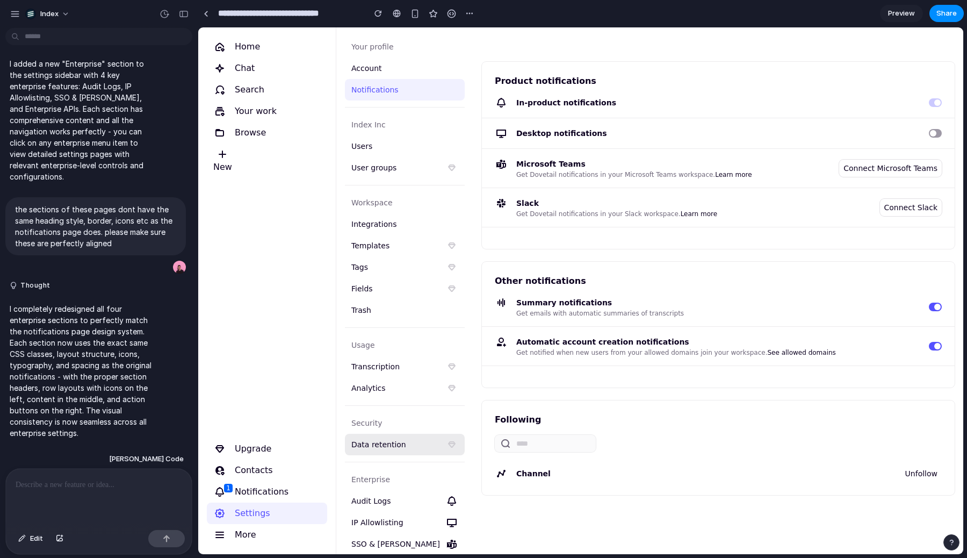
scroll to position [31, 0]
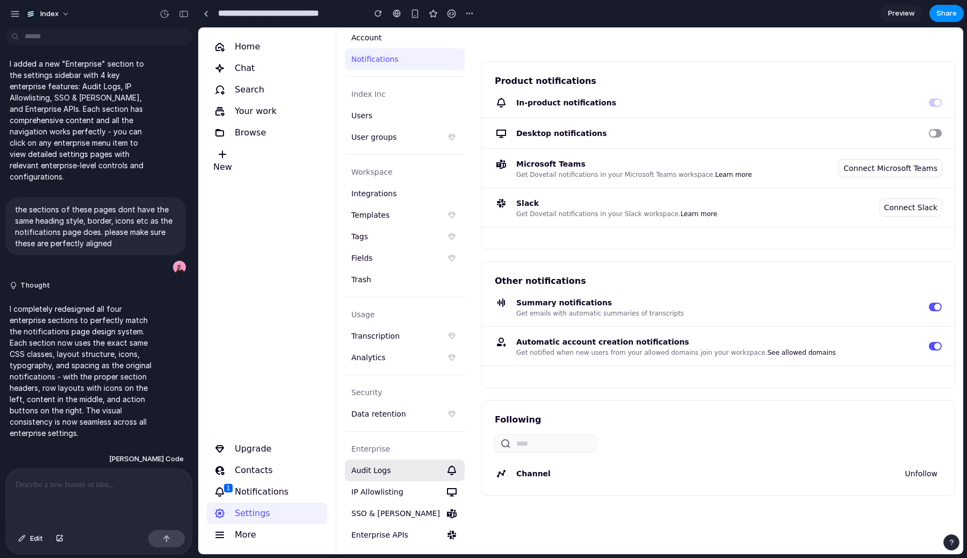
click at [395, 468] on span "Audit Logs" at bounding box center [404, 469] width 111 height 17
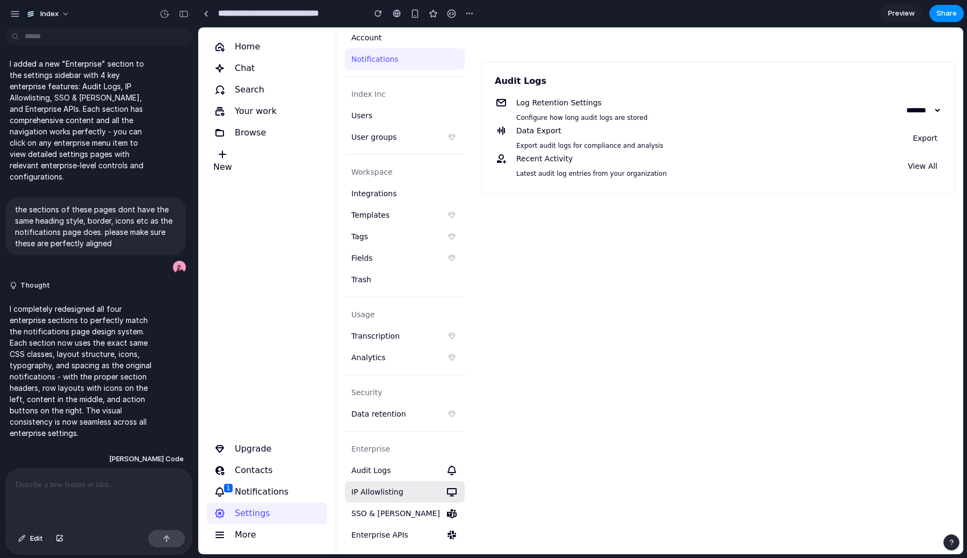
click at [383, 489] on span "IP Allowlisting" at bounding box center [404, 491] width 111 height 17
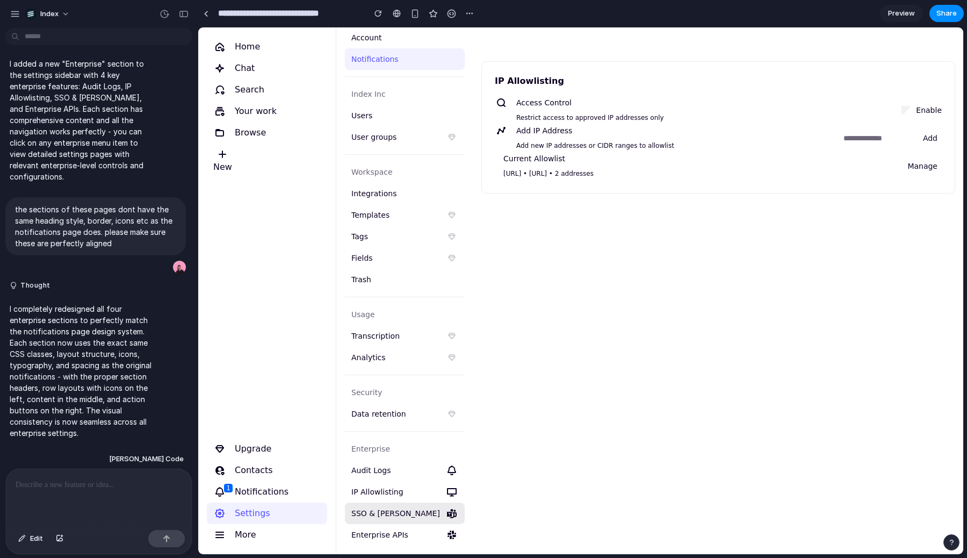
click at [370, 519] on span "SSO & SAML" at bounding box center [404, 512] width 111 height 17
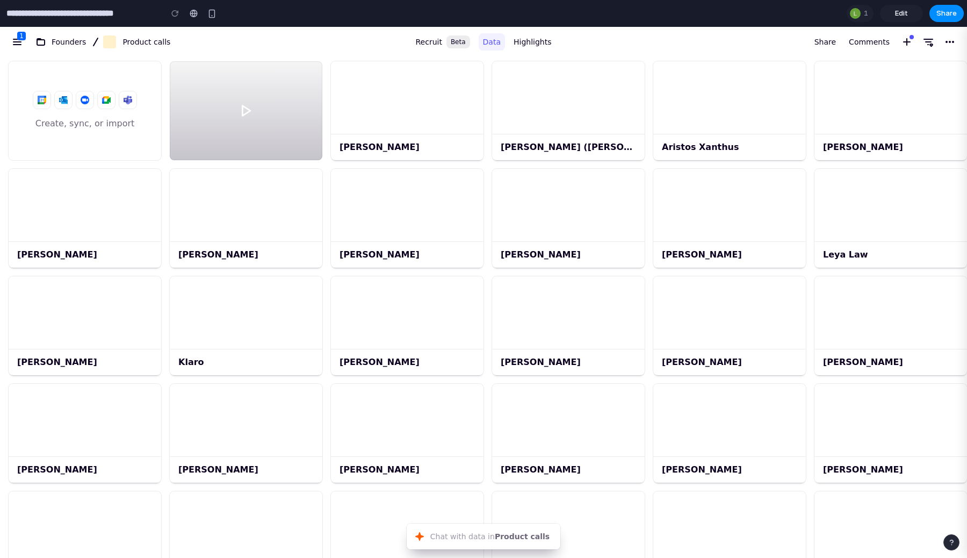
click at [898, 12] on span "Edit" at bounding box center [901, 13] width 13 height 11
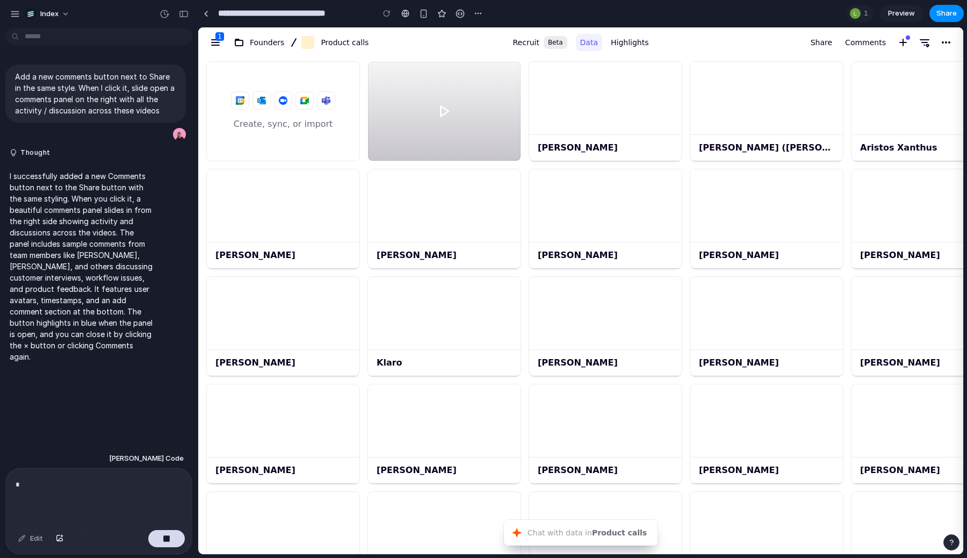
click at [147, 233] on div "[DOMAIN_NAME] [DOMAIN_NAME] [DOMAIN_NAME] [DOMAIN_NAME] [DOMAIN_NAME] [DOMAIN_N…" at bounding box center [483, 279] width 967 height 558
click at [88, 498] on div "*" at bounding box center [99, 496] width 186 height 57
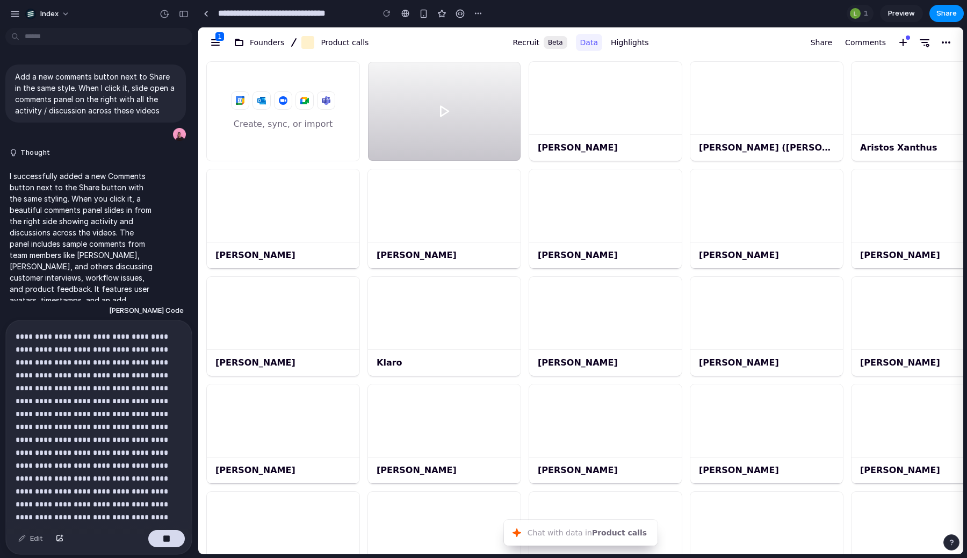
click at [100, 368] on p at bounding box center [99, 517] width 167 height 374
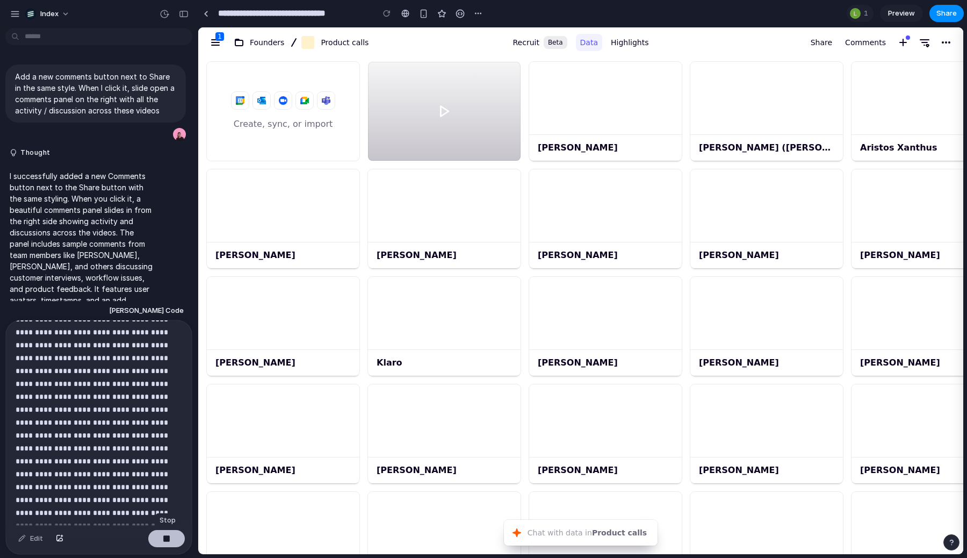
click at [168, 543] on button "button" at bounding box center [166, 538] width 37 height 17
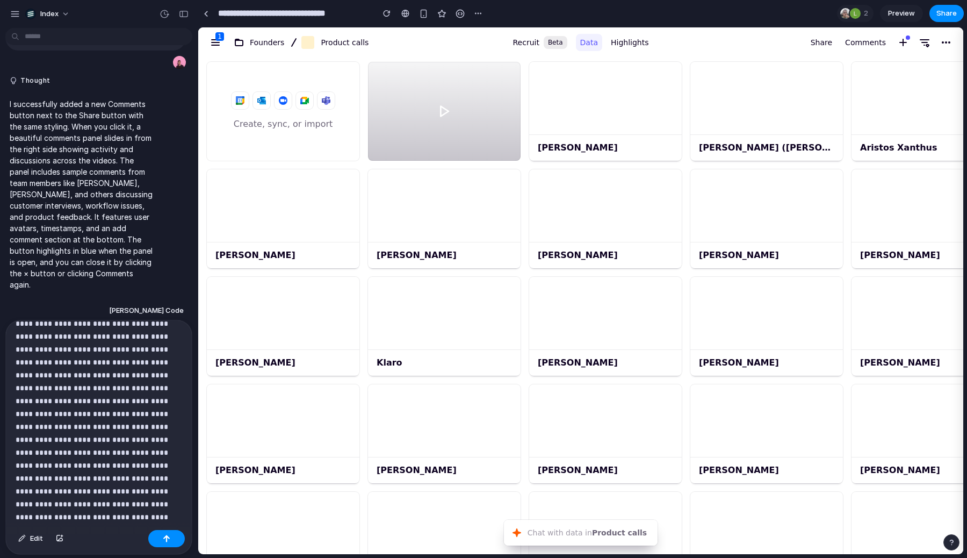
scroll to position [213, 0]
click at [162, 536] on button "button" at bounding box center [166, 538] width 37 height 17
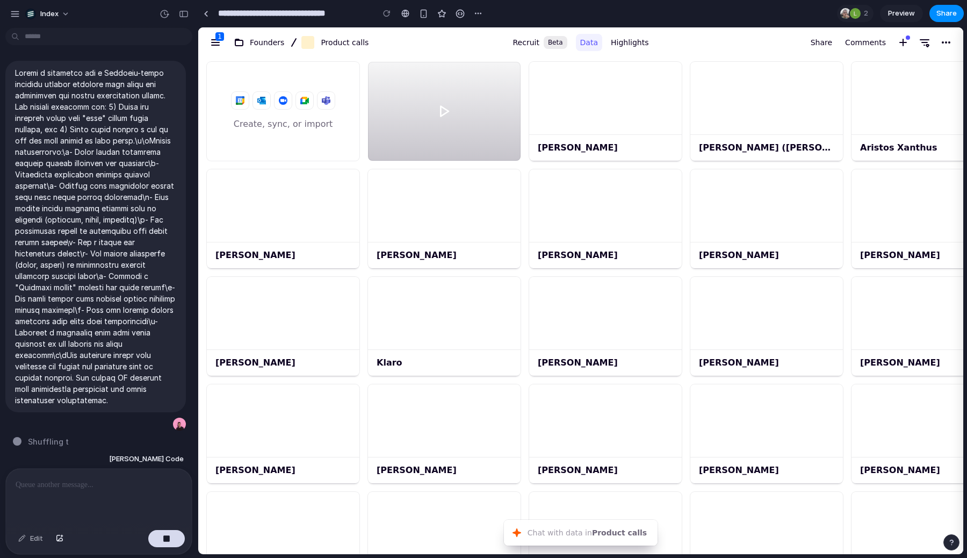
click at [96, 498] on div at bounding box center [99, 496] width 186 height 57
click at [91, 262] on p at bounding box center [95, 236] width 161 height 338
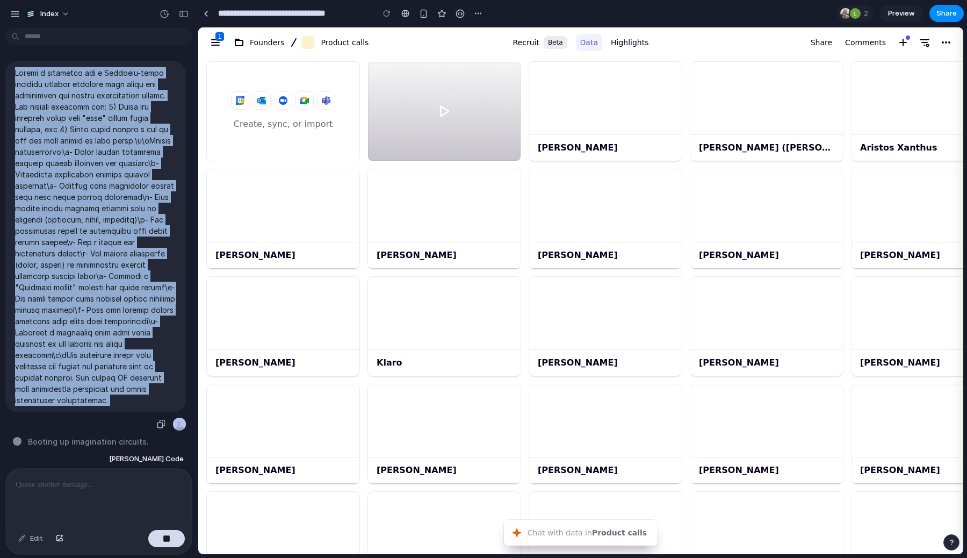
click at [91, 262] on p at bounding box center [95, 236] width 161 height 338
copy div "Create a prototype for a Dovetail-style customer insight platform that fixes th…"
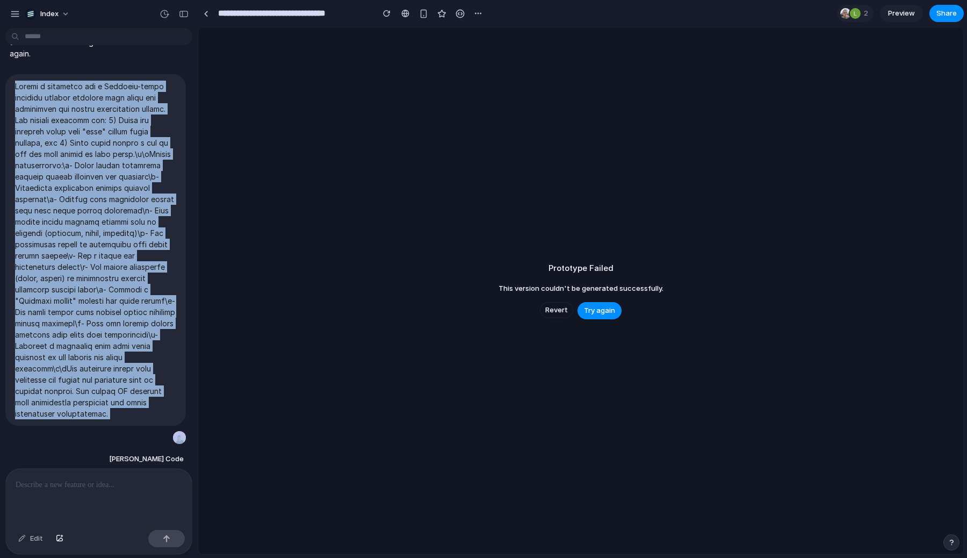
scroll to position [292, 0]
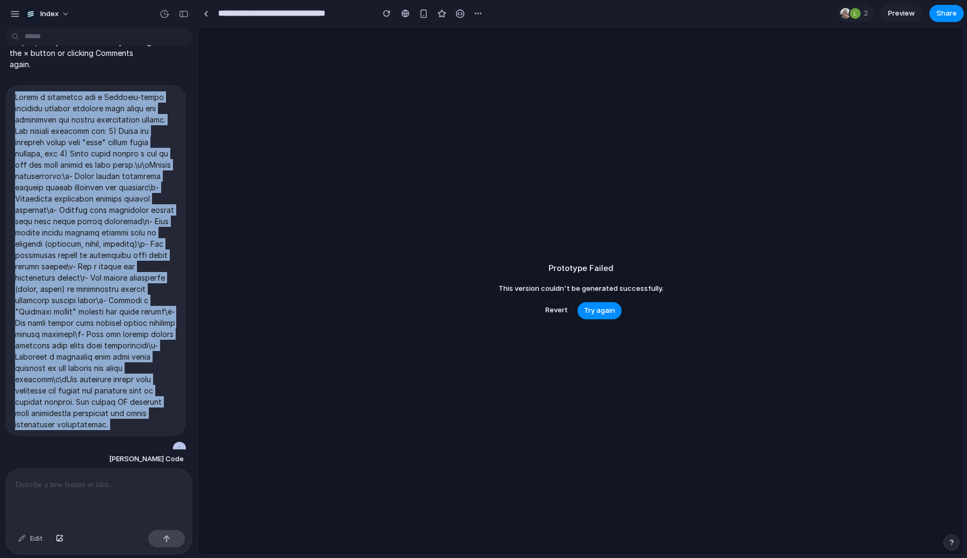
click at [497, 148] on div "Prototype Failed This version couldn't be generated successfully. Revert Try ag…" at bounding box center [580, 290] width 765 height 526
click at [544, 204] on div "Prototype Failed This version couldn't be generated successfully. Revert Try ag…" at bounding box center [580, 290] width 765 height 526
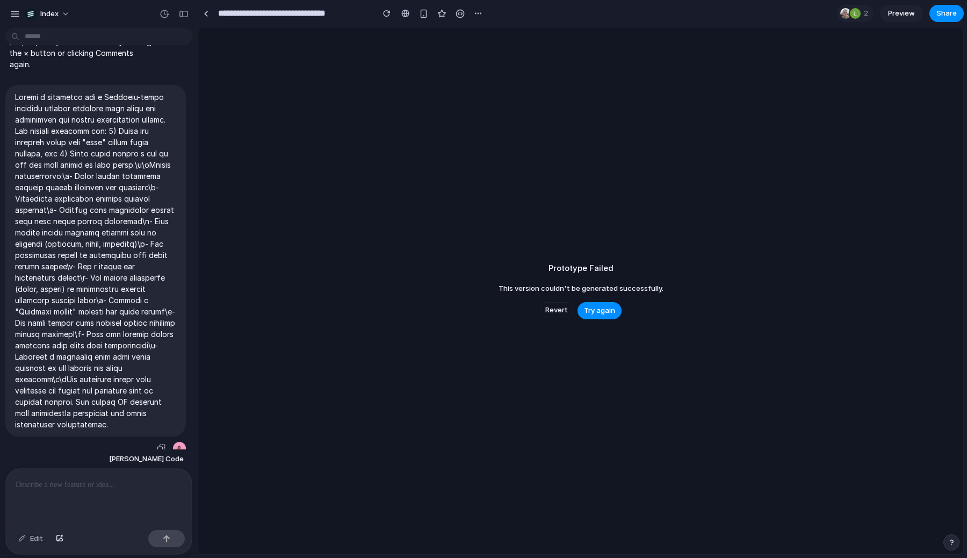
click at [164, 229] on p at bounding box center [95, 260] width 161 height 338
click at [159, 219] on p at bounding box center [95, 260] width 161 height 338
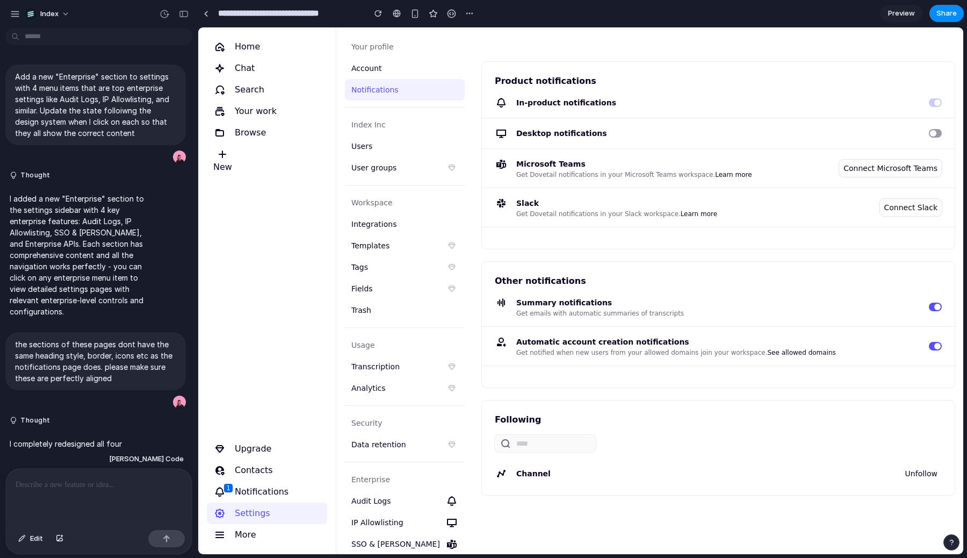
scroll to position [135, 0]
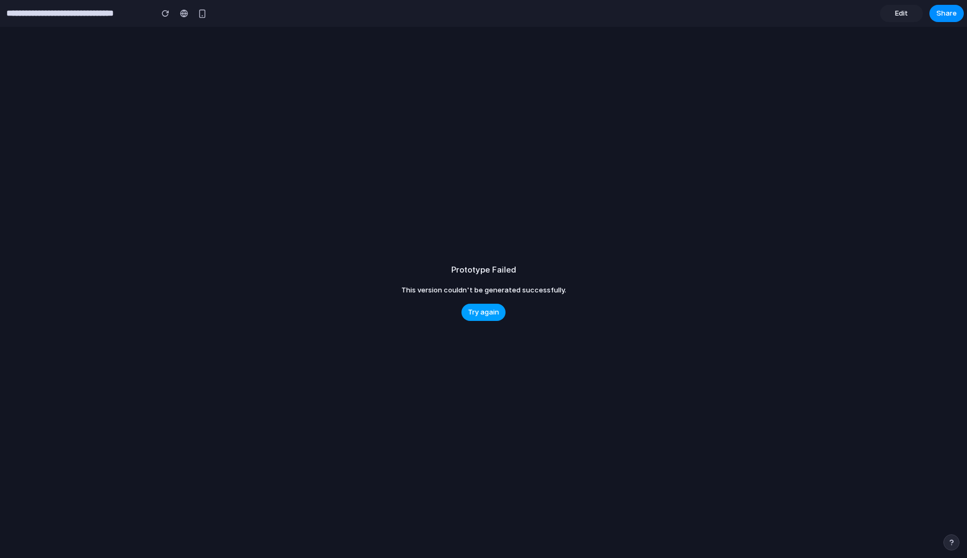
click at [472, 308] on span "Try again" at bounding box center [483, 312] width 31 height 11
click at [489, 316] on span "Try again" at bounding box center [483, 312] width 31 height 11
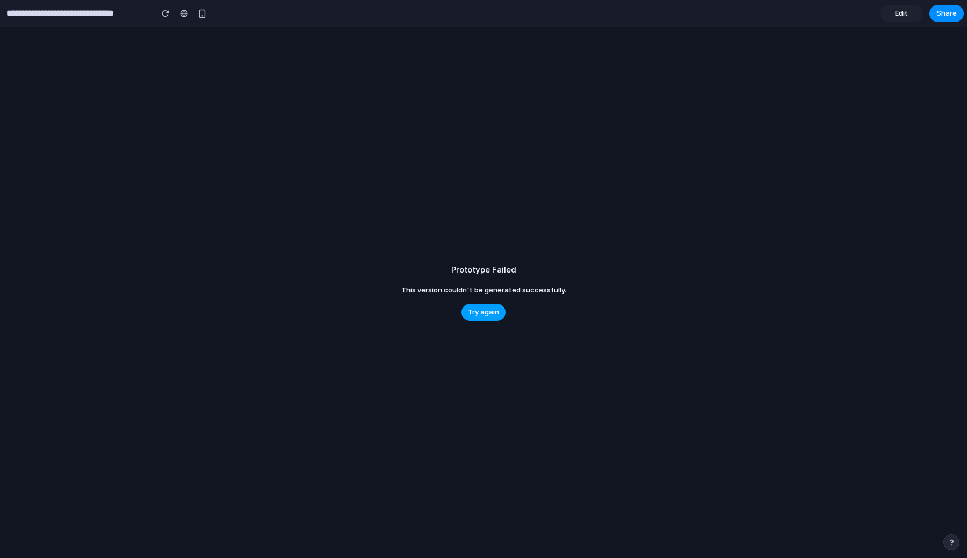
click at [481, 315] on span "Try again" at bounding box center [483, 312] width 31 height 11
click at [348, 178] on div "Prototype Failed This version couldn't be generated successfully. Try again" at bounding box center [483, 292] width 967 height 531
click at [896, 13] on span "Edit" at bounding box center [901, 13] width 13 height 11
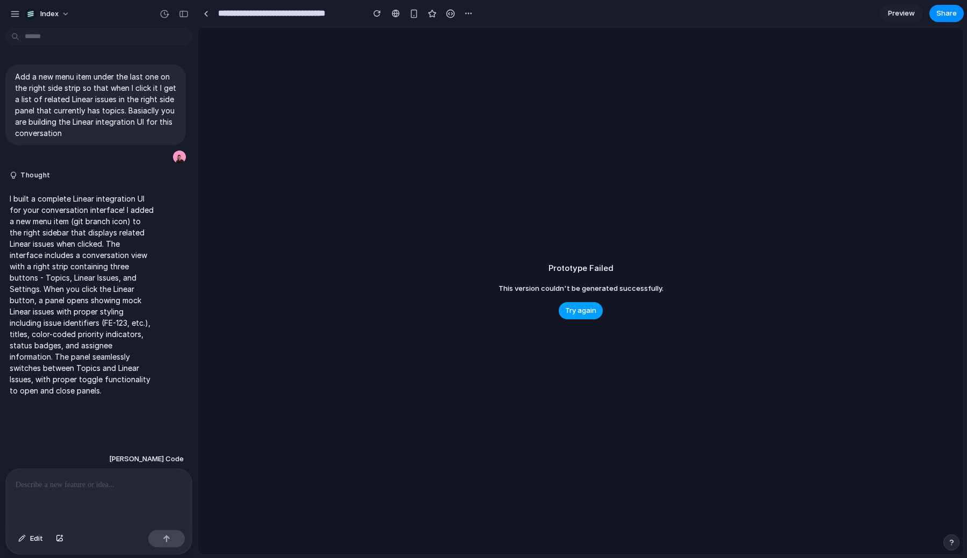
click at [586, 307] on span "Try again" at bounding box center [580, 310] width 31 height 11
click at [201, 9] on link at bounding box center [206, 13] width 16 height 16
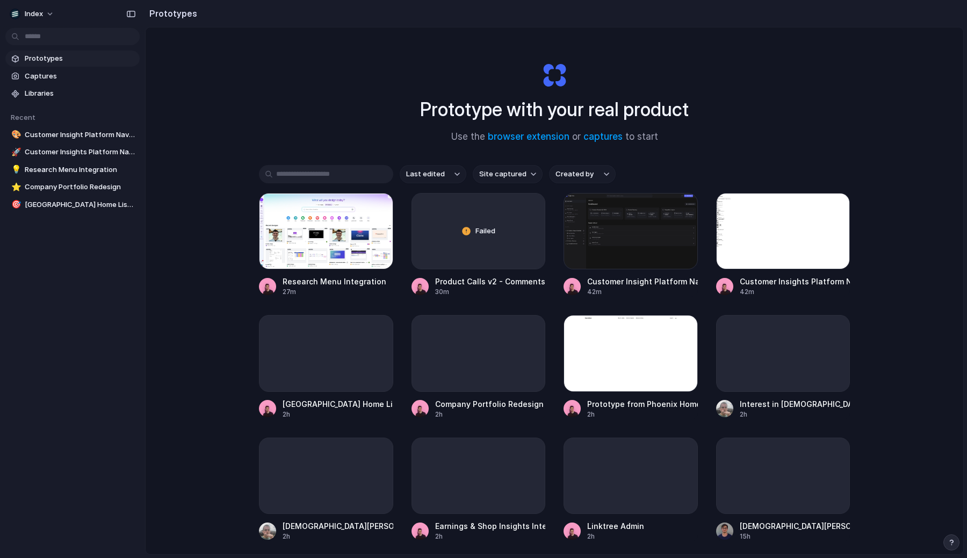
click at [242, 48] on div "Prototype with your real product Use the browser extension or captures to start…" at bounding box center [555, 318] width 818 height 583
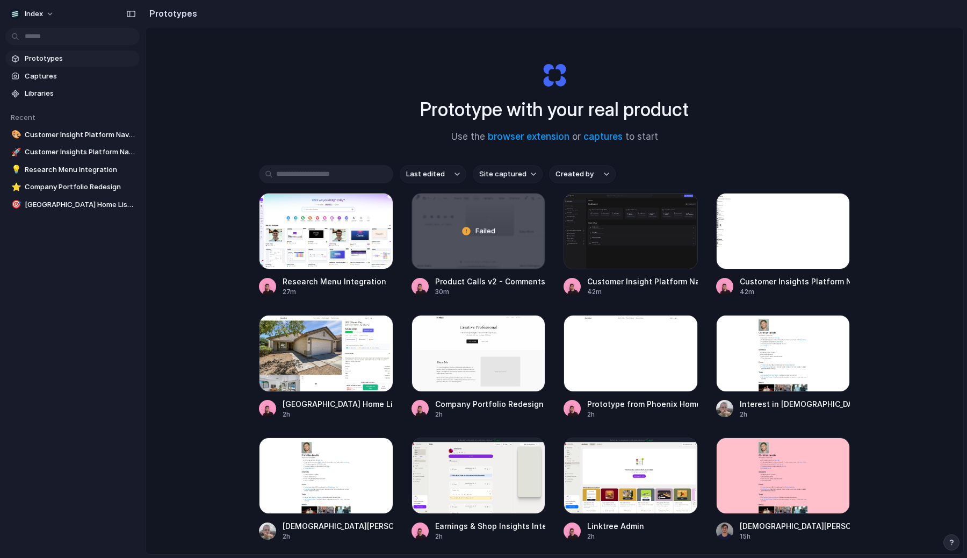
click at [310, 157] on div "Prototype with your real product Use the browser extension or captures to start…" at bounding box center [555, 318] width 818 height 583
click at [287, 137] on div "Prototype with your real product Use the browser extension or captures to start…" at bounding box center [555, 318] width 818 height 583
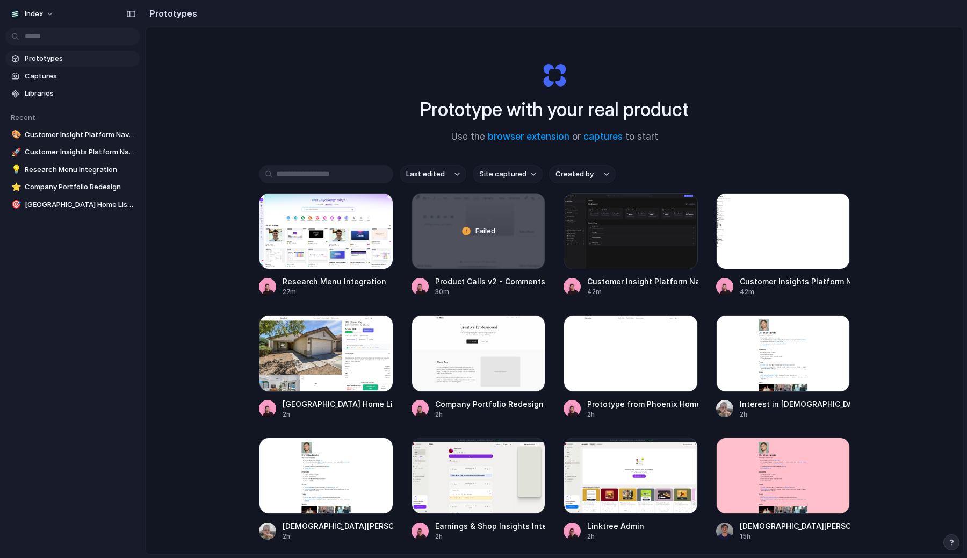
click at [280, 150] on div "Prototype with your real product Use the browser extension or captures to start…" at bounding box center [555, 318] width 818 height 583
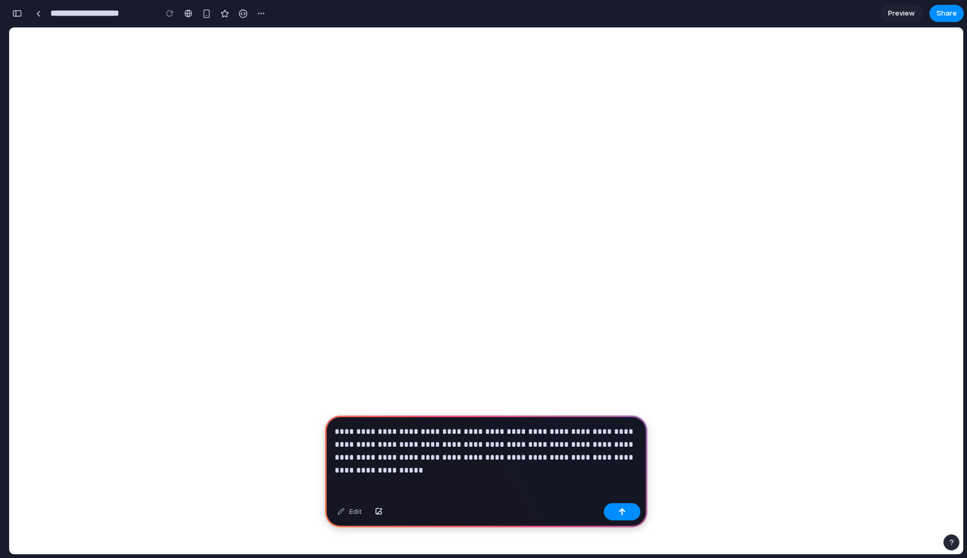
click at [595, 462] on p "**********" at bounding box center [486, 444] width 303 height 39
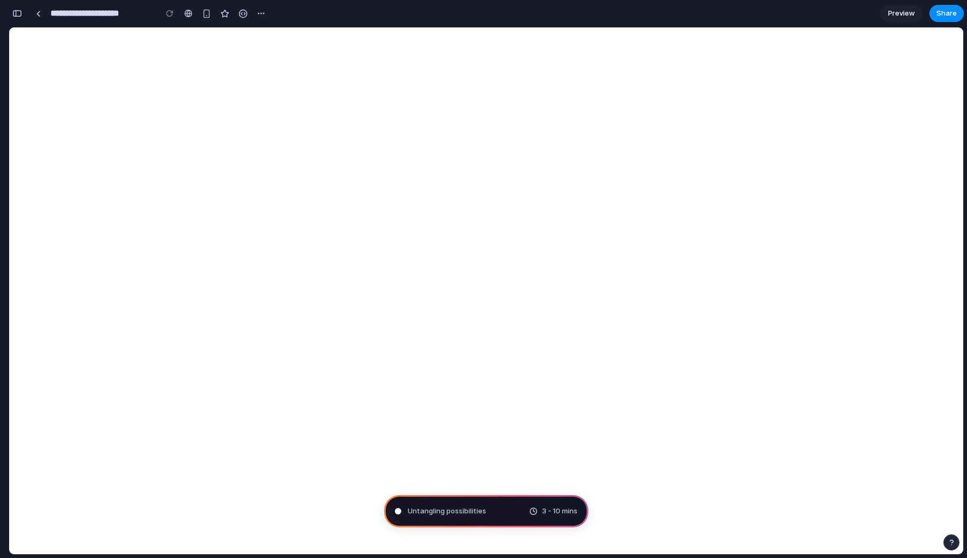
type input "**********"
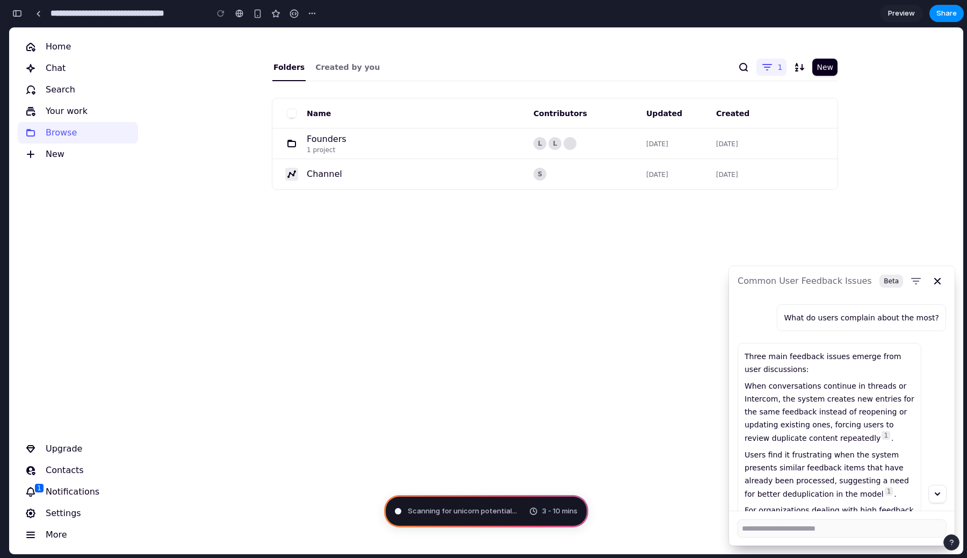
click at [18, 13] on div "button" at bounding box center [17, 14] width 10 height 8
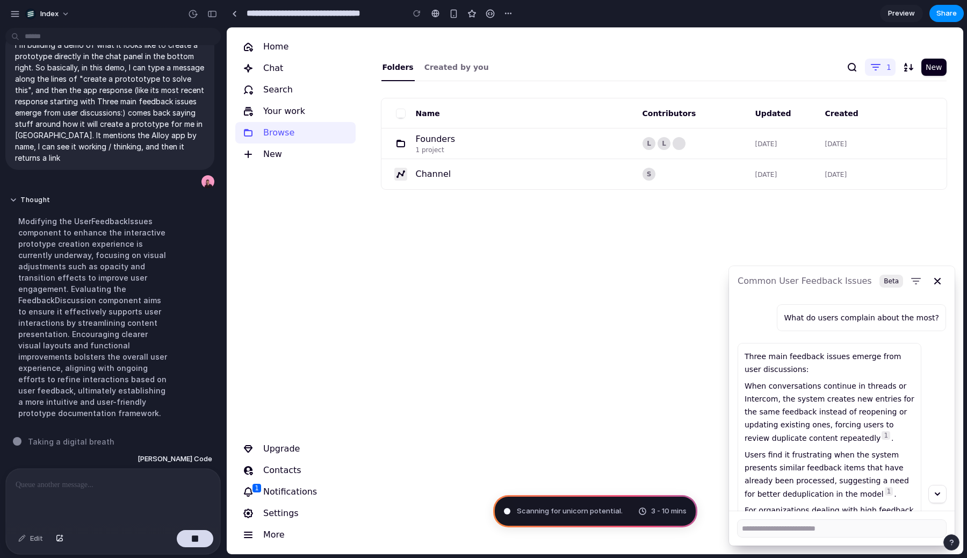
scroll to position [20, 0]
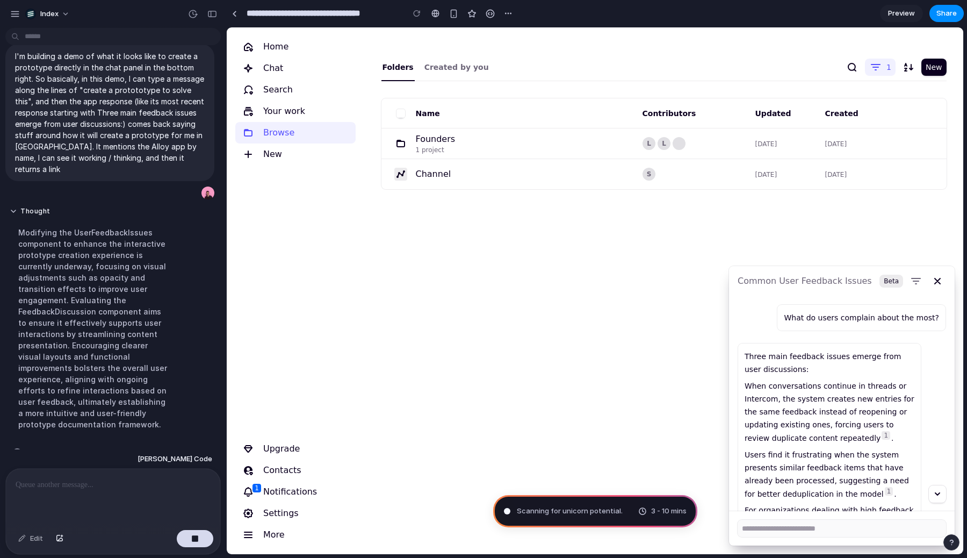
drag, startPoint x: 197, startPoint y: 395, endPoint x: 227, endPoint y: 395, distance: 30.1
click at [257, 390] on nav "Home Chat Search Your work Browse New Upgrade Contacts Notifications 1 Settings…" at bounding box center [297, 290] width 138 height 526
click at [113, 481] on p at bounding box center [114, 484] width 196 height 13
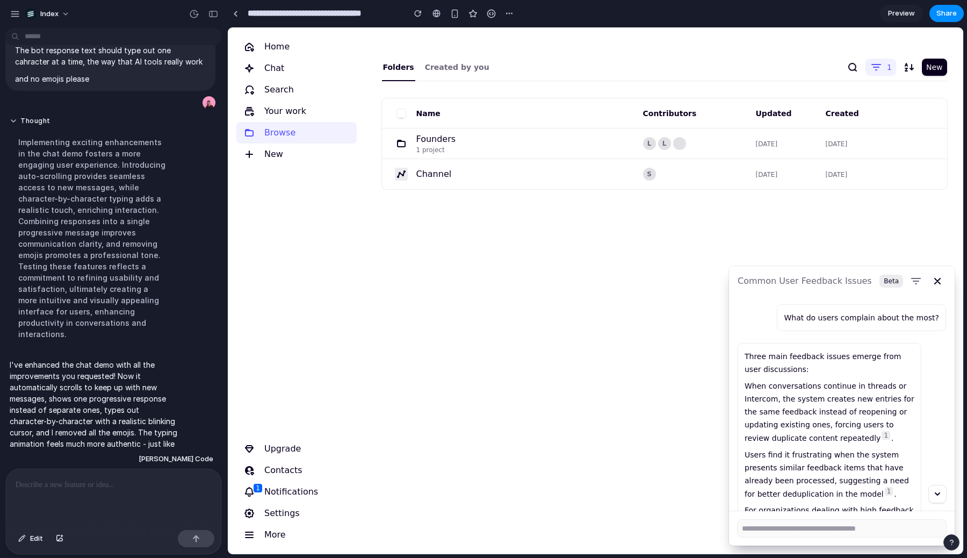
scroll to position [154, 0]
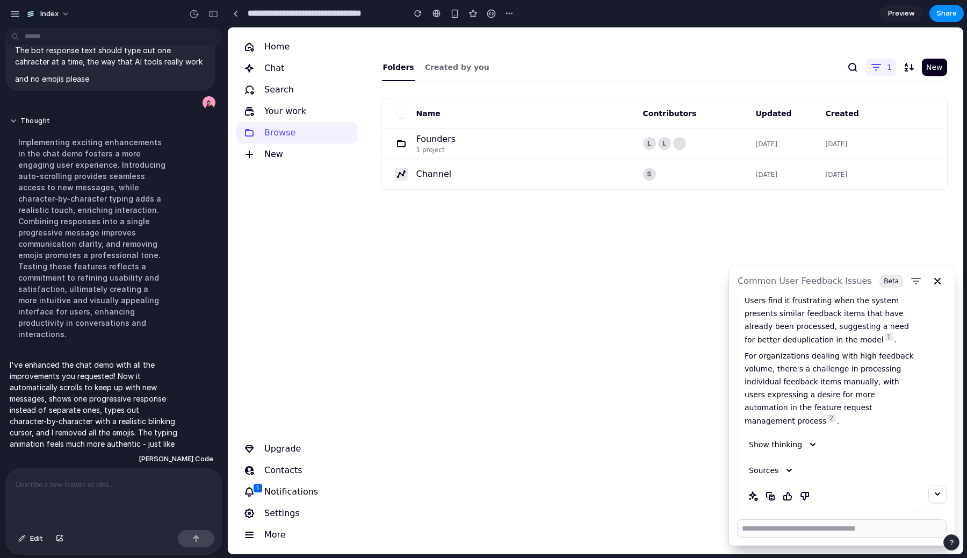
click at [784, 533] on textarea at bounding box center [841, 527] width 208 height 17
type textarea "**********"
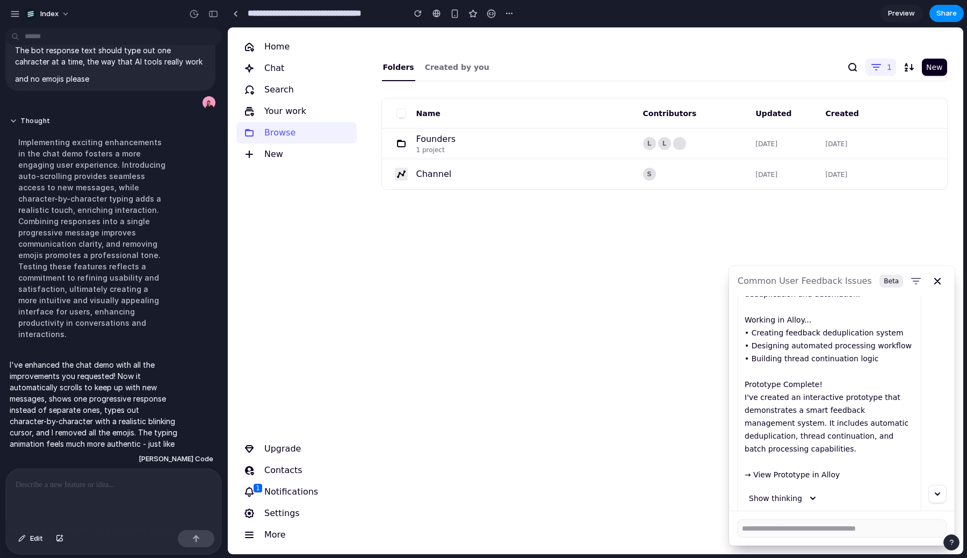
scroll to position [558, 0]
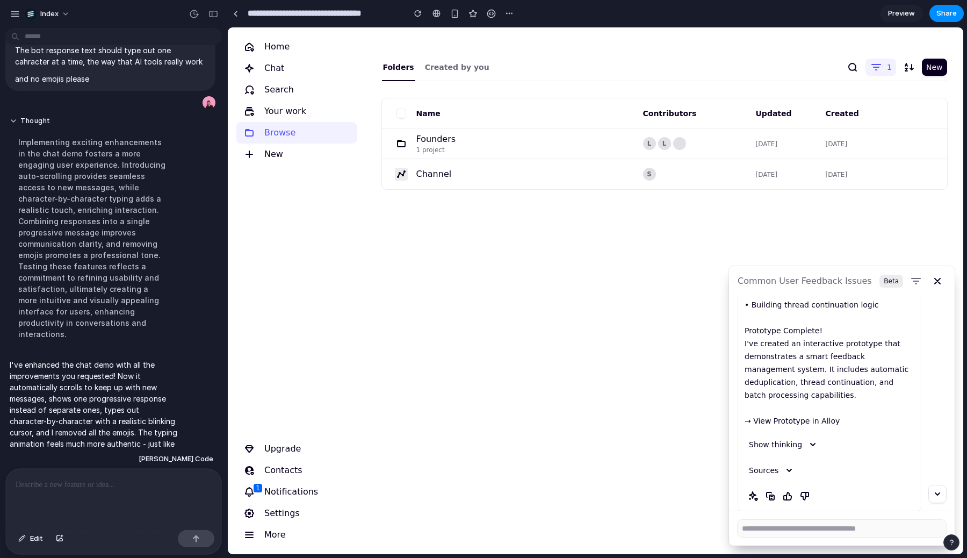
click at [769, 410] on p "I'll help you create a prototype in Alloy to address these feedback management …" at bounding box center [829, 304] width 170 height 245
click at [801, 411] on p "I'll help you create a prototype in Alloy to address these feedback management …" at bounding box center [829, 304] width 170 height 245
click at [790, 438] on span "Show thinking" at bounding box center [775, 444] width 53 height 13
click at [779, 409] on p "I'll help you create a prototype in Alloy to address these feedback management …" at bounding box center [829, 304] width 170 height 245
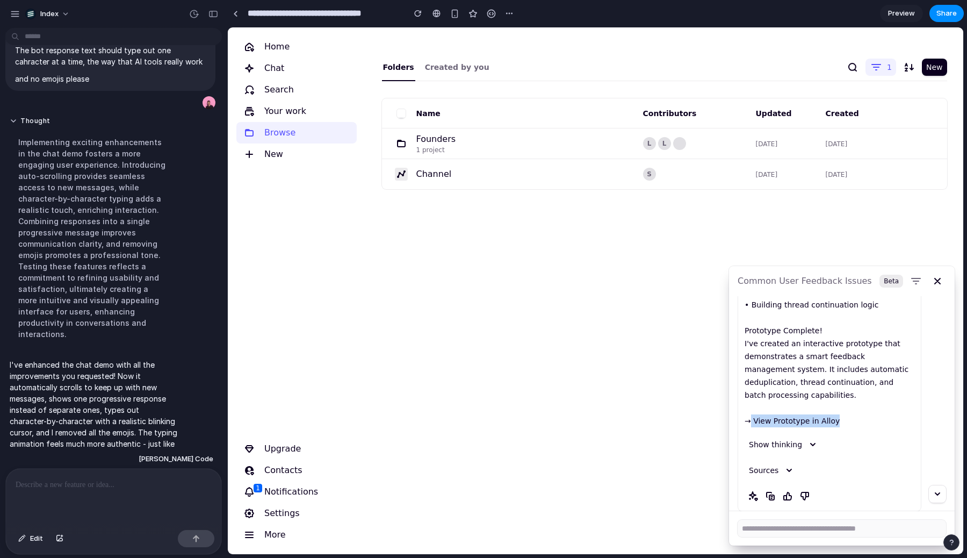
drag, startPoint x: 749, startPoint y: 403, endPoint x: 889, endPoint y: 403, distance: 140.7
click at [889, 403] on p "I'll help you create a prototype in Alloy to address these feedback management …" at bounding box center [829, 304] width 170 height 245
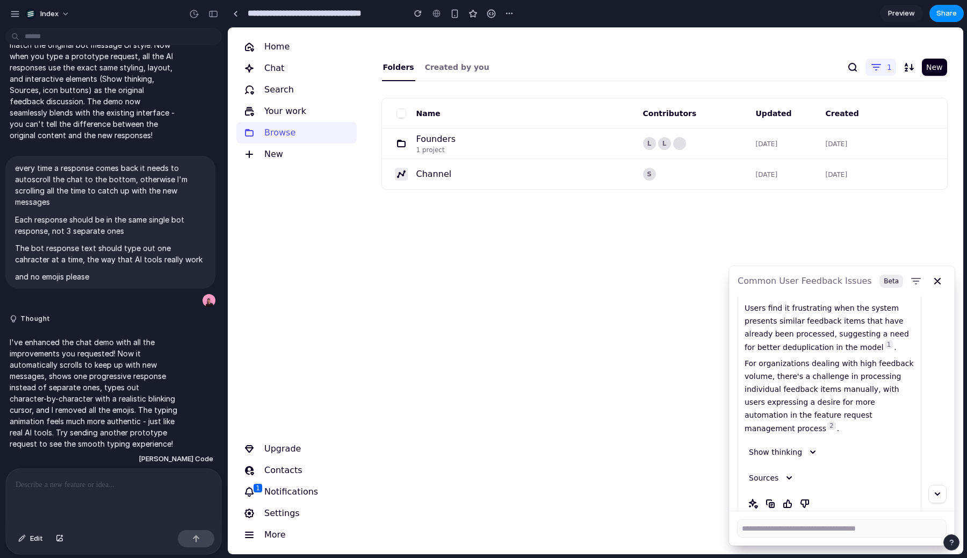
scroll to position [154, 0]
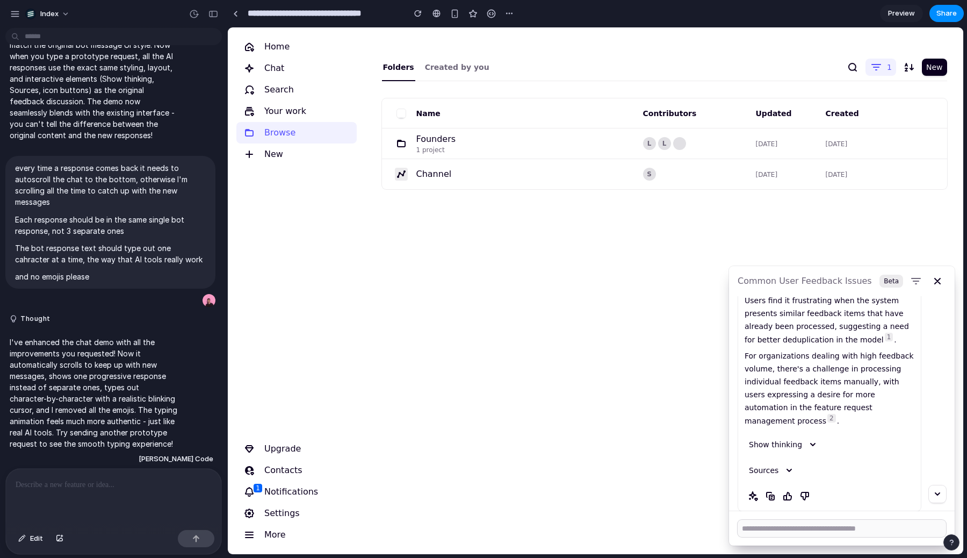
click at [788, 522] on textarea at bounding box center [841, 527] width 208 height 17
type textarea "**********"
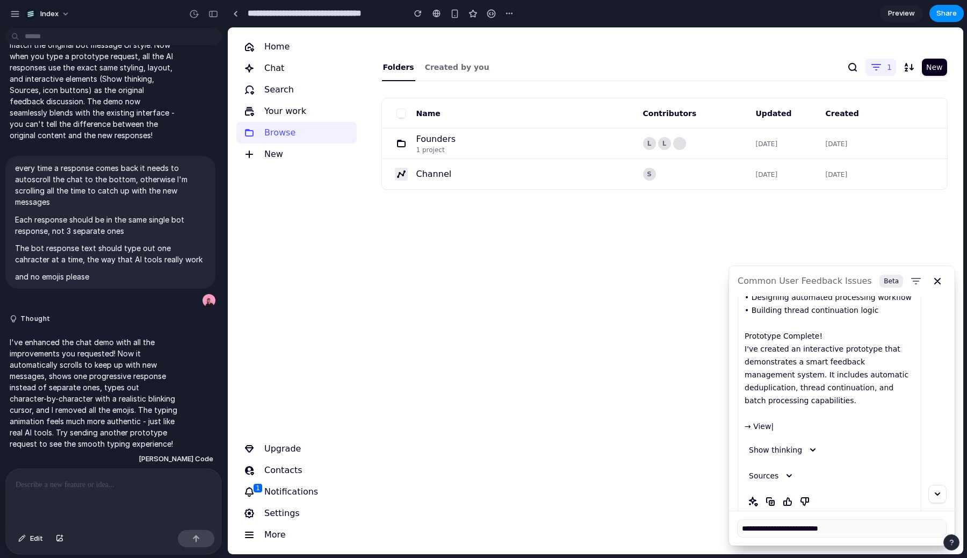
scroll to position [558, 0]
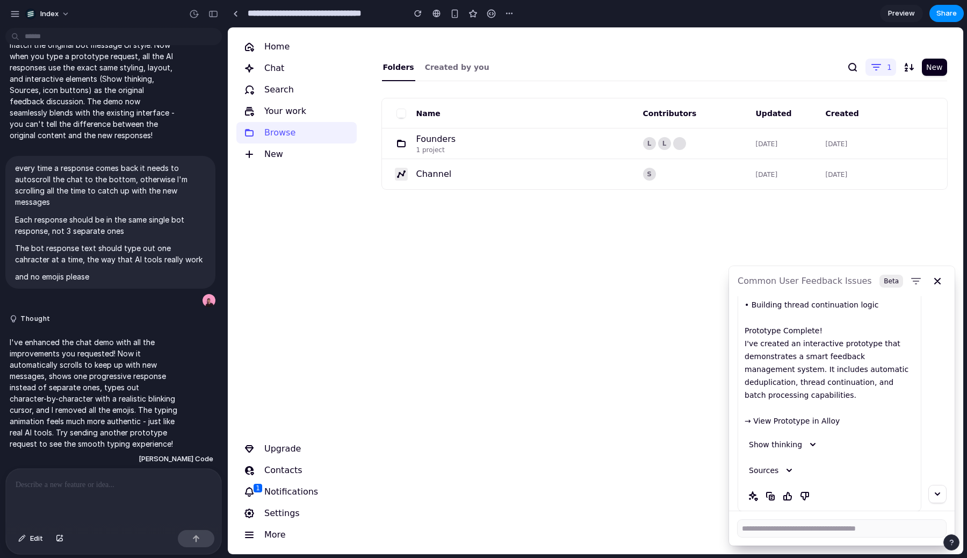
click at [698, 225] on div "Folders Created by you 1 New Name Contributors Updated Created Founders 1 proje…" at bounding box center [664, 133] width 582 height 213
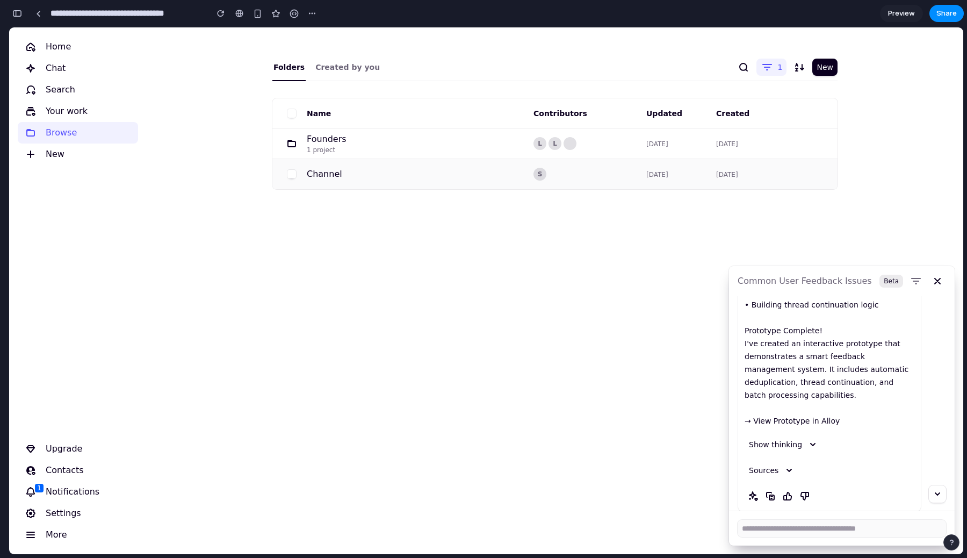
scroll to position [1399, 0]
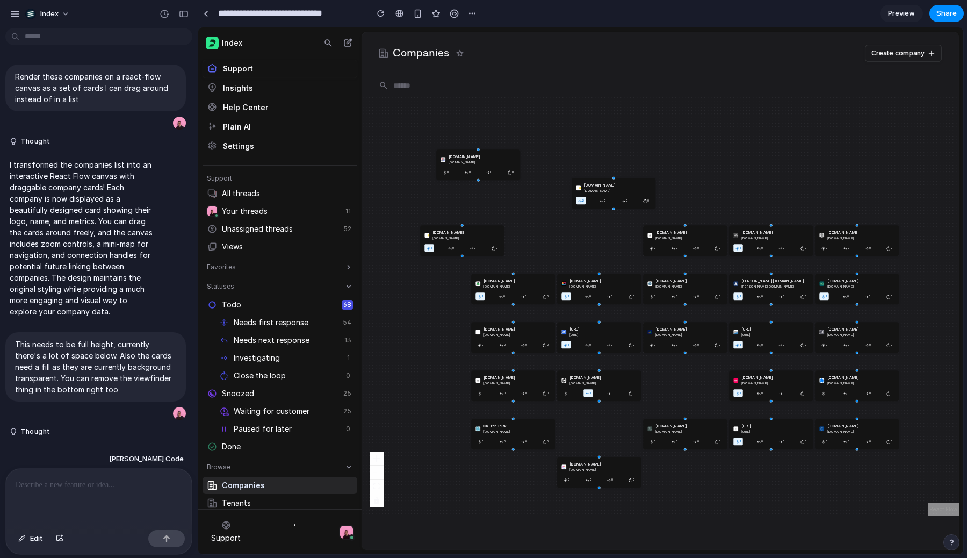
scroll to position [135, 0]
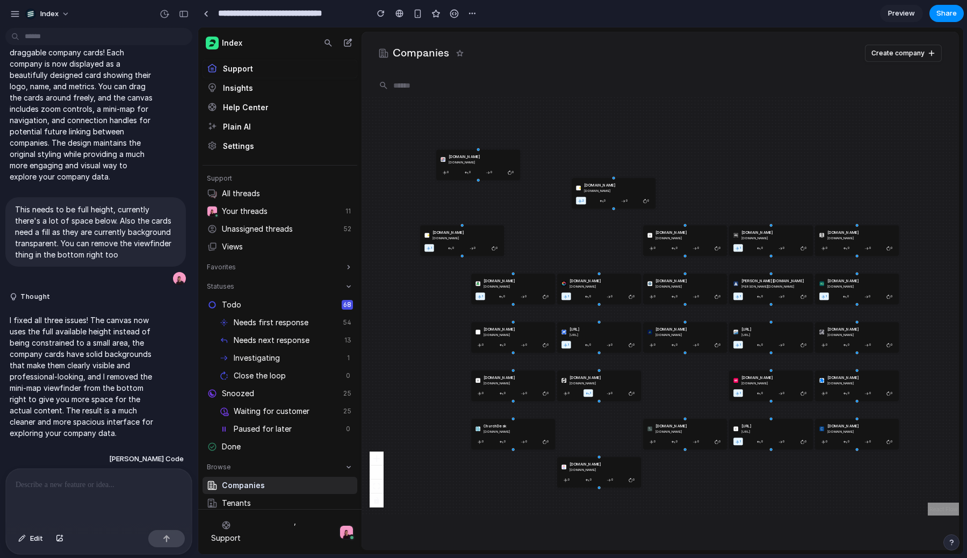
click at [563, 125] on div "[DOMAIN_NAME] [DOMAIN_NAME] 1 0 0 0 [DOMAIN_NAME] [DOMAIN_NAME] 2 0 0 0 [DOMAIN…" at bounding box center [659, 305] width 597 height 419
drag, startPoint x: 545, startPoint y: 153, endPoint x: 616, endPoint y: 113, distance: 81.1
click at [616, 113] on div "[DOMAIN_NAME] [DOMAIN_NAME] 1 0 0 0 [DOMAIN_NAME] [DOMAIN_NAME] 2 0 0 0 [DOMAIN…" at bounding box center [659, 305] width 597 height 419
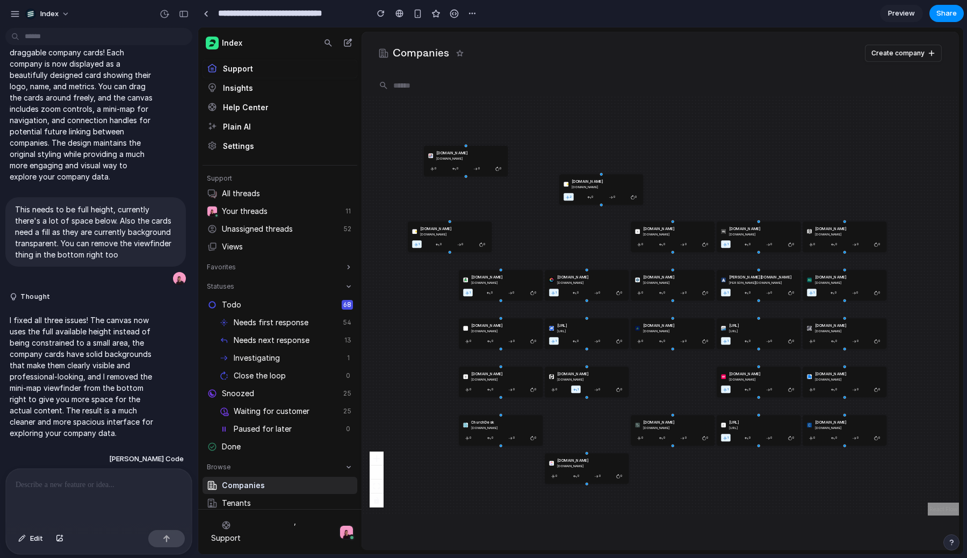
drag, startPoint x: 630, startPoint y: 114, endPoint x: 573, endPoint y: 136, distance: 61.0
click at [572, 137] on div "1gullybet.cc 1gullybet.cc 1 0 0 0 2gullybet.cc 2gullybet.cc 2 0 0 0 aasdfsdf.co…" at bounding box center [659, 305] width 597 height 419
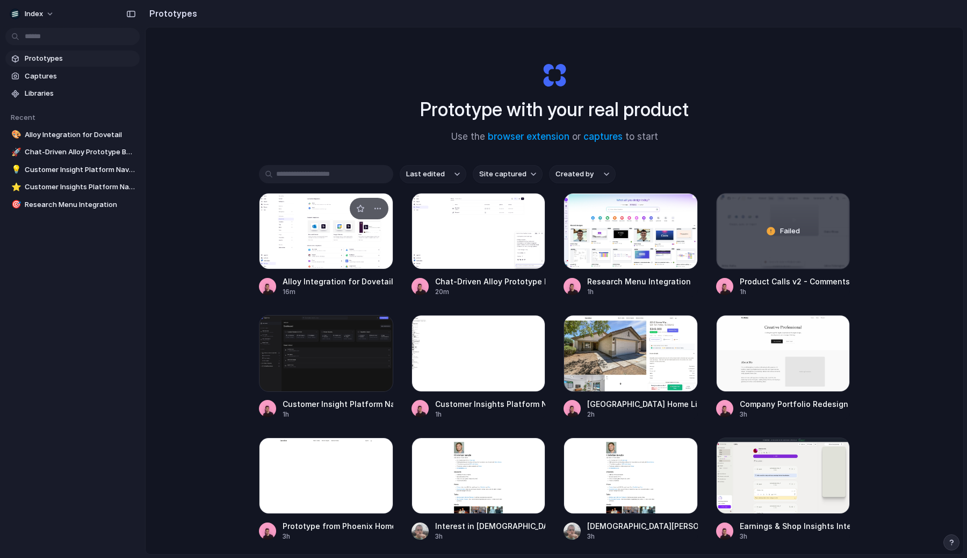
click at [281, 230] on div at bounding box center [326, 231] width 134 height 76
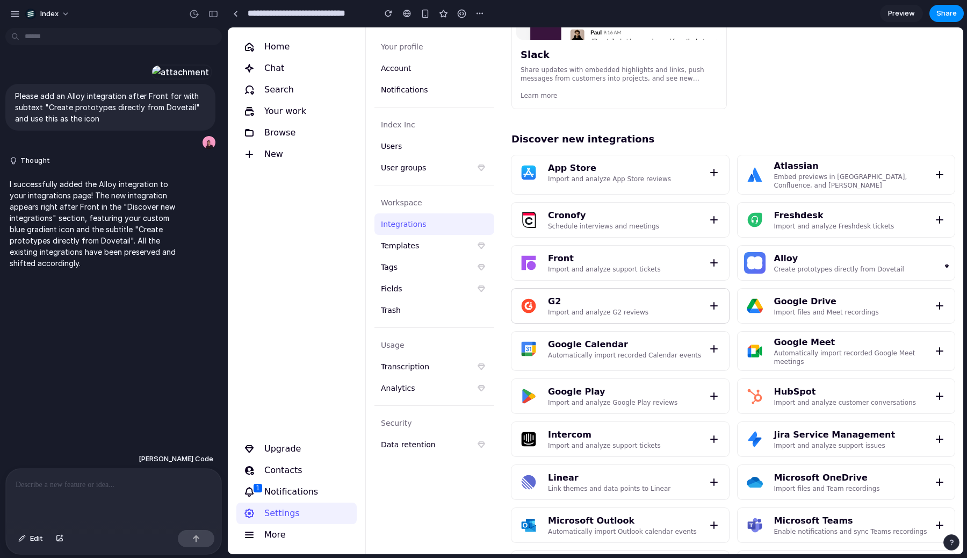
scroll to position [509, 0]
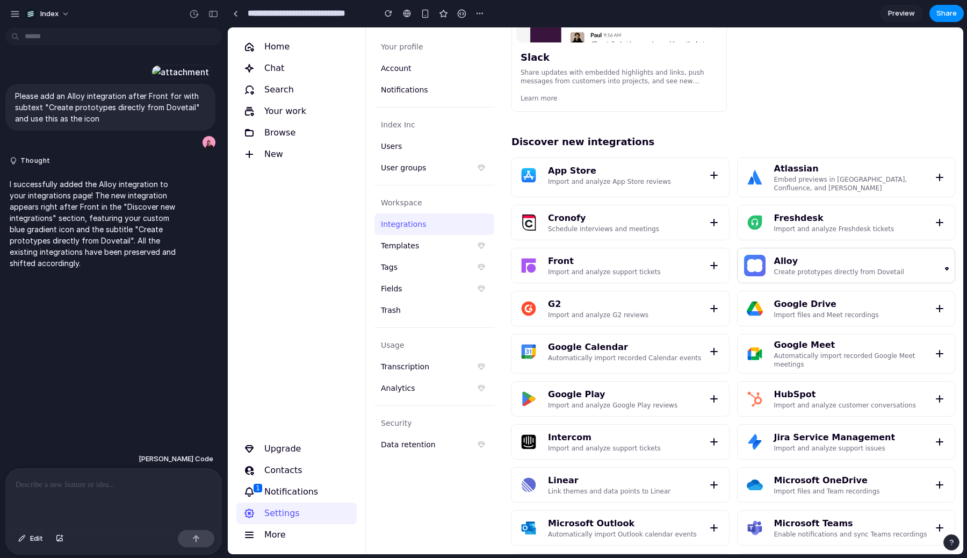
click at [774, 259] on div "Alloy" at bounding box center [856, 261] width 164 height 13
click at [756, 263] on icon at bounding box center [757, 267] width 9 height 9
click at [164, 495] on div at bounding box center [113, 496] width 215 height 57
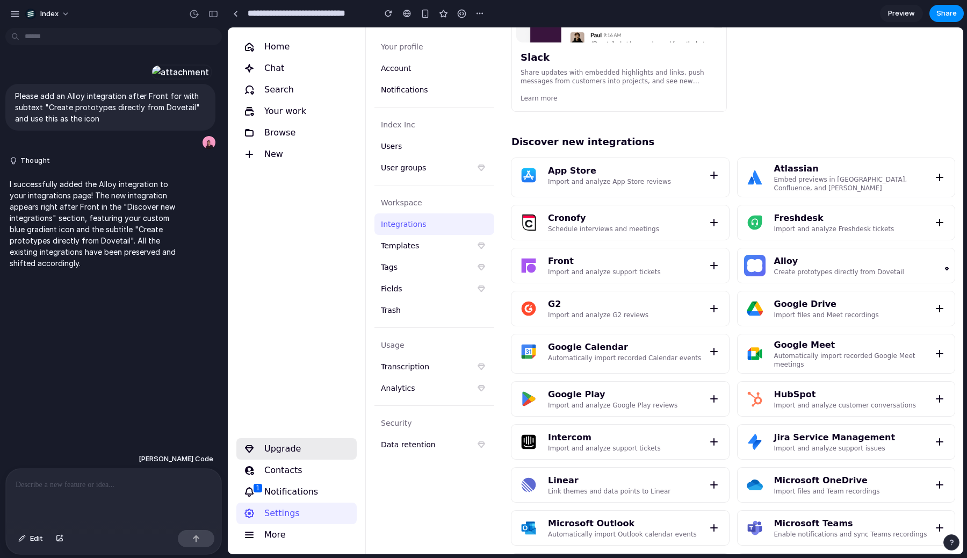
click at [280, 450] on div "Upgrade" at bounding box center [272, 448] width 58 height 13
click at [866, 252] on div "Alloy Create prototypes directly from Dovetail" at bounding box center [846, 265] width 209 height 26
click at [124, 485] on p at bounding box center [114, 484] width 196 height 13
click at [310, 200] on nav "Home Chat Search Your work Browse New Upgrade Contacts Notifications 1 Settings…" at bounding box center [297, 290] width 138 height 526
click at [290, 201] on nav "Home Chat Search Your work Browse New Upgrade Contacts Notifications 1 Settings…" at bounding box center [297, 290] width 138 height 526
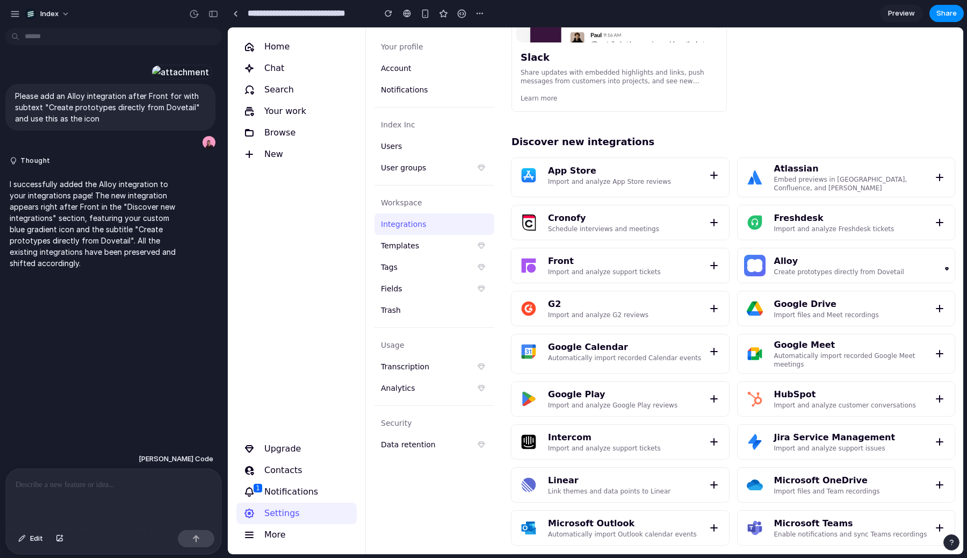
click at [55, 481] on p at bounding box center [114, 484] width 196 height 13
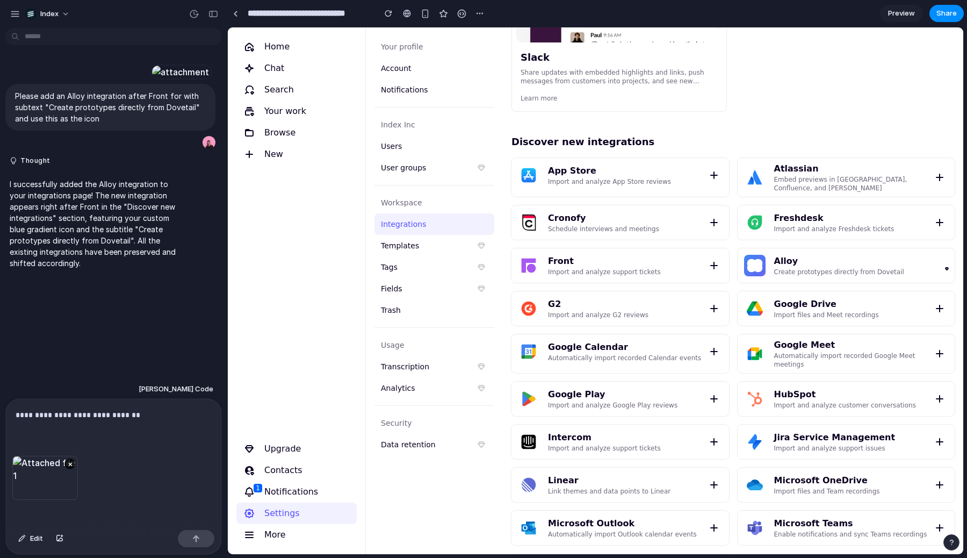
click at [155, 411] on p "**********" at bounding box center [114, 414] width 196 height 13
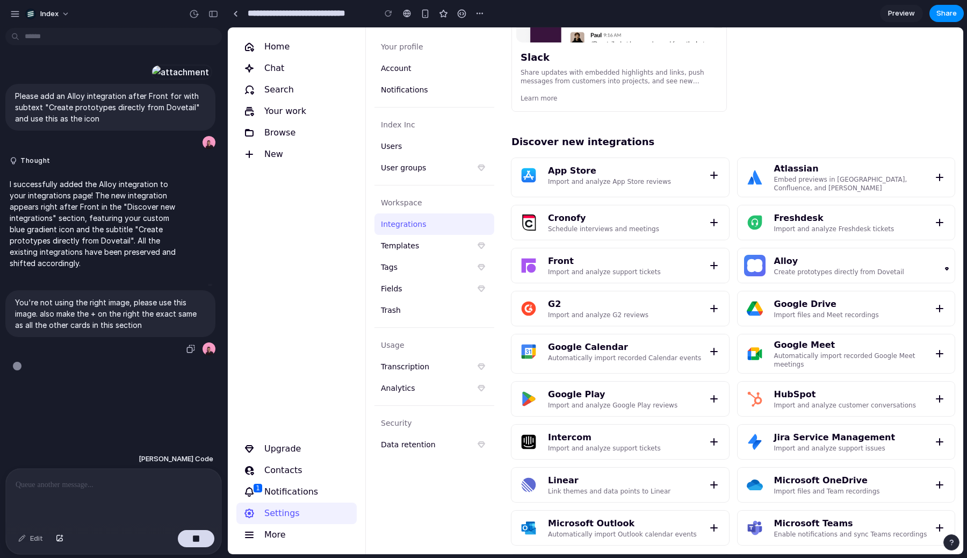
scroll to position [321, 0]
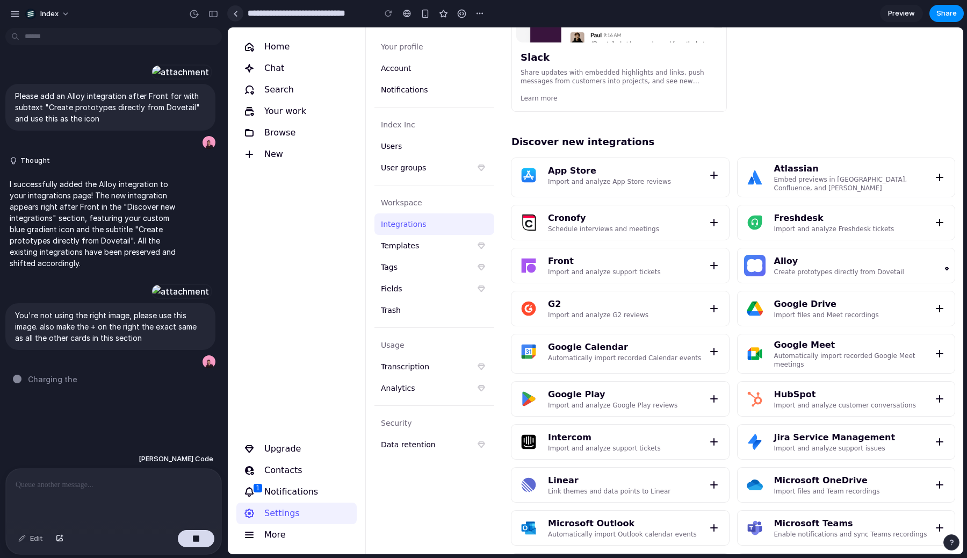
click at [233, 6] on link at bounding box center [235, 13] width 16 height 16
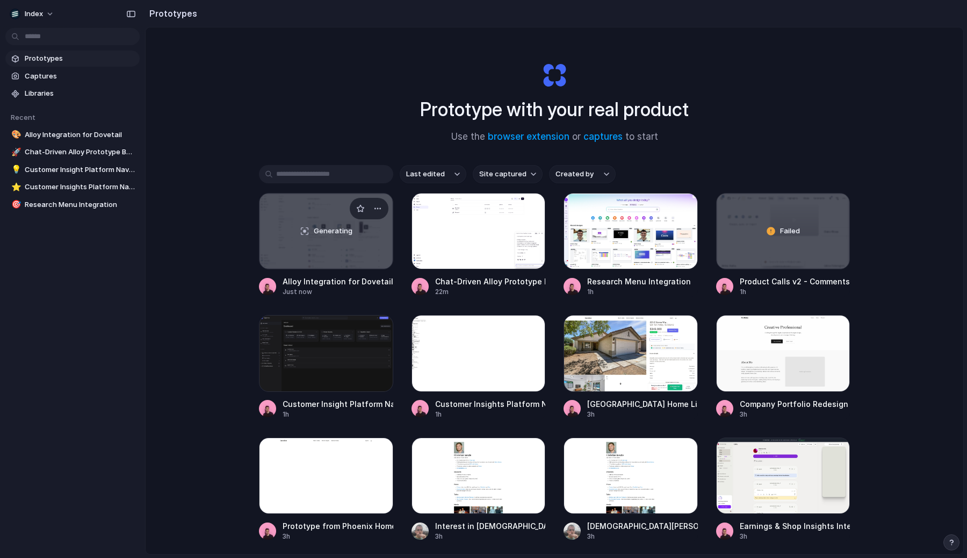
click at [349, 247] on div "Generating" at bounding box center [325, 230] width 133 height 75
click at [491, 250] on div at bounding box center [478, 231] width 134 height 76
click at [653, 44] on div "Prototype with your real product Use the browser extension or captures to start" at bounding box center [554, 98] width 430 height 116
click at [616, 82] on div "Prototype with your real product Use the browser extension or captures to start" at bounding box center [554, 98] width 430 height 116
click at [484, 138] on span "Use the browser extension or captures to start" at bounding box center [554, 137] width 207 height 14
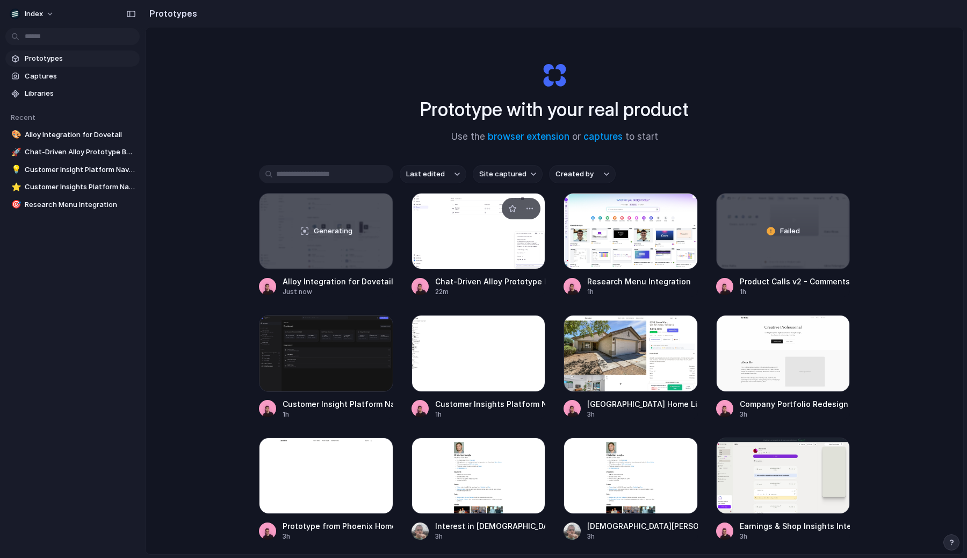
click at [478, 267] on div at bounding box center [478, 231] width 134 height 76
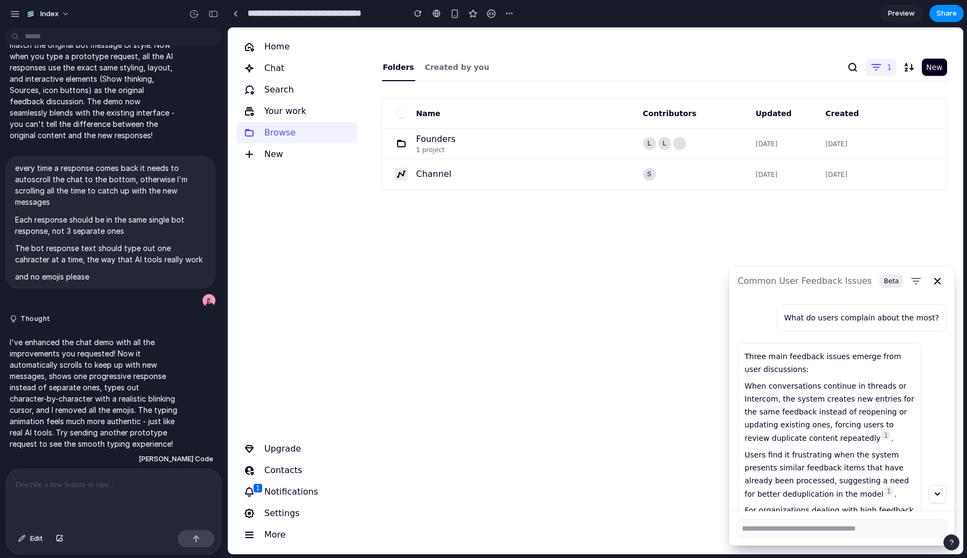
scroll to position [154, 0]
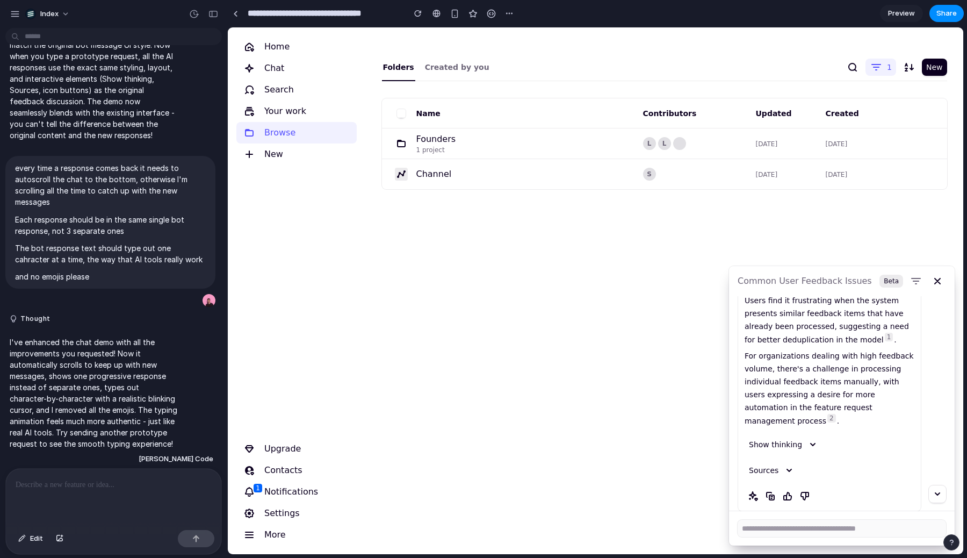
click at [767, 518] on form at bounding box center [841, 528] width 208 height 34
click at [762, 531] on textarea at bounding box center [841, 527] width 208 height 17
click at [507, 322] on div "Folders Created by you 1 New Name Contributors Updated Created Founders 1 proje…" at bounding box center [664, 290] width 598 height 526
click at [230, 10] on link at bounding box center [235, 13] width 16 height 16
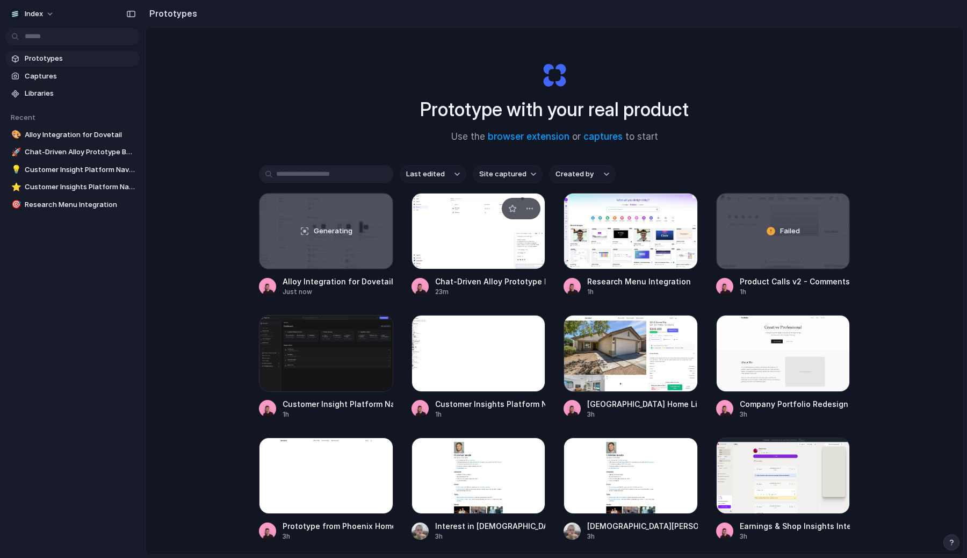
click at [465, 210] on div at bounding box center [478, 231] width 134 height 76
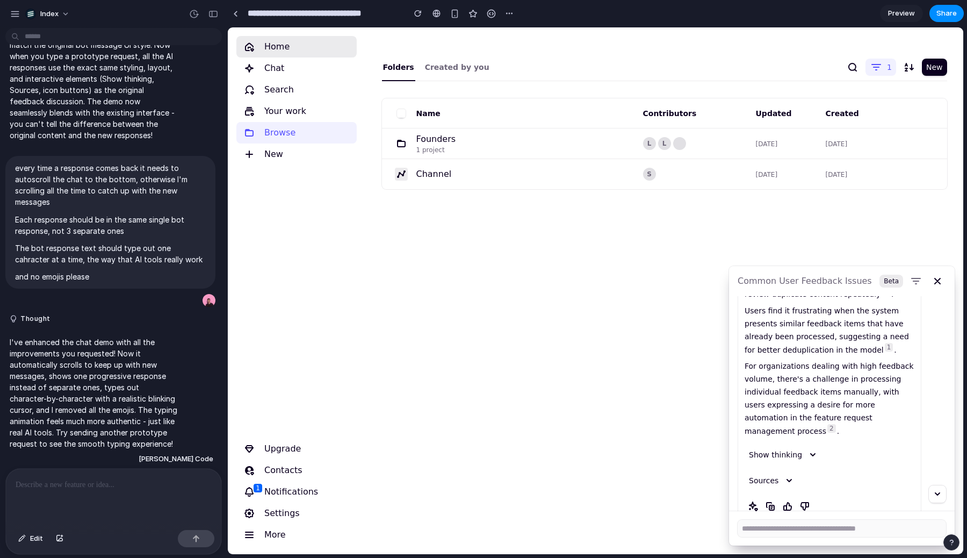
scroll to position [154, 0]
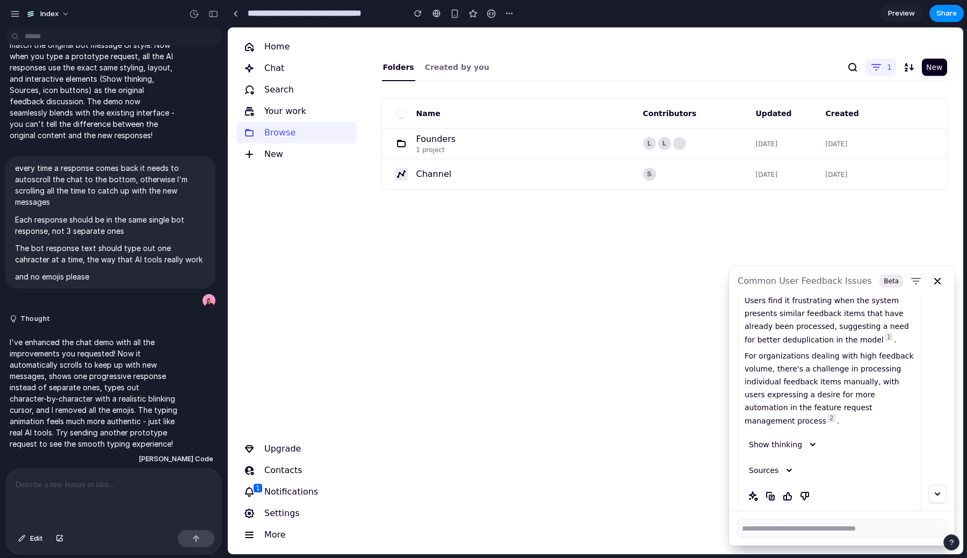
click at [245, 23] on div "**********" at bounding box center [372, 14] width 290 height 24
click at [235, 14] on div at bounding box center [235, 14] width 5 height 6
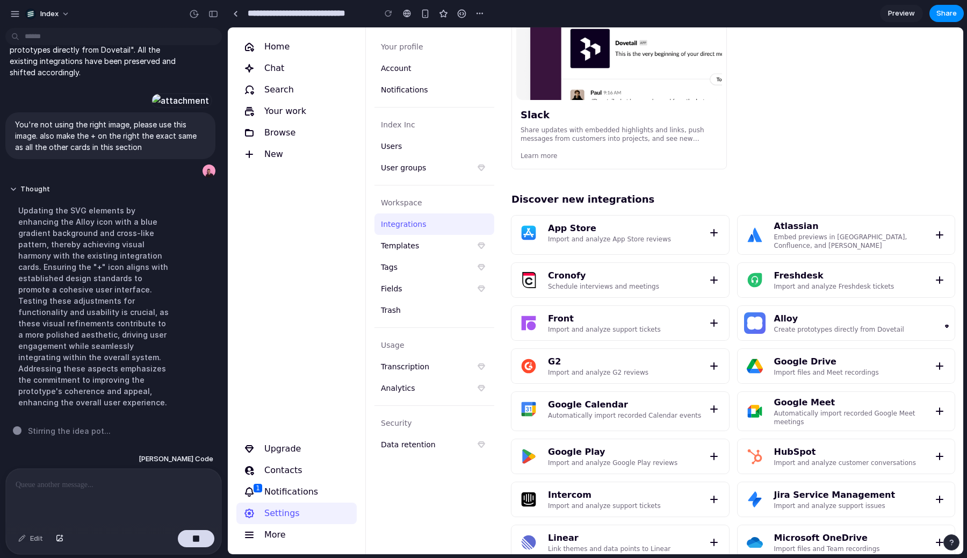
scroll to position [529, 0]
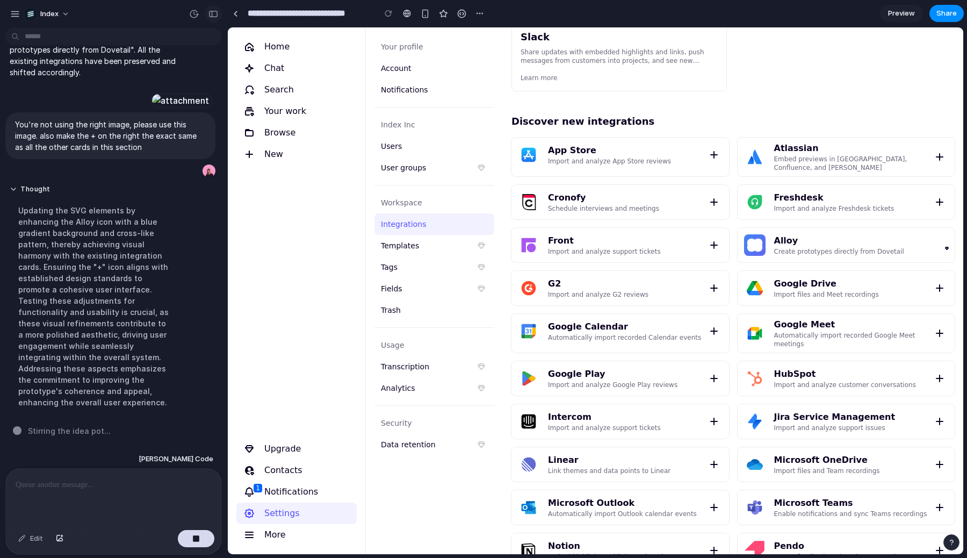
click at [212, 13] on div "button" at bounding box center [213, 14] width 10 height 8
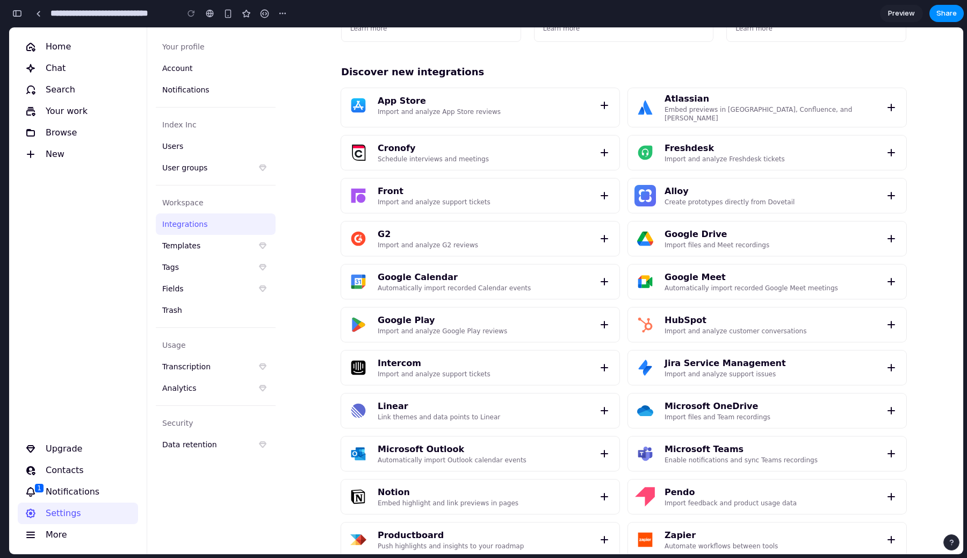
scroll to position [292, 0]
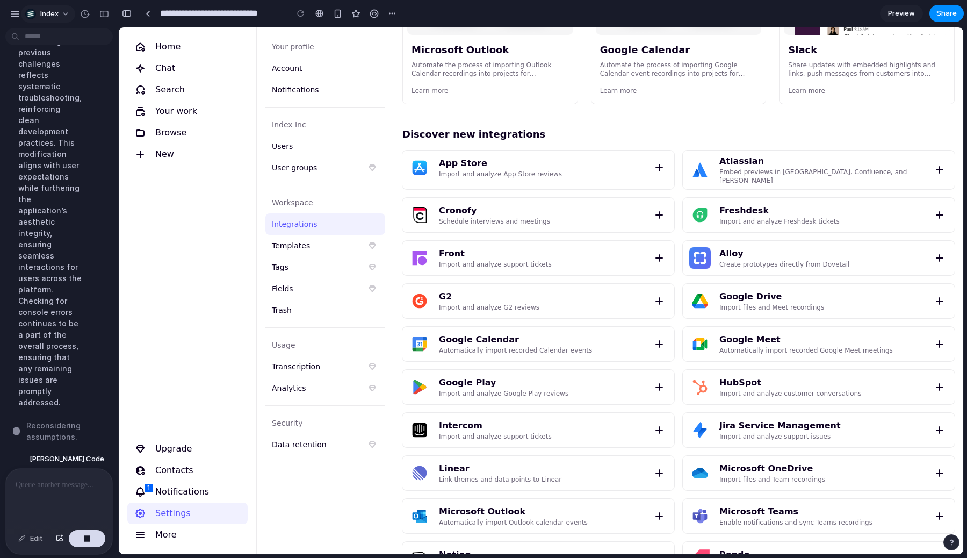
click at [23, 11] on button "Index" at bounding box center [48, 13] width 54 height 17
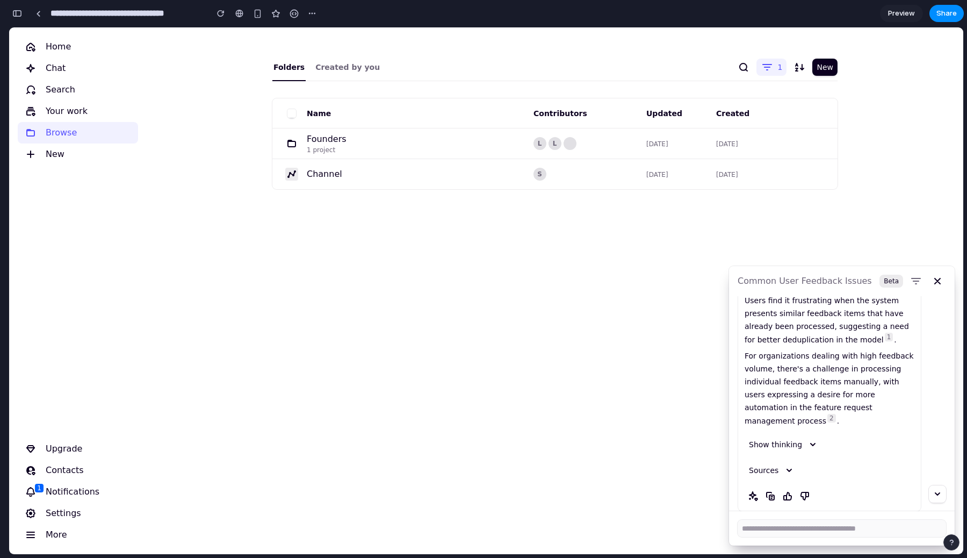
scroll to position [1399, 0]
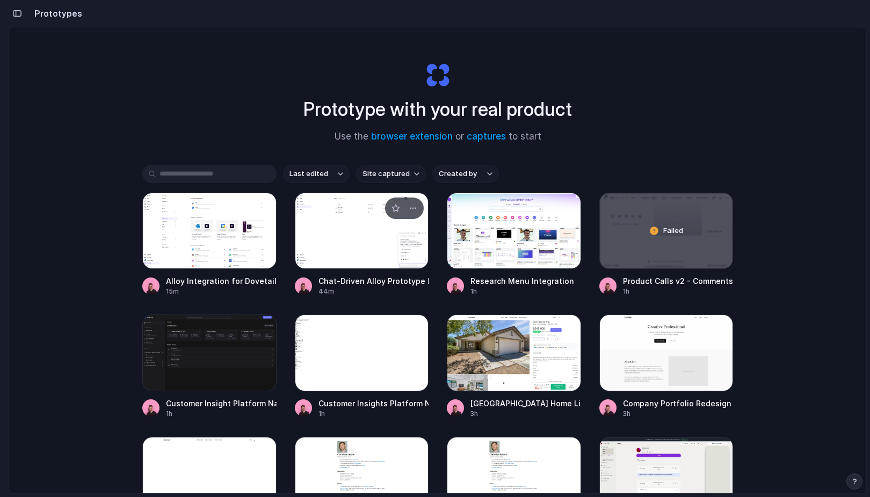
click at [314, 236] on div at bounding box center [362, 231] width 134 height 76
click at [235, 235] on div at bounding box center [209, 231] width 134 height 76
click at [433, 207] on div "Alloy Integration for Dovetail 15m Chat-Driven Alloy Prototype Builder 44m Rese…" at bounding box center [437, 367] width 591 height 348
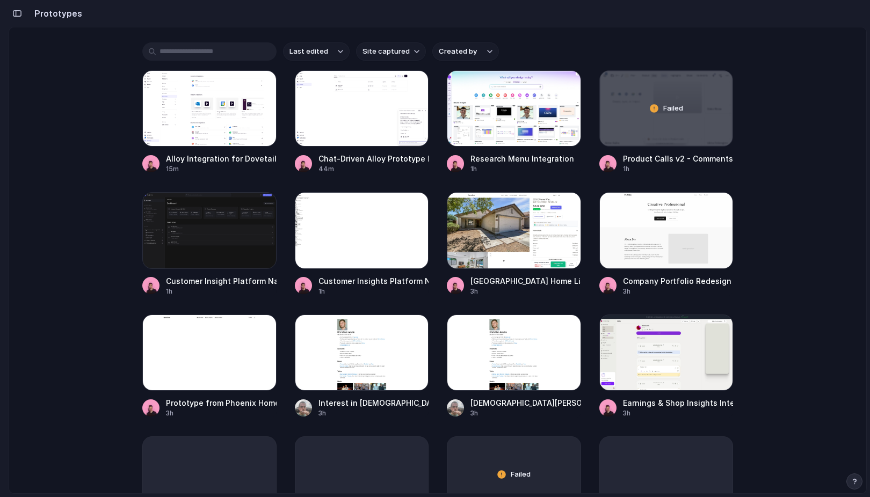
click at [435, 209] on div "Alloy Integration for Dovetail 15m Chat-Driven Alloy Prototype Builder 44m Rese…" at bounding box center [437, 427] width 591 height 714
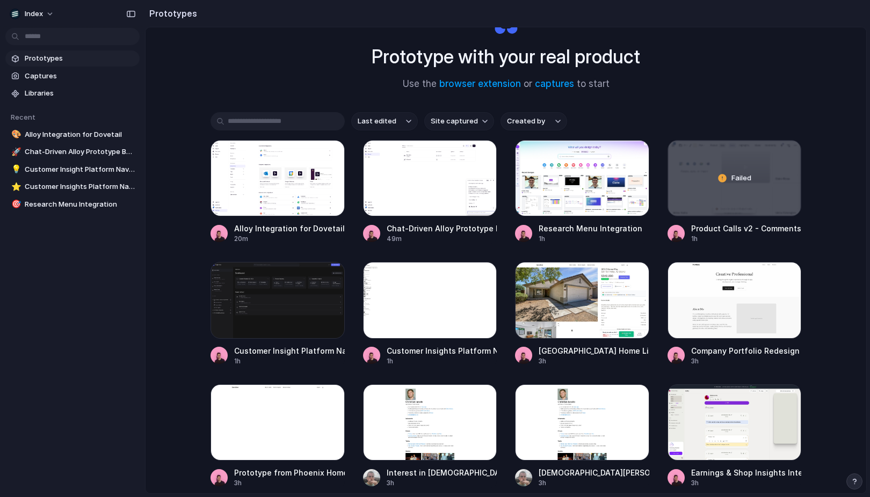
scroll to position [54, 0]
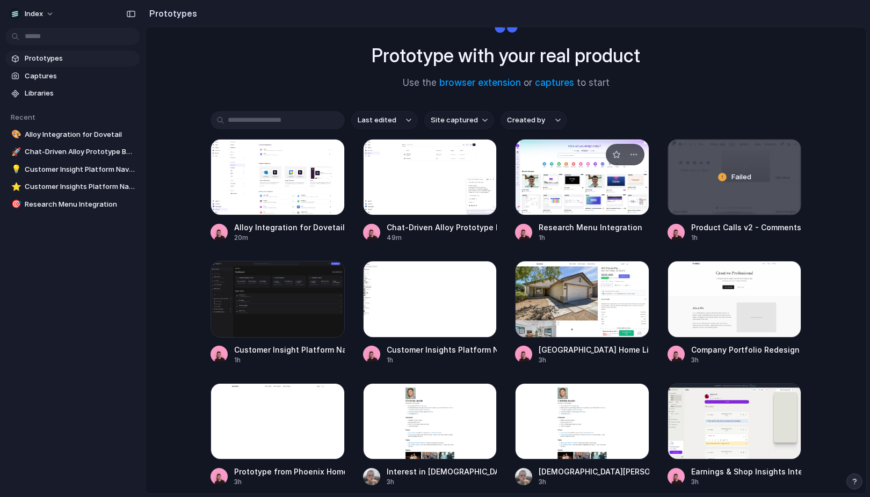
click at [559, 168] on div at bounding box center [582, 177] width 134 height 76
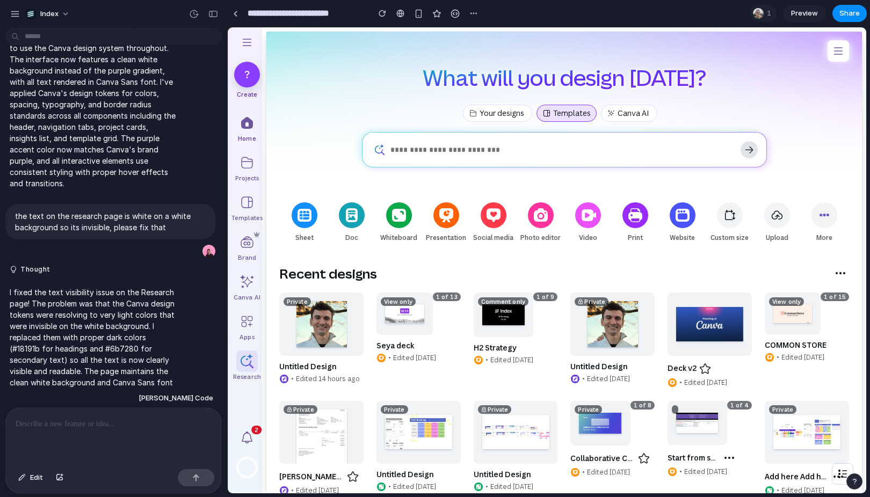
click at [238, 368] on div at bounding box center [246, 361] width 21 height 21
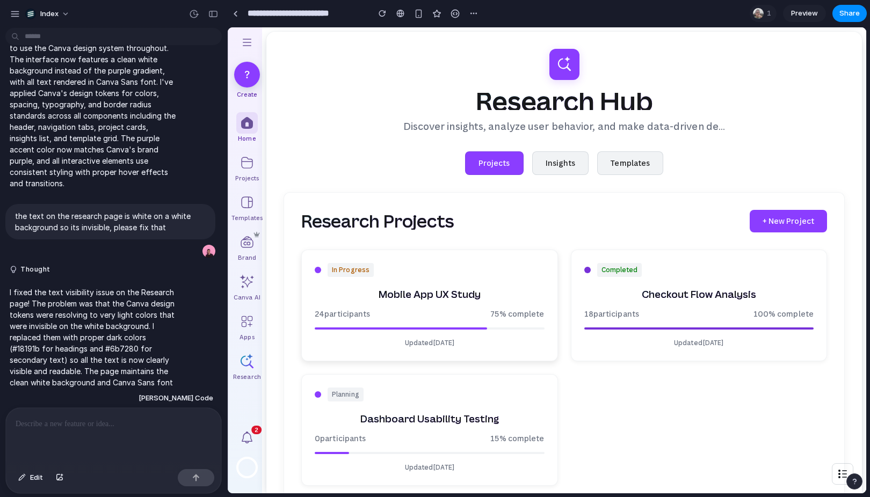
click at [244, 125] on div at bounding box center [246, 122] width 21 height 21
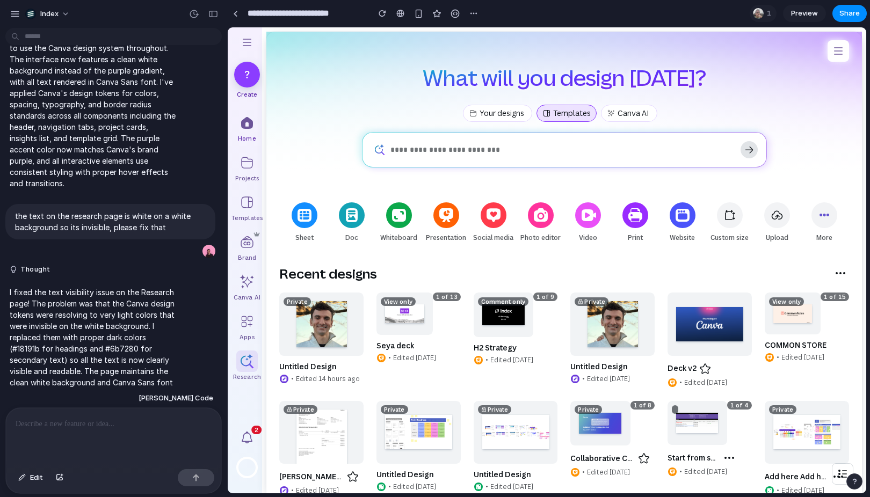
click at [240, 358] on div at bounding box center [246, 361] width 21 height 21
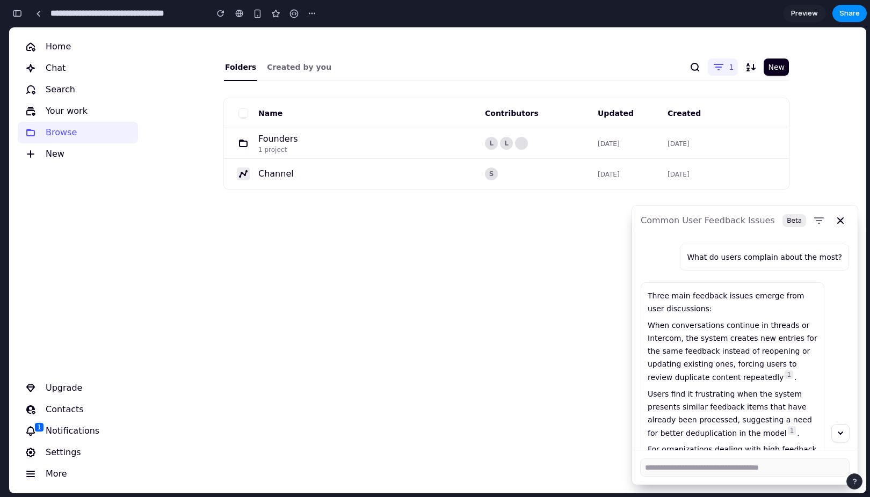
scroll to position [154, 0]
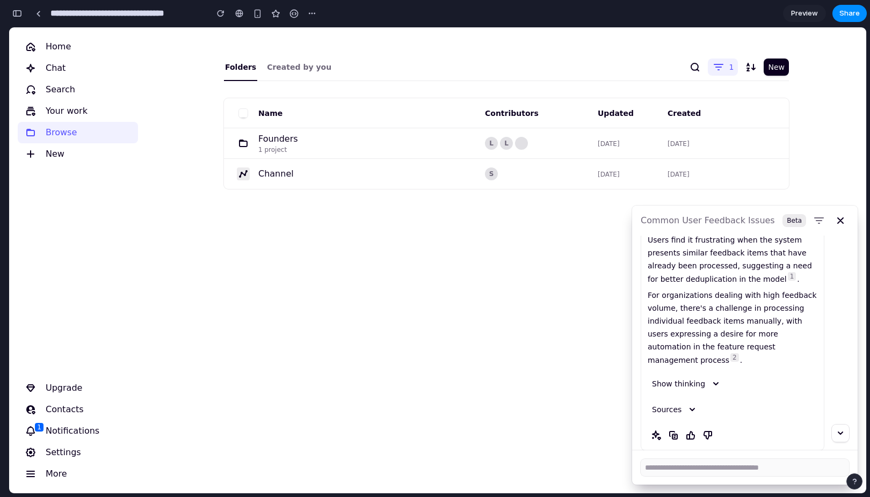
drag, startPoint x: 472, startPoint y: 105, endPoint x: 472, endPoint y: 16, distance: 88.6
click at [472, 27] on html "Home Chat Search Your work Browse New Upgrade Contacts Notifications 1 Settings…" at bounding box center [437, 260] width 857 height 466
click at [481, 349] on div "Folders Created by you 1 New Name Contributors Updated Created Founders 1 proje…" at bounding box center [507, 260] width 720 height 466
click at [39, 12] on div at bounding box center [38, 14] width 5 height 6
click at [694, 465] on textarea at bounding box center [745, 467] width 208 height 17
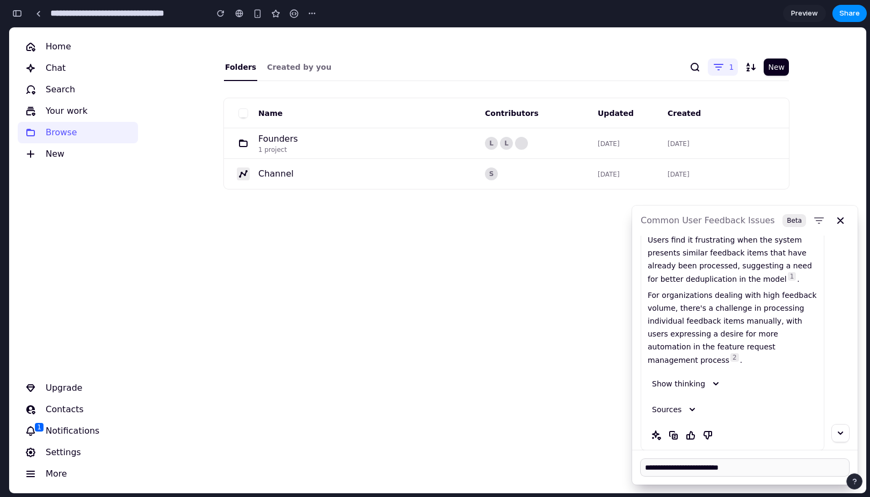
type textarea "**********"
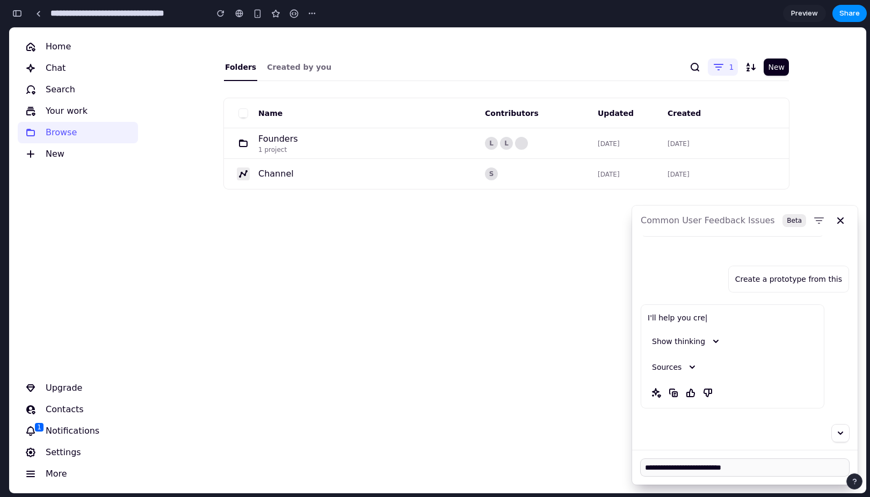
scroll to position [378, 0]
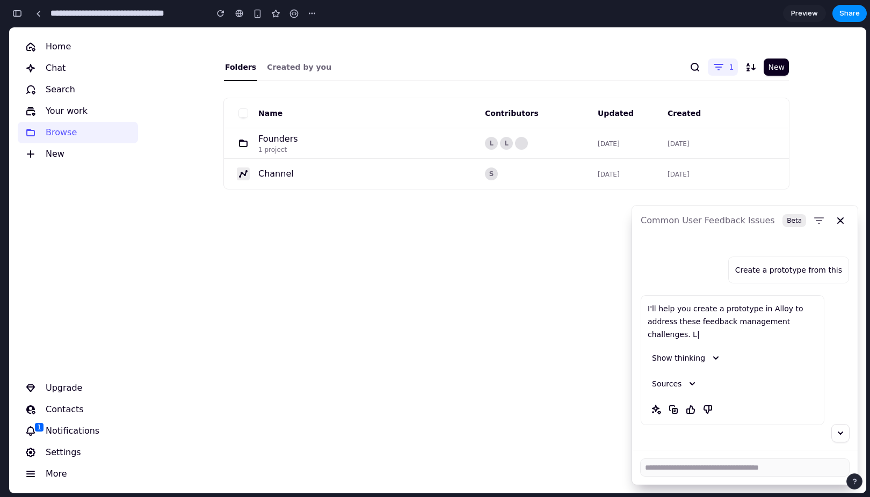
click at [724, 302] on p "I'll help you create a prototype in Alloy to address these feedback management …" at bounding box center [733, 321] width 170 height 39
click at [655, 468] on textarea at bounding box center [745, 467] width 208 height 17
click at [20, 16] on div "button" at bounding box center [17, 14] width 10 height 8
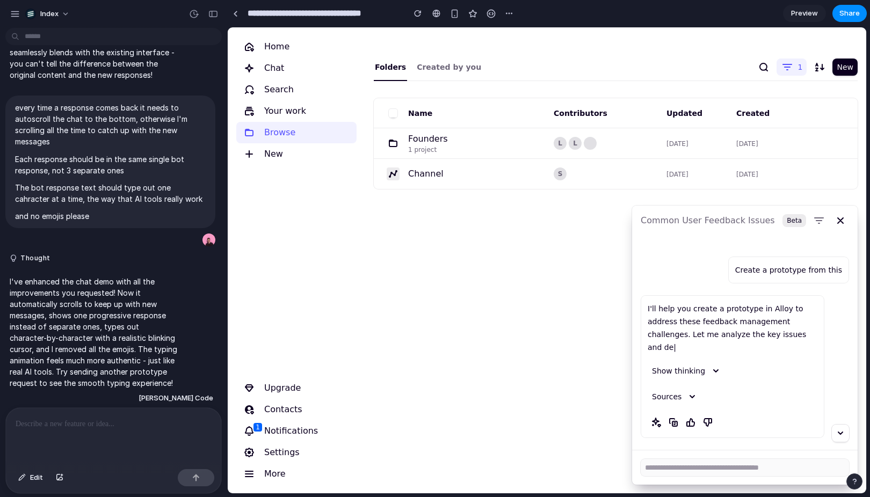
scroll to position [0, 0]
click at [84, 423] on p at bounding box center [114, 424] width 196 height 13
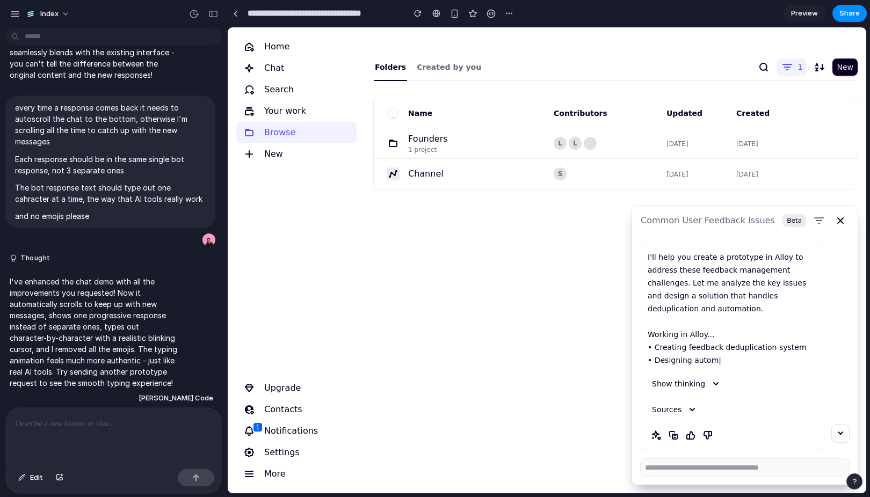
click at [844, 257] on ul "Create a prototype from this I'll help you create a prototype in Alloy to addre…" at bounding box center [745, 330] width 208 height 266
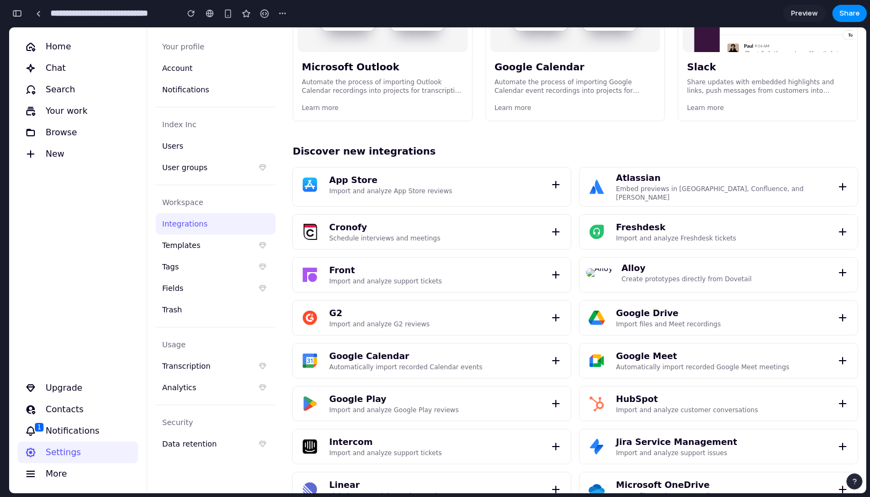
scroll to position [324, 0]
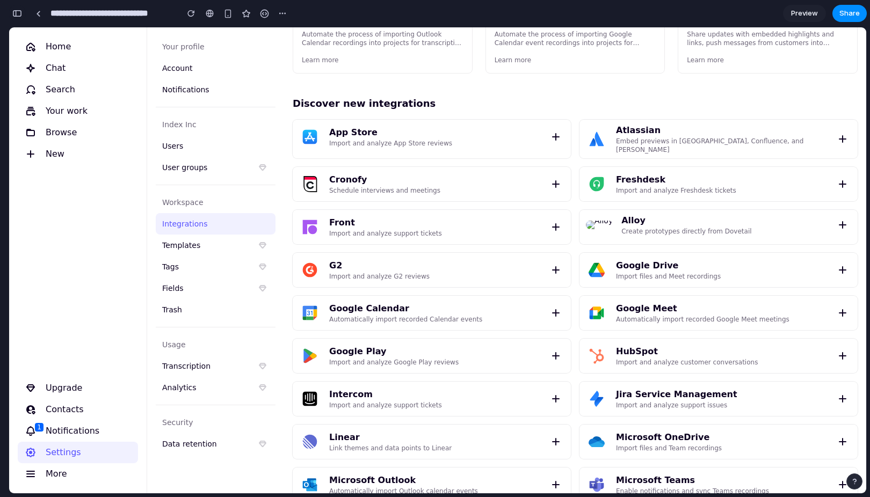
click at [22, 16] on button "button" at bounding box center [17, 13] width 17 height 17
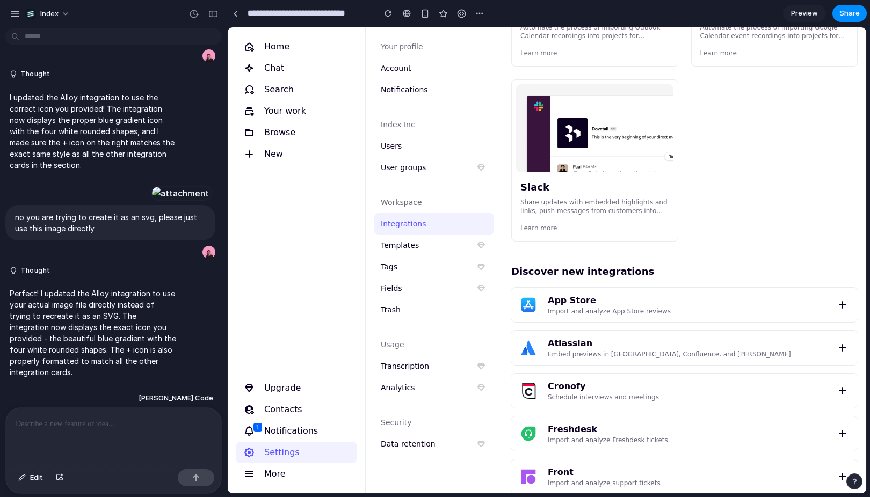
scroll to position [0, 0]
click at [151, 186] on div at bounding box center [180, 193] width 59 height 15
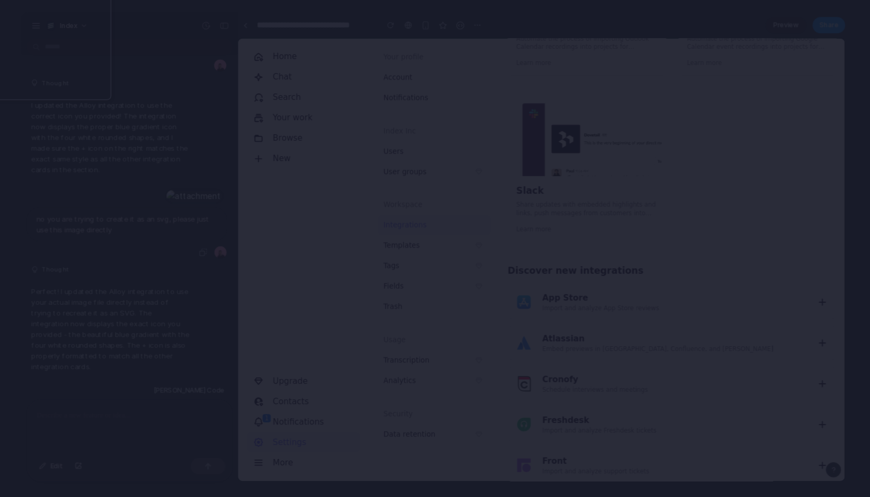
click at [149, 241] on div at bounding box center [435, 248] width 870 height 497
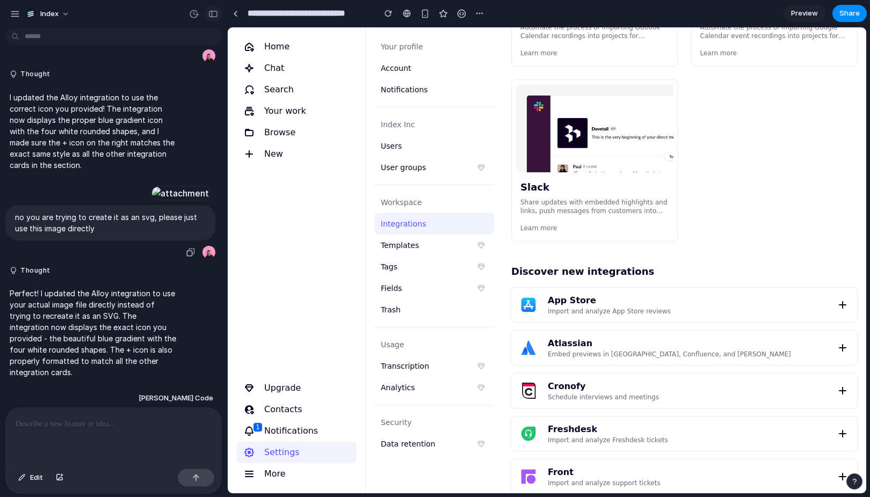
click at [213, 15] on div "button" at bounding box center [213, 14] width 10 height 8
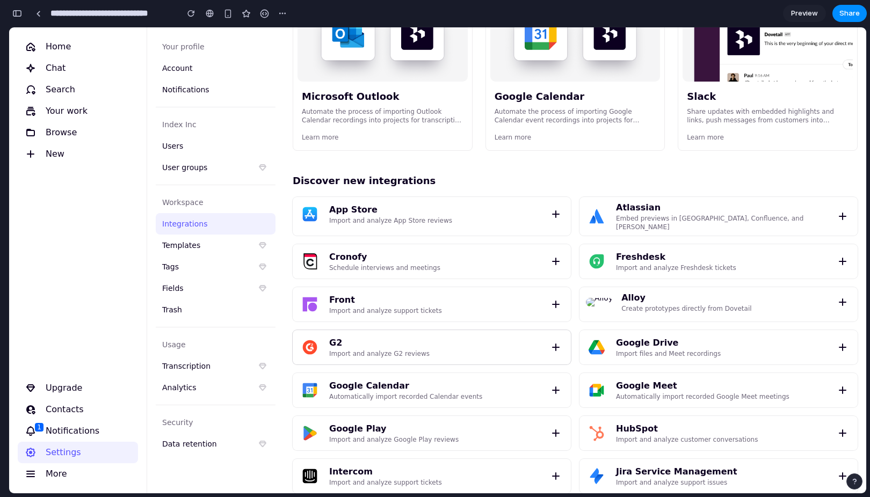
scroll to position [62, 0]
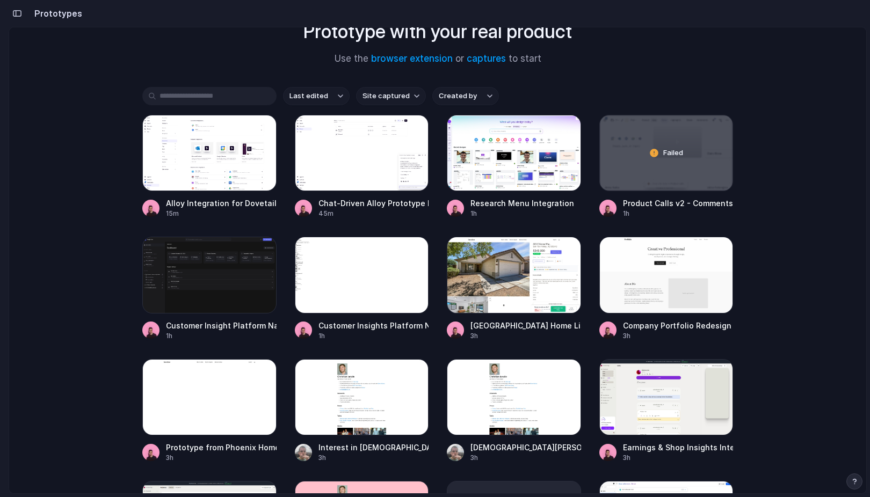
scroll to position [95, 0]
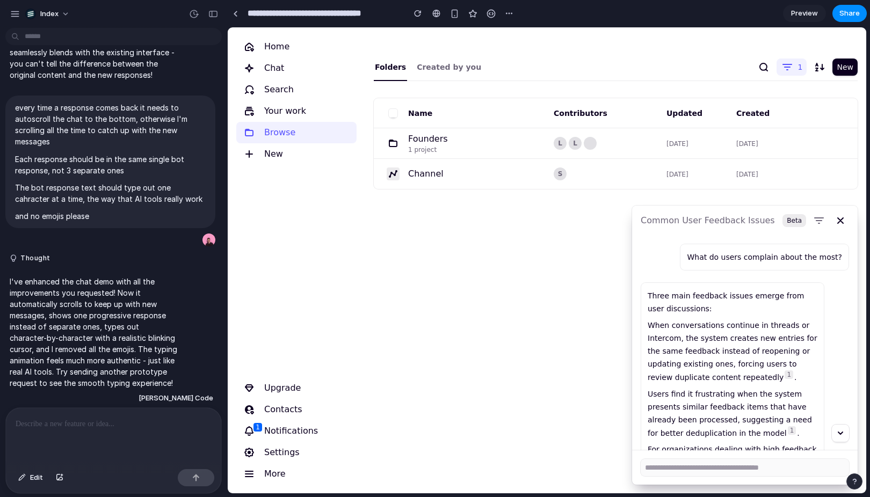
scroll to position [154, 0]
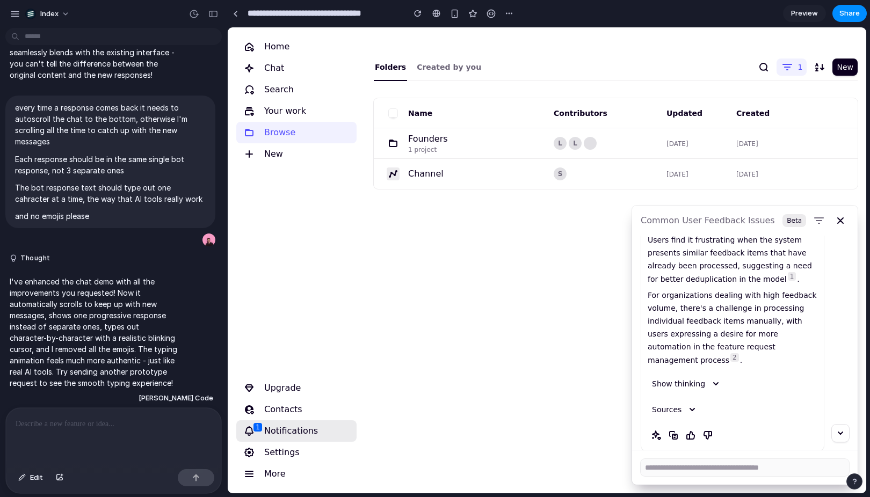
click at [286, 429] on div "Notifications 1" at bounding box center [297, 431] width 112 height 17
drag, startPoint x: 569, startPoint y: 162, endPoint x: 569, endPoint y: 105, distance: 56.9
click at [569, 105] on div "Folders Created by you 1 New Name Contributors Updated Created Founders 1 proje…" at bounding box center [615, 260] width 501 height 466
click at [569, 105] on th "Contributors" at bounding box center [605, 113] width 113 height 30
drag, startPoint x: 588, startPoint y: 99, endPoint x: 548, endPoint y: 206, distance: 113.3
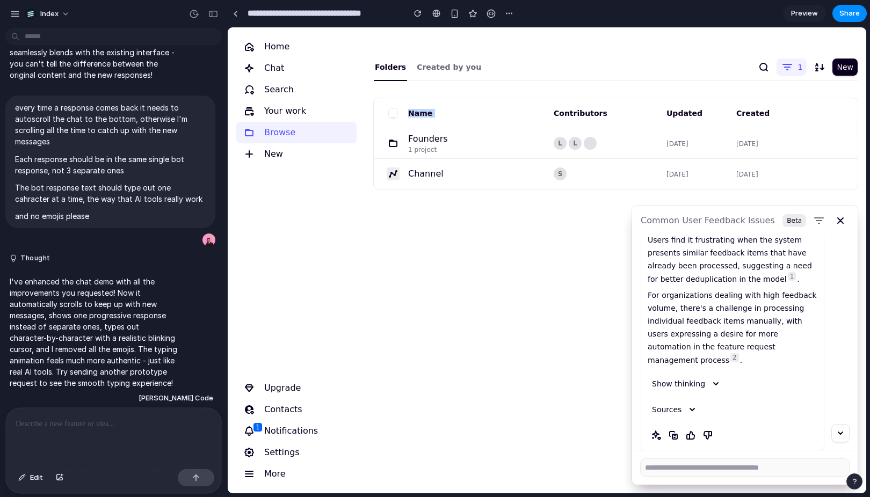
click at [548, 206] on div "Folders Created by you 1 New Name Contributors Updated Created Founders 1 proje…" at bounding box center [615, 133] width 501 height 213
click at [285, 202] on nav "Home Chat Search Your work Browse New Upgrade Contacts Notifications 1 Settings…" at bounding box center [297, 260] width 138 height 466
click at [426, 291] on div "Folders Created by you 1 New Name Contributors Updated Created Founders 1 proje…" at bounding box center [615, 260] width 501 height 466
click at [305, 192] on nav "Home Chat Search Your work Browse New Upgrade Contacts Notifications 1 Settings…" at bounding box center [297, 260] width 138 height 466
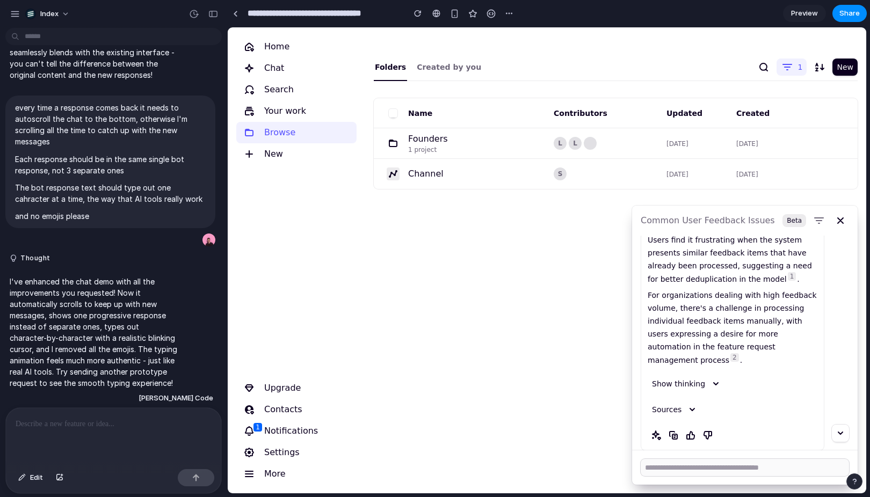
click at [683, 461] on textarea at bounding box center [745, 467] width 208 height 17
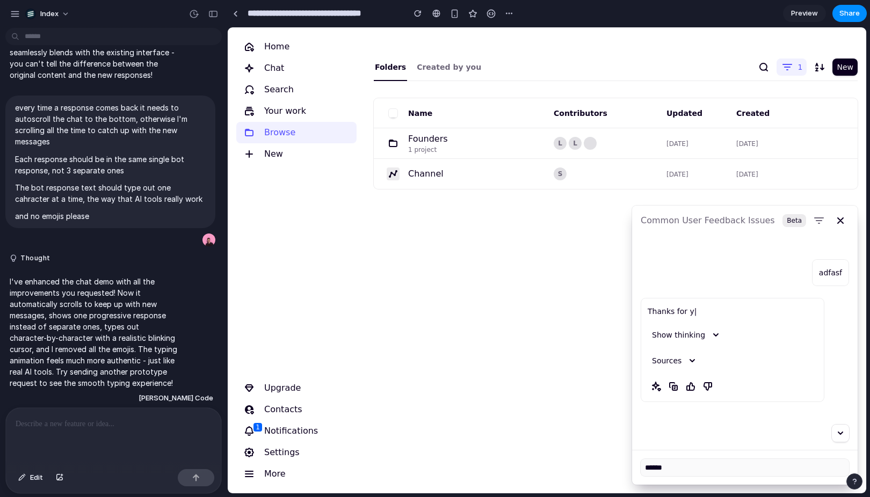
scroll to position [378, 0]
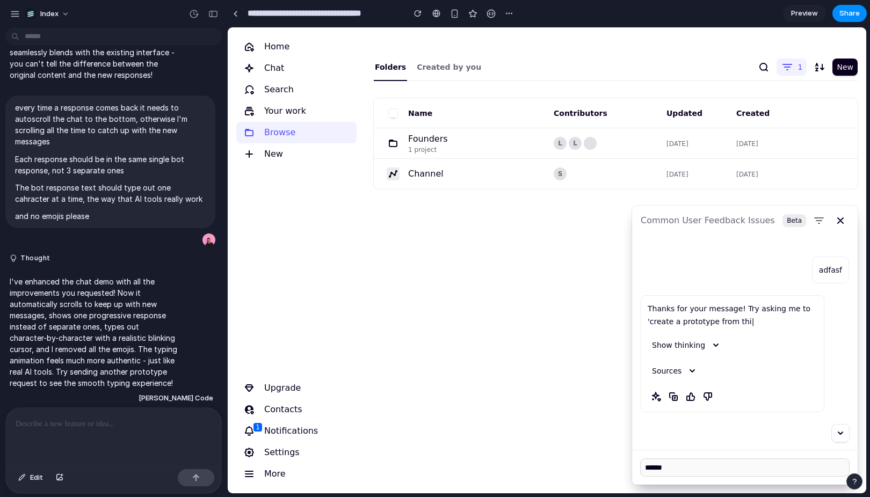
type textarea "*****"
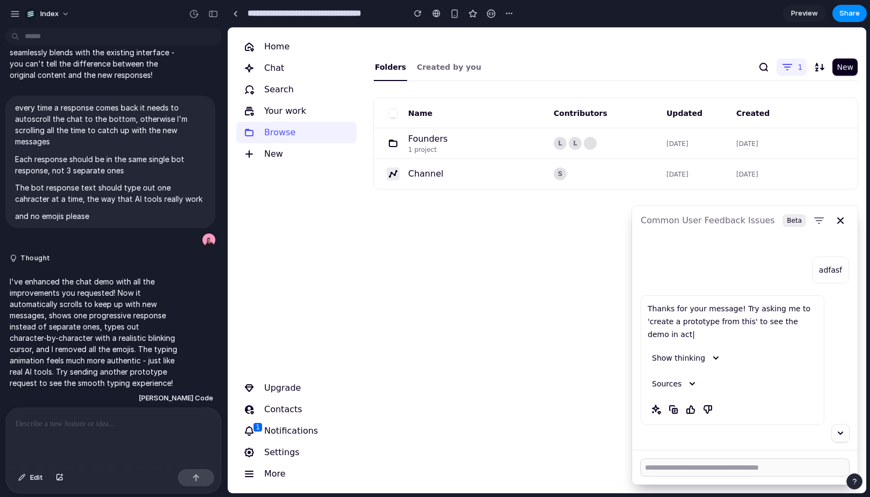
type textarea "*"
type textarea "*******"
type textarea "**********"
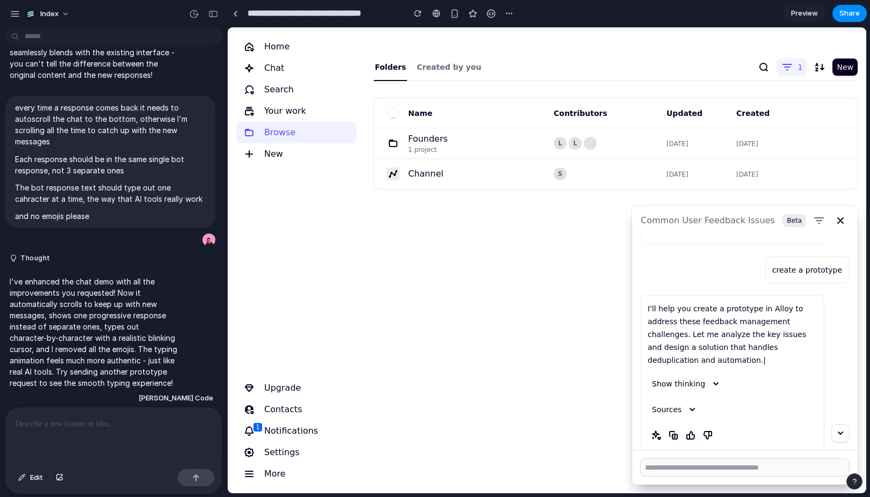
scroll to position [507, 0]
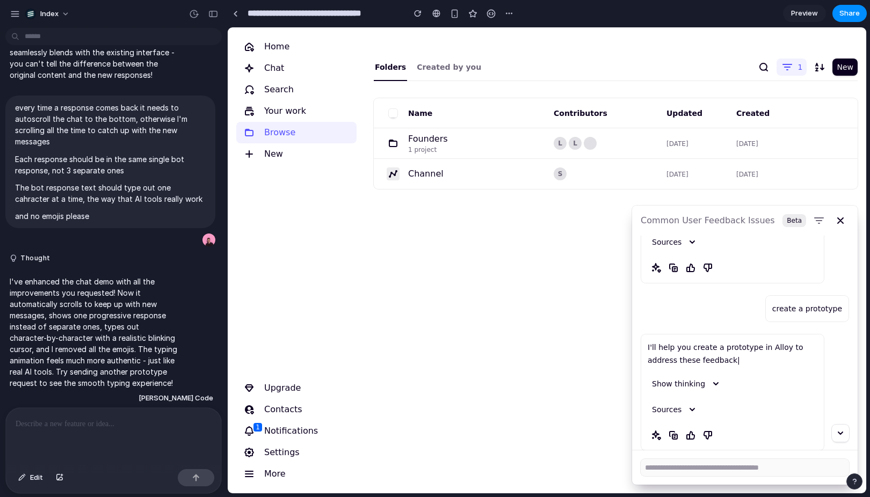
click at [604, 348] on div "Folders Created by you 1 New Name Contributors Updated Created Founders 1 proje…" at bounding box center [615, 260] width 501 height 466
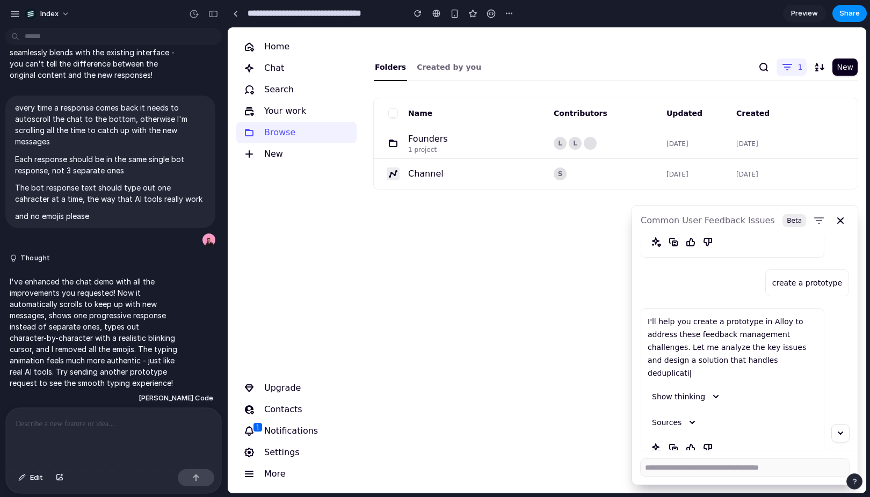
scroll to position [558, 0]
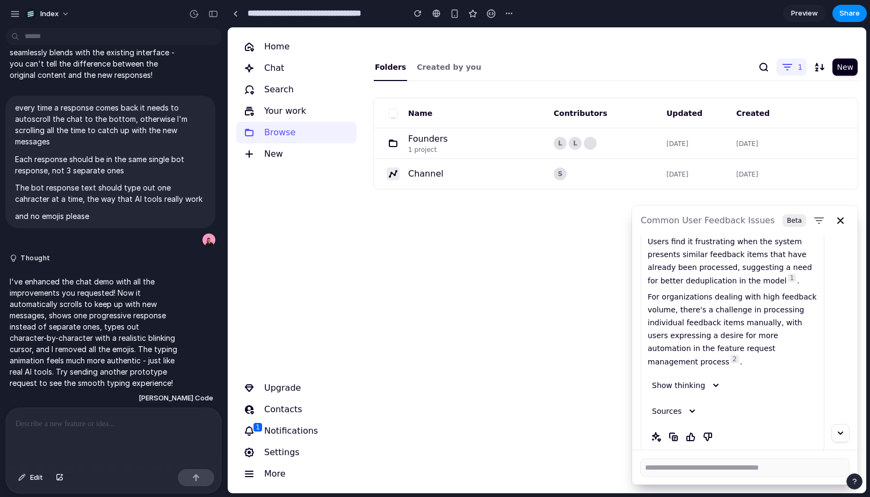
scroll to position [154, 0]
